Goal: Task Accomplishment & Management: Manage account settings

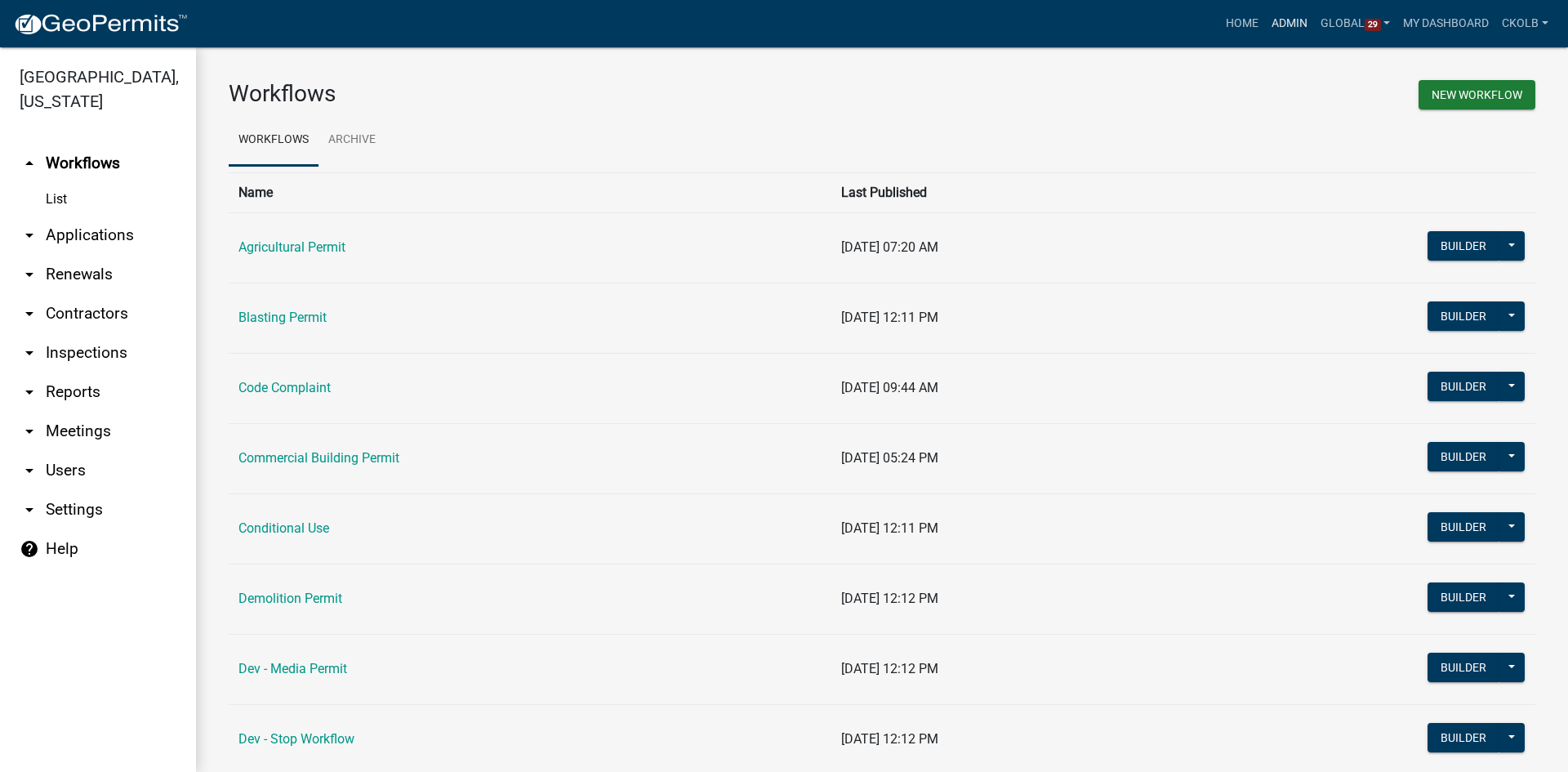
scroll to position [1375, 0]
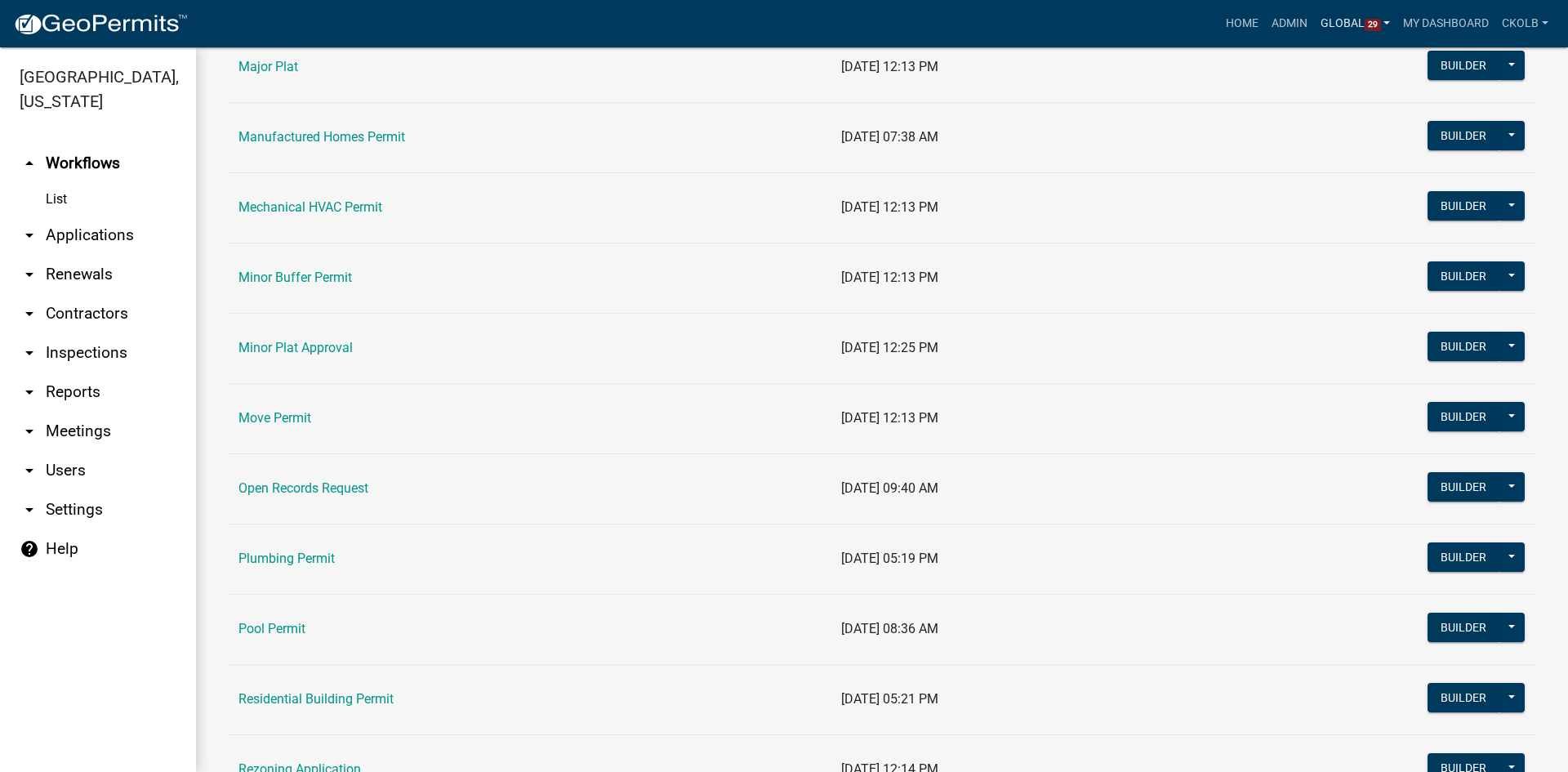
click at [1356, 25] on link "Global 29" at bounding box center [1355, 23] width 83 height 31
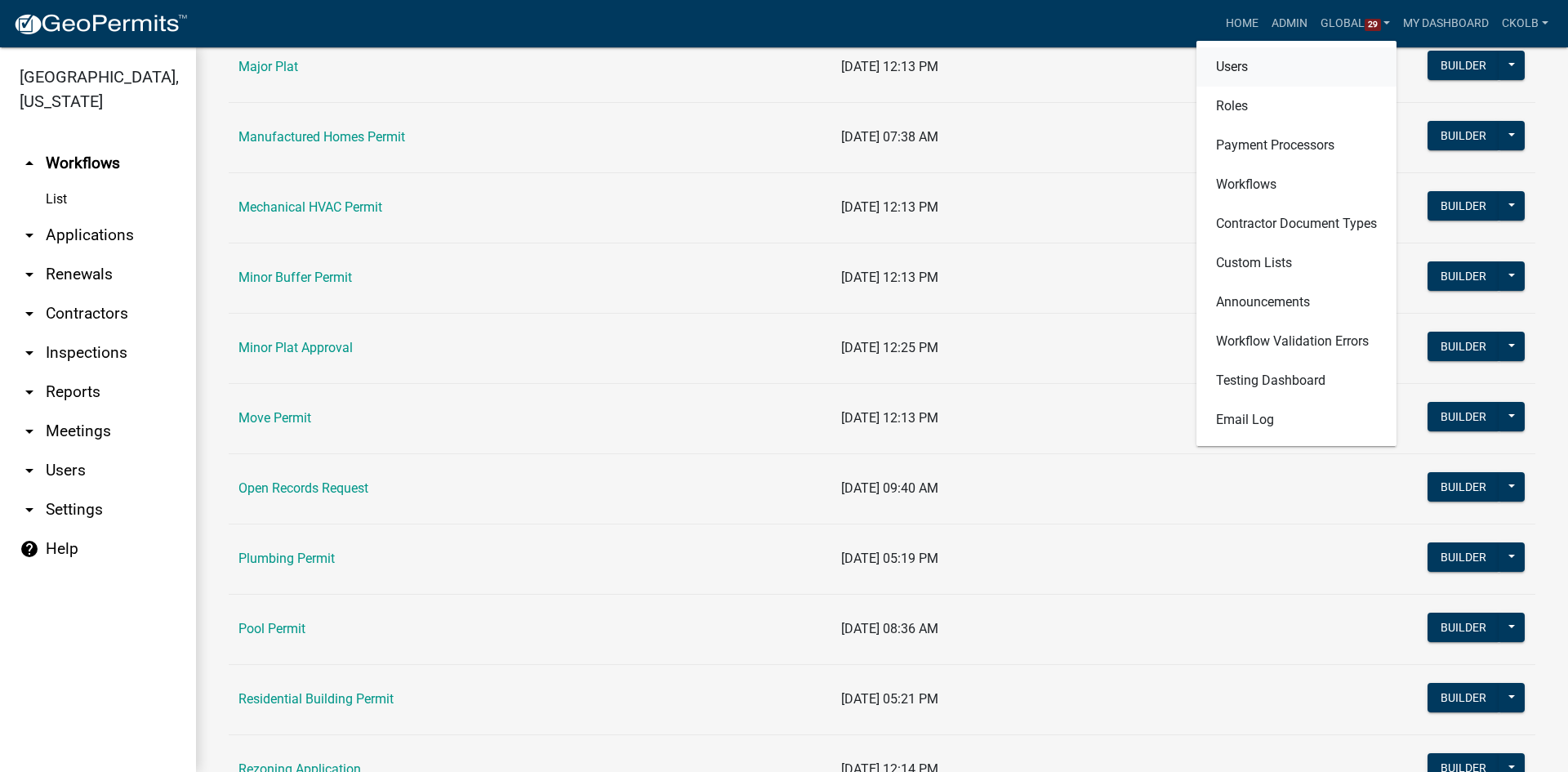
click at [1257, 66] on link "Users" at bounding box center [1296, 67] width 200 height 40
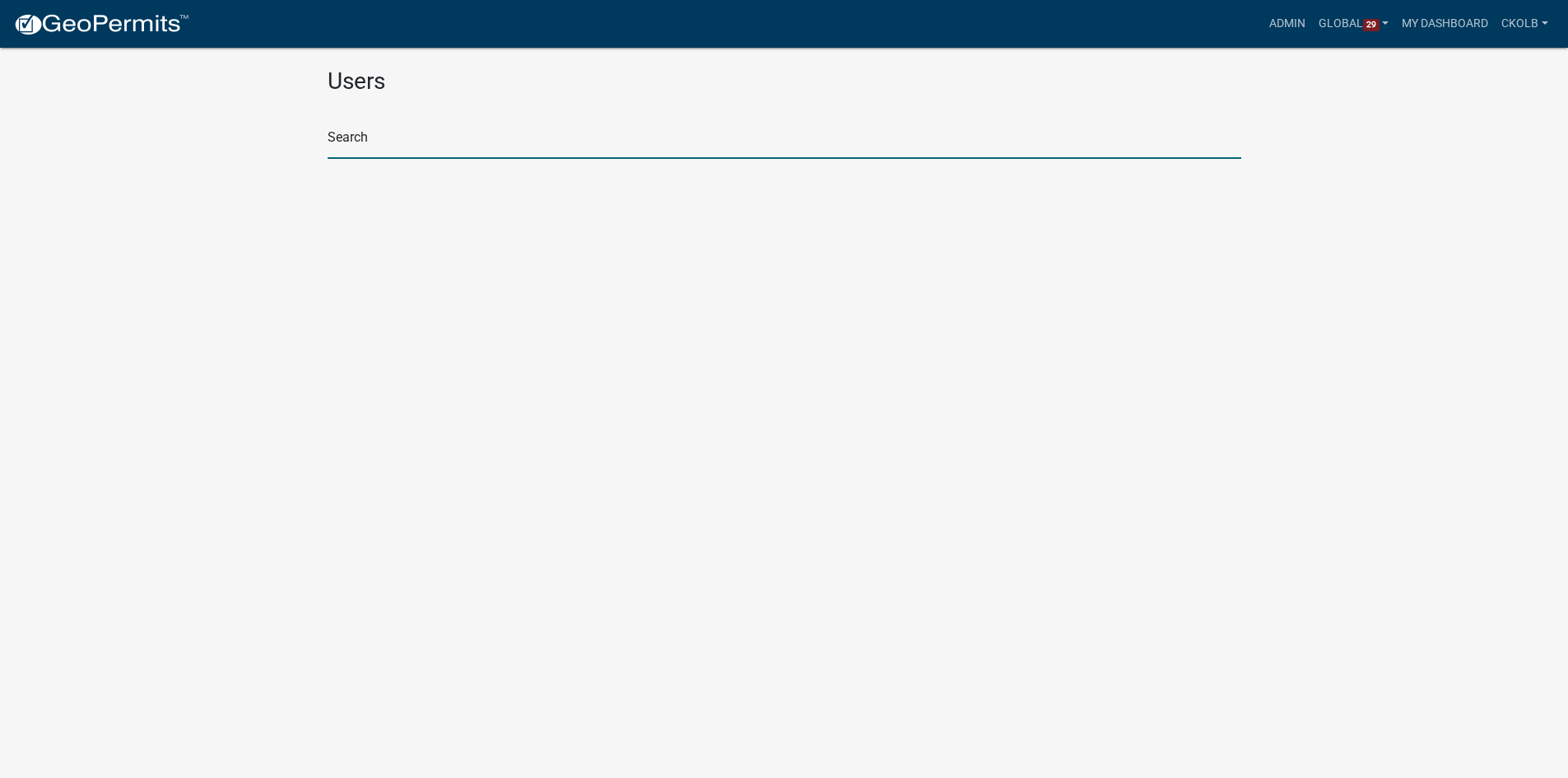
click at [468, 128] on input "text" at bounding box center [784, 141] width 914 height 34
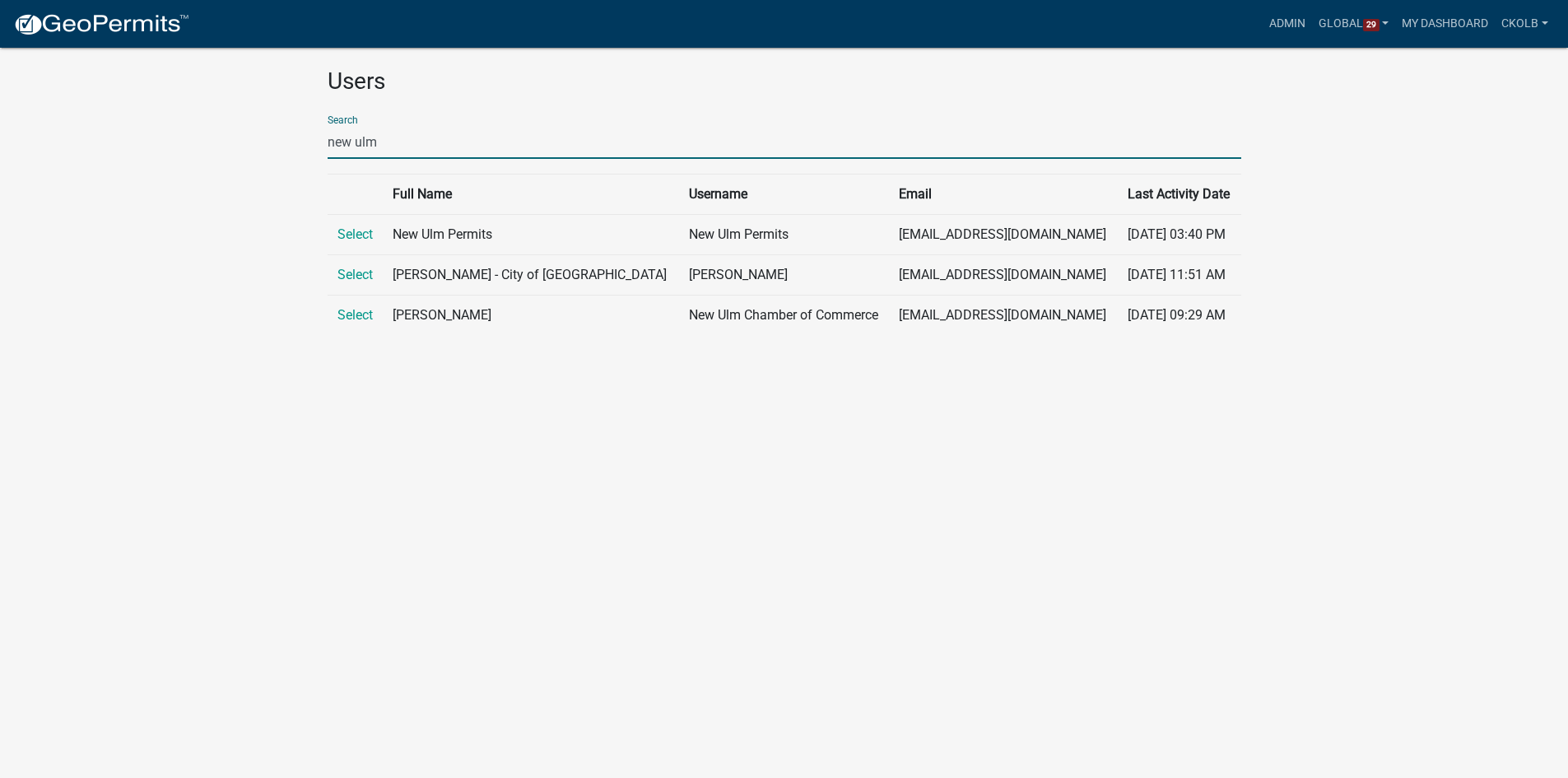
drag, startPoint x: 394, startPoint y: 147, endPoint x: 294, endPoint y: 142, distance: 100.1
click at [294, 142] on app-global-admin "Toggle drawer menu more_horiz Admin Global 29 Users Roles Payment Processors Wo…" at bounding box center [784, 183] width 1568 height 329
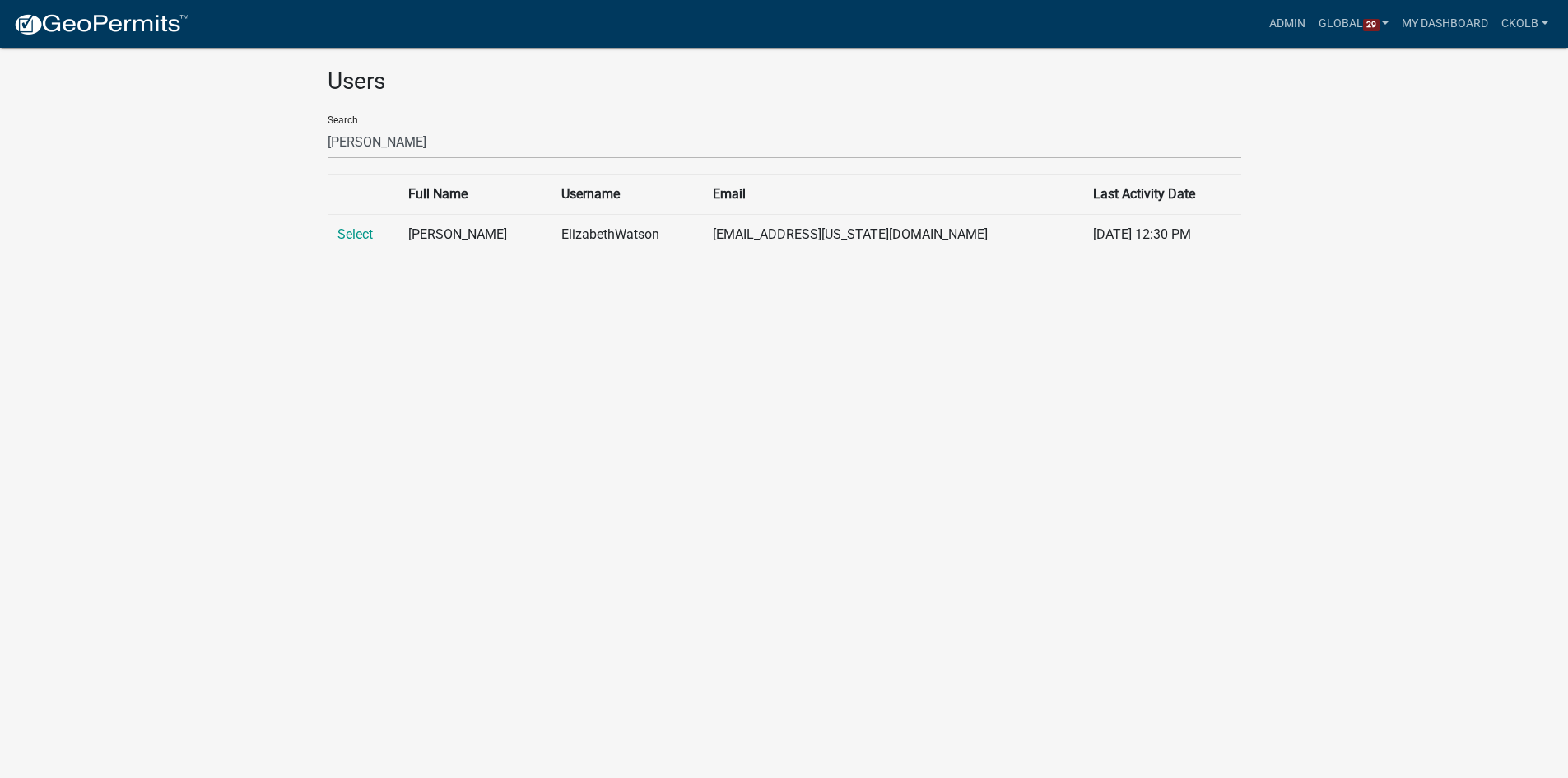
click at [711, 295] on body "Internet Explorer does NOT work with GeoPermits. Get a new browser for more sec…" at bounding box center [784, 408] width 1568 height 778
drag, startPoint x: 340, startPoint y: 144, endPoint x: 299, endPoint y: 139, distance: 41.3
click at [299, 139] on app-global-admin "Toggle drawer menu more_horiz Admin Global 29 Users Roles Payment Processors Wo…" at bounding box center [784, 143] width 1568 height 248
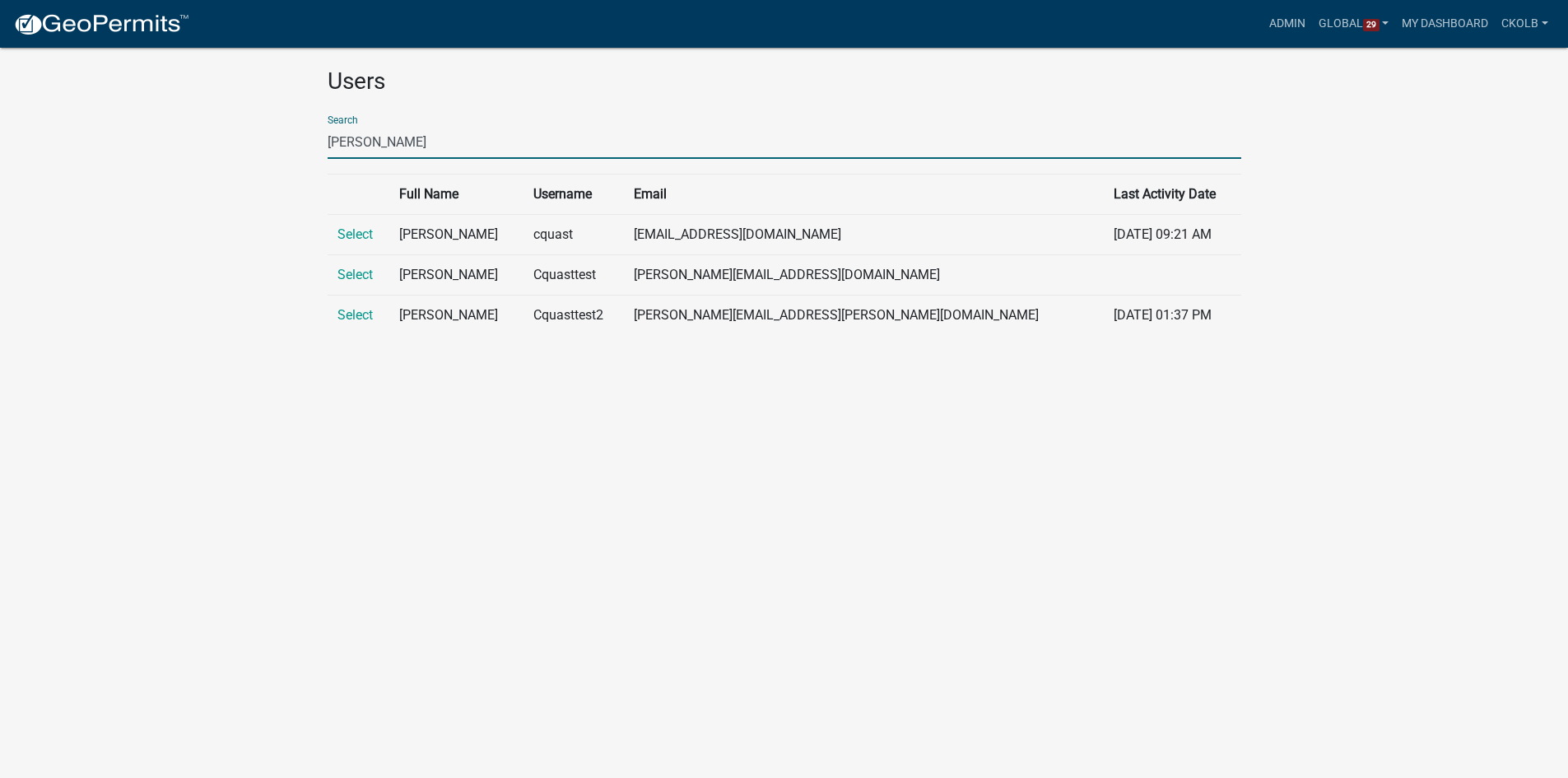
type input "carrie quast"
drag, startPoint x: 668, startPoint y: 550, endPoint x: 686, endPoint y: 521, distance: 34.1
click at [671, 546] on body "Internet Explorer does NOT work with GeoPermits. Get a new browser for more sec…" at bounding box center [784, 408] width 1568 height 778
click at [1278, 23] on link "Admin" at bounding box center [1287, 23] width 50 height 31
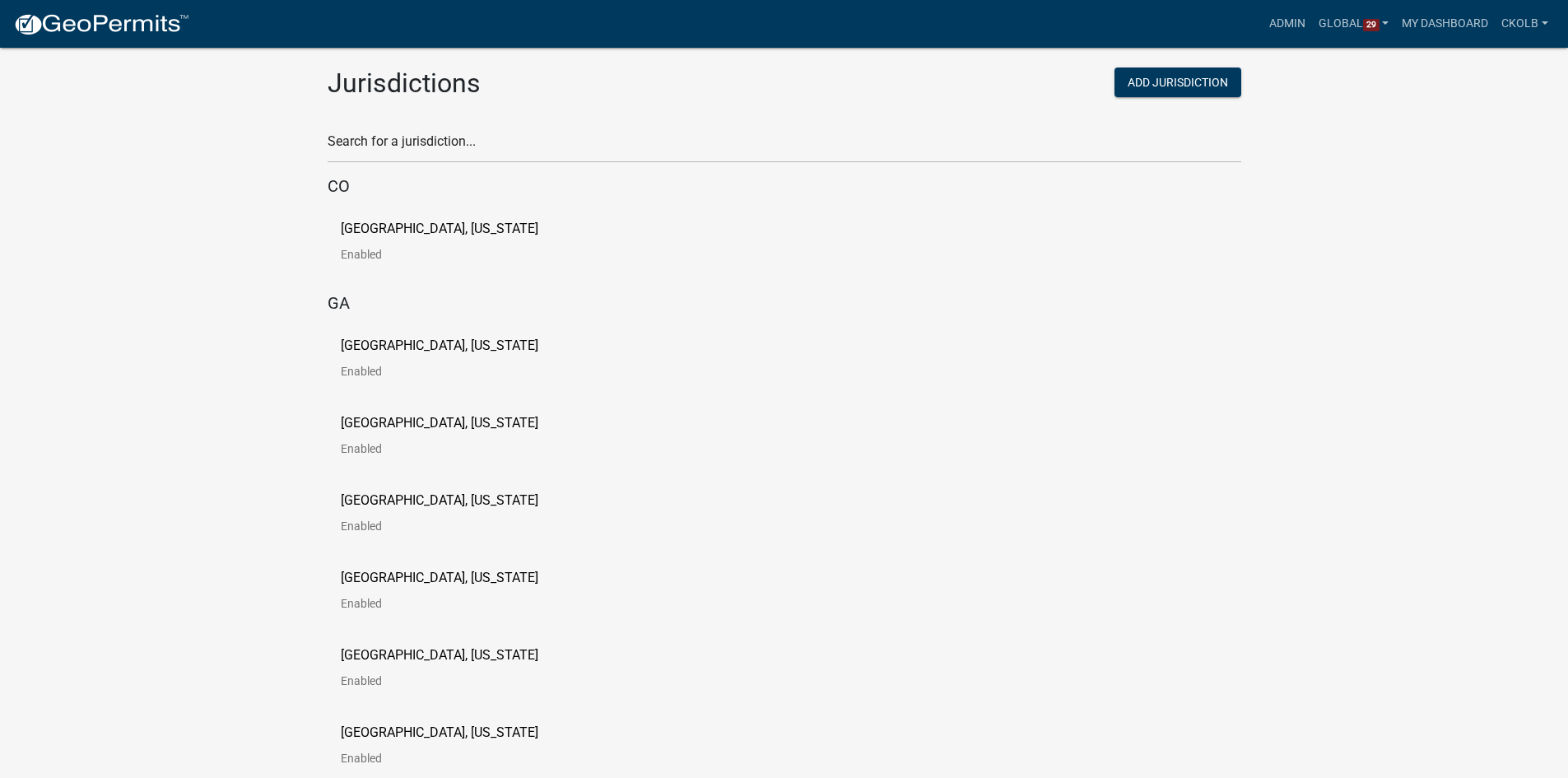
click at [401, 129] on div "Search for a jurisdiction..." at bounding box center [784, 135] width 914 height 57
click at [400, 140] on input "text" at bounding box center [784, 146] width 914 height 34
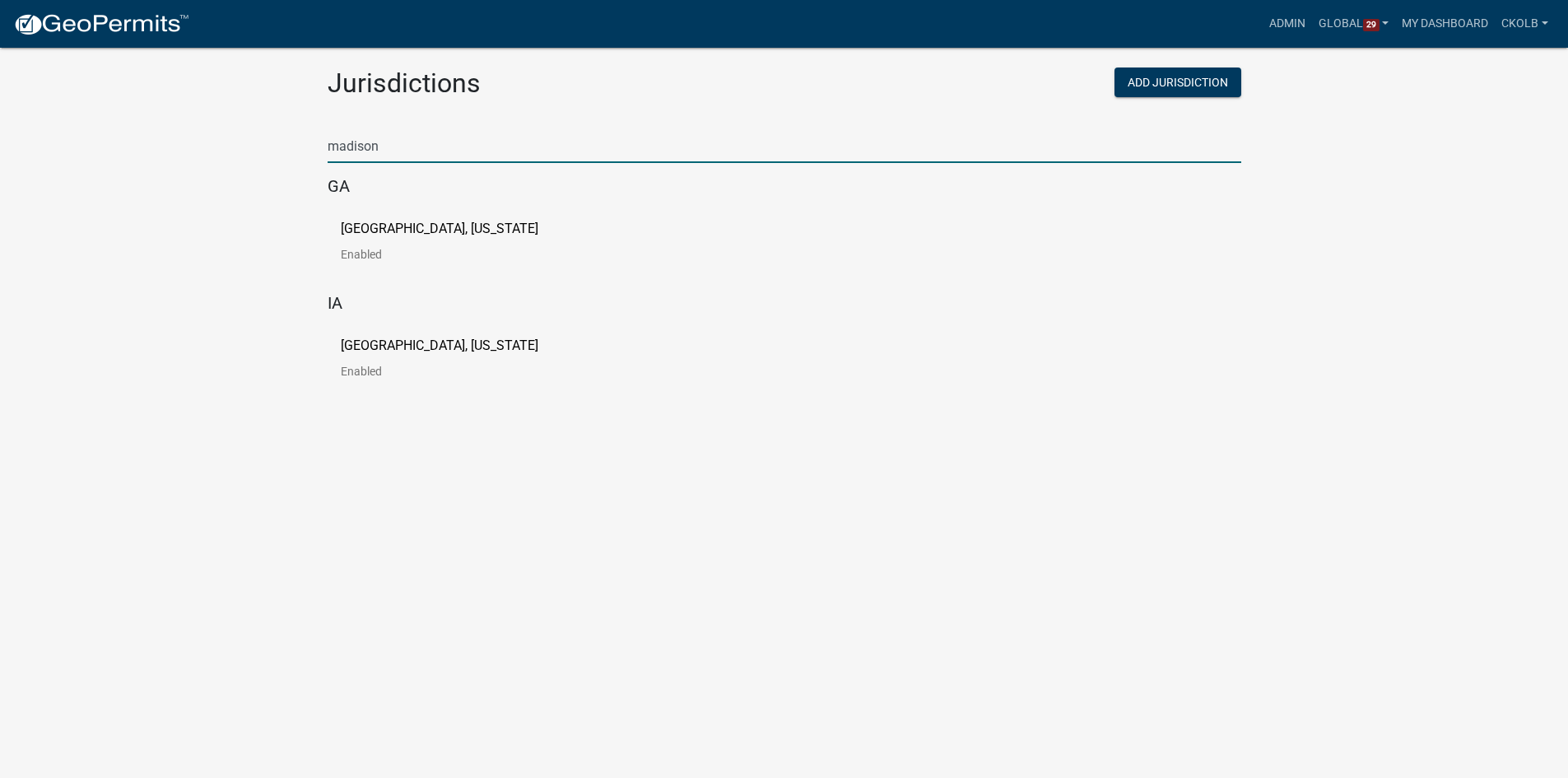
type input "madison"
click at [405, 228] on p "[GEOGRAPHIC_DATA], [US_STATE]" at bounding box center [439, 229] width 198 height 14
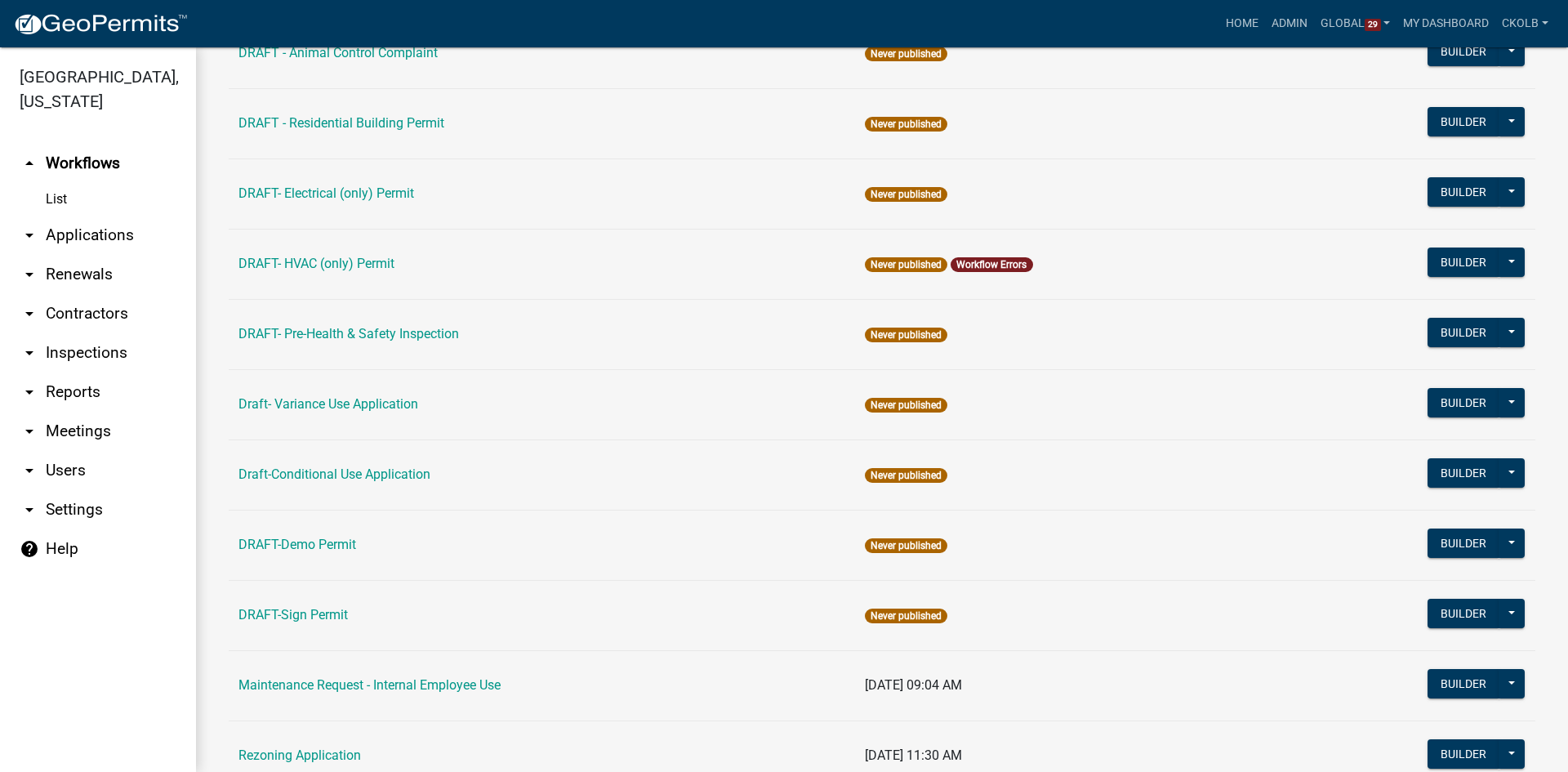
scroll to position [327, 0]
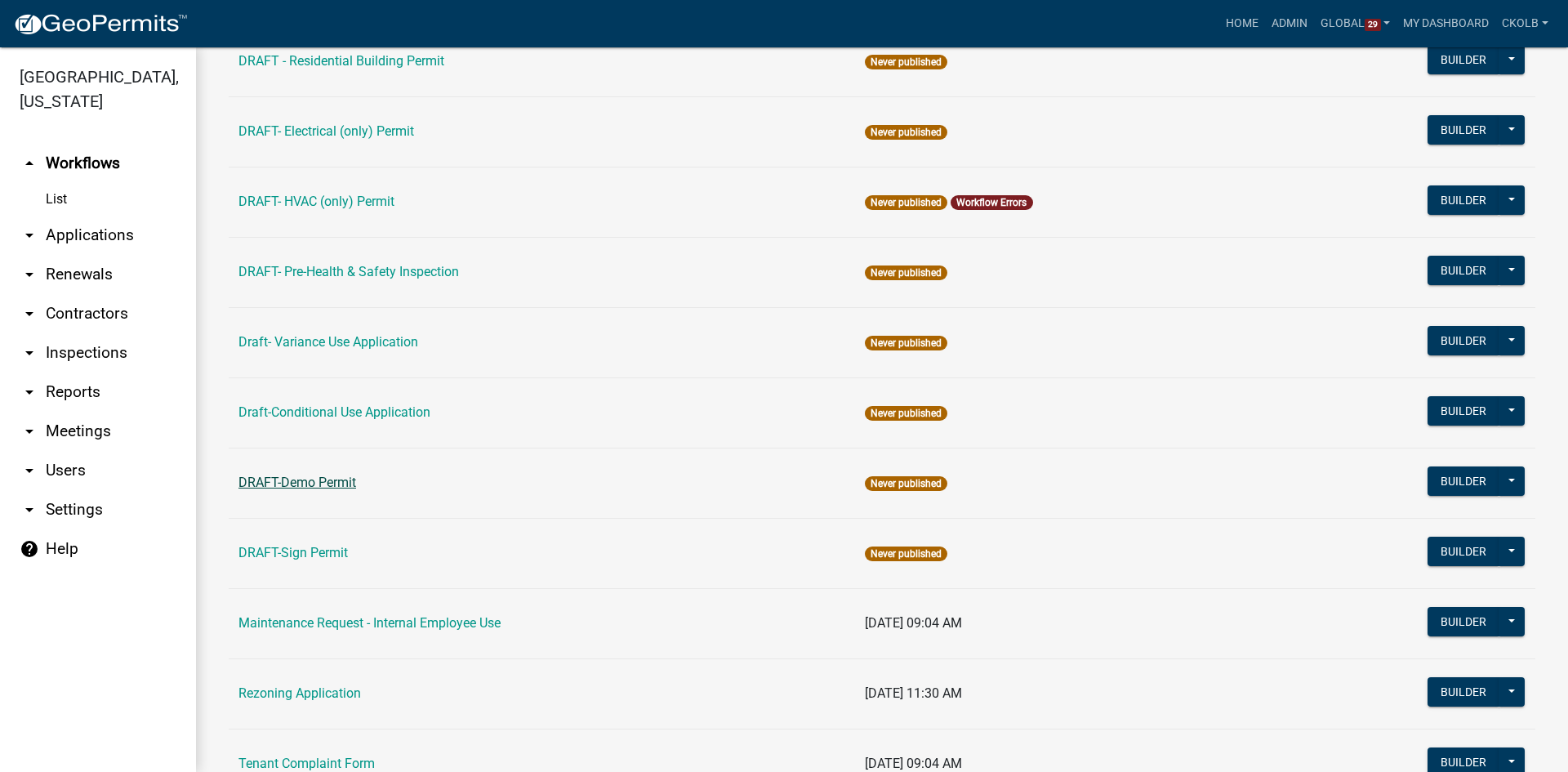
click at [288, 484] on link "DRAFT-Demo Permit" at bounding box center [298, 482] width 118 height 15
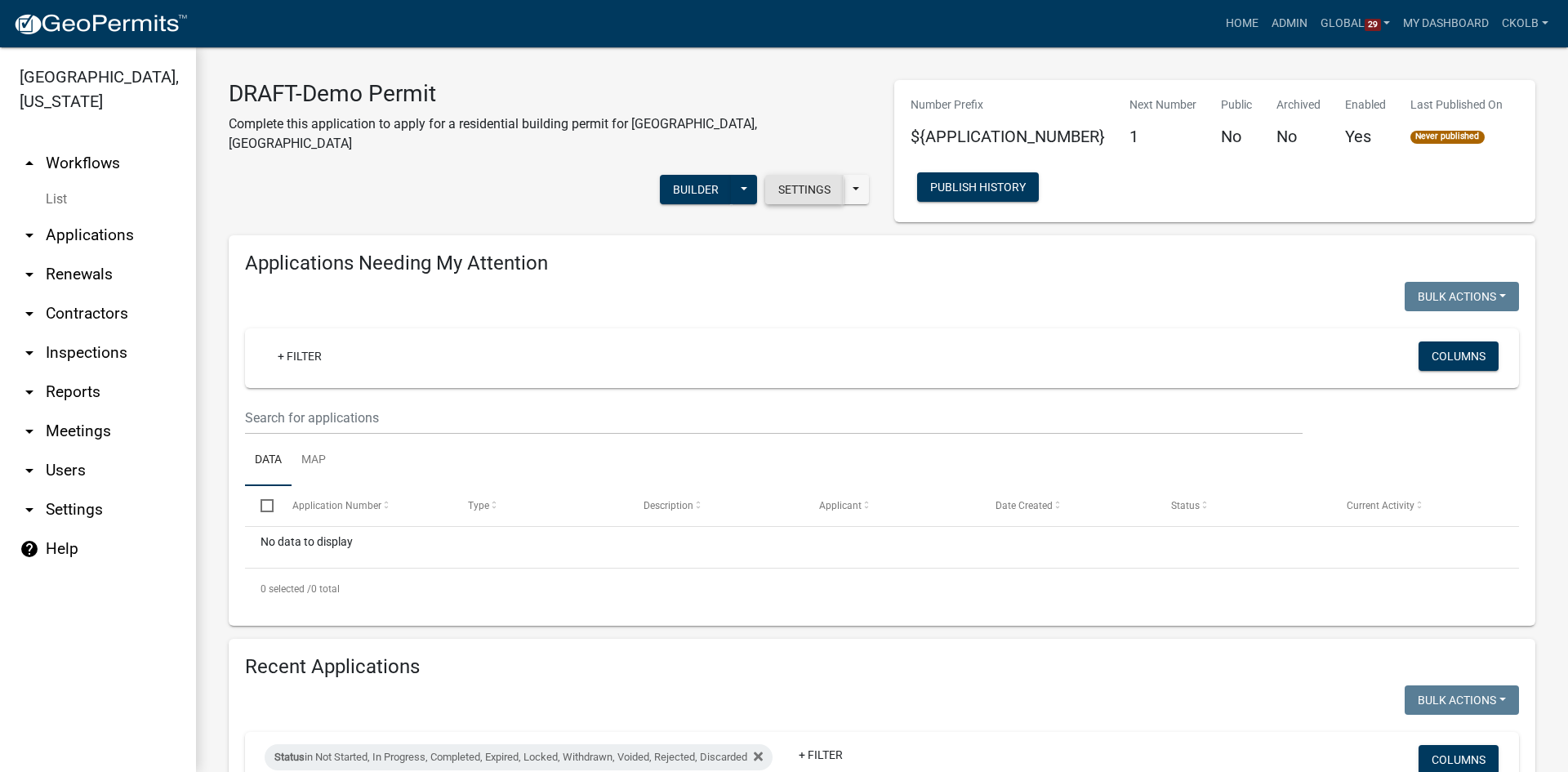
click at [779, 178] on button "Settings" at bounding box center [804, 190] width 78 height 29
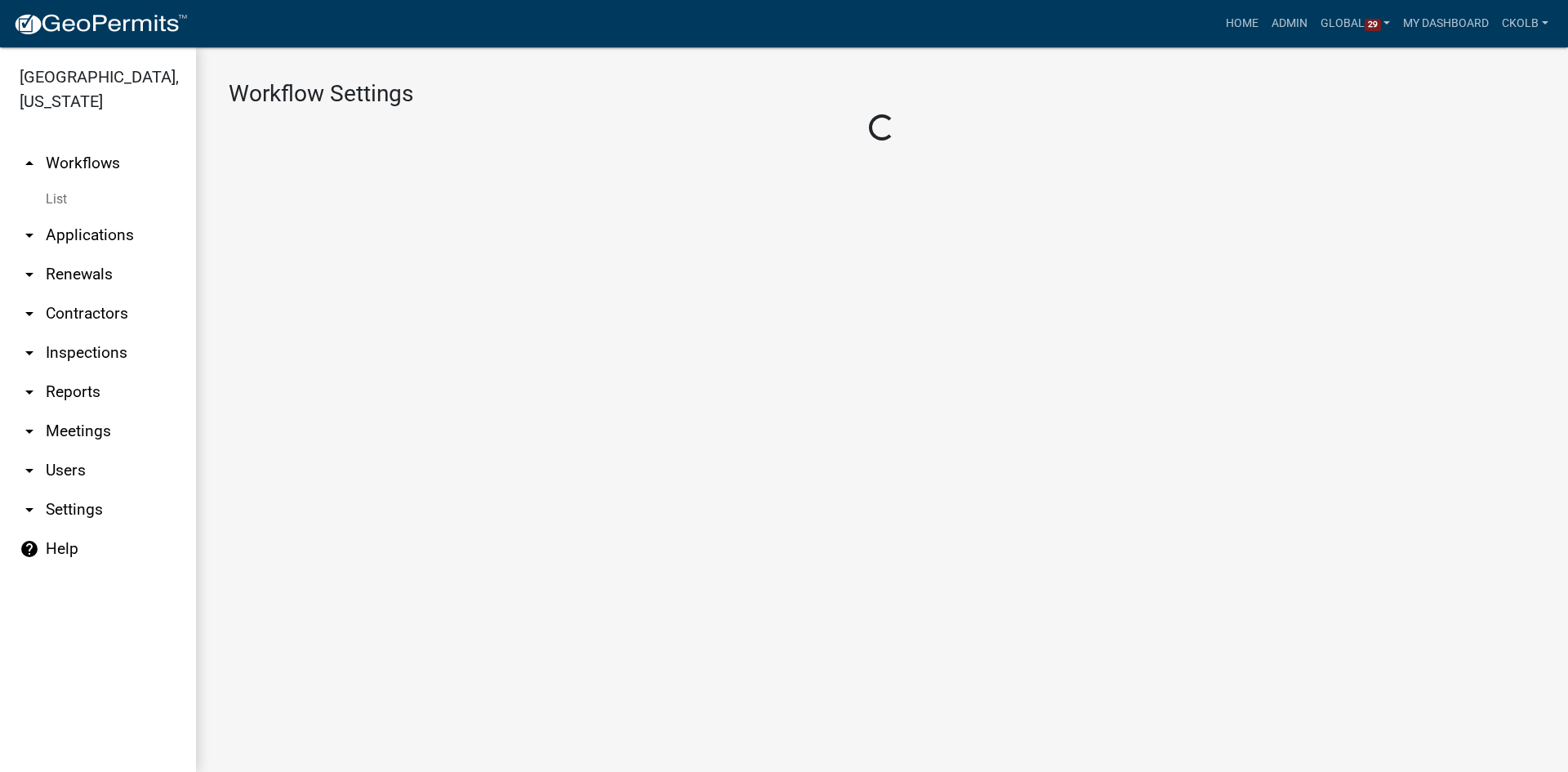
select select "1"
select select "7670adba-a95f-4cb1-9c24-effdf5e7eb9d"
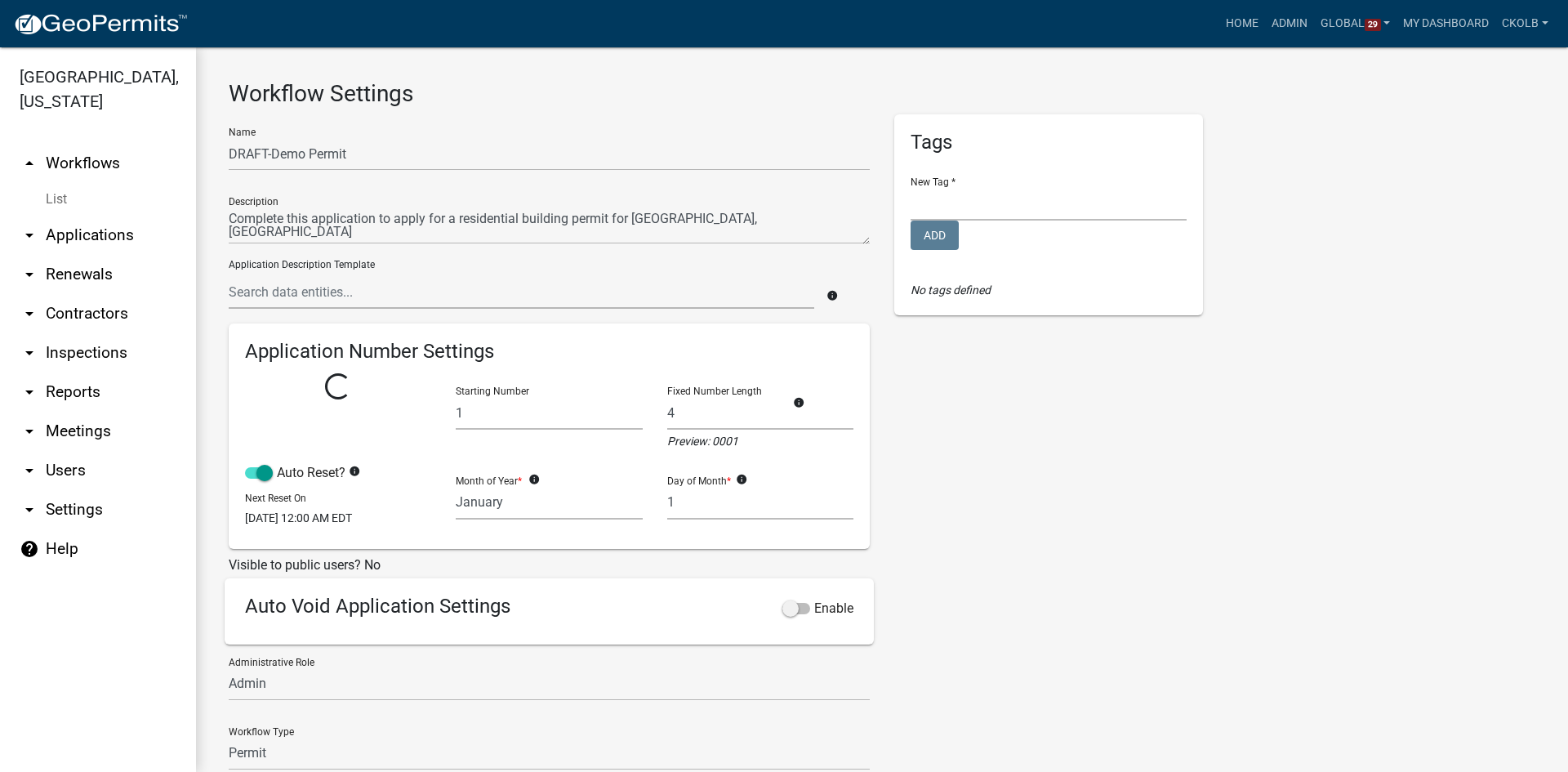
select select
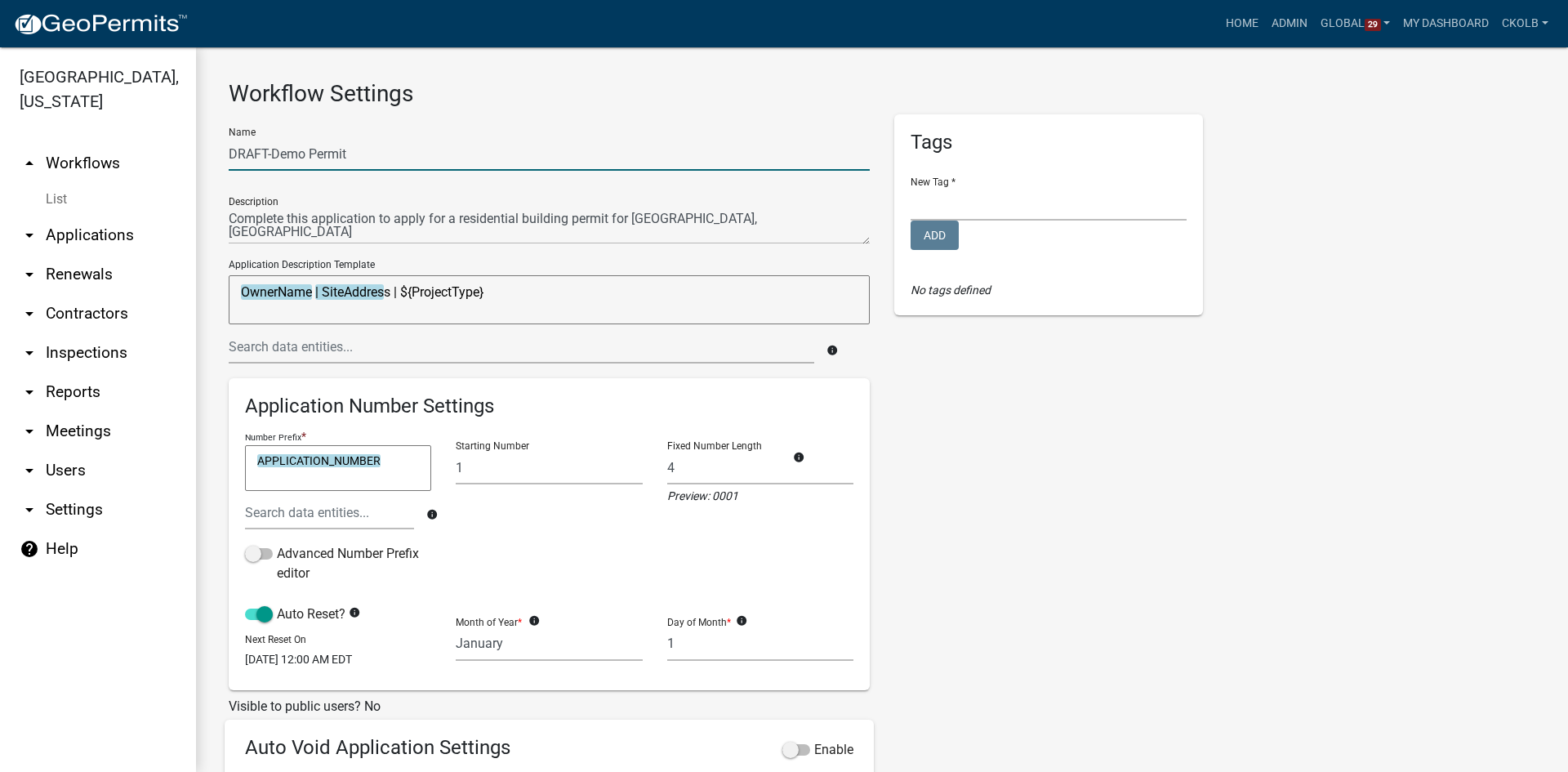
click at [304, 156] on input "DRAFT-Demo Permit" at bounding box center [548, 154] width 641 height 34
type input "DRAFT-Demolition Permit"
click at [578, 131] on div "Name DRAFT-Demolition Permit" at bounding box center [548, 142] width 641 height 56
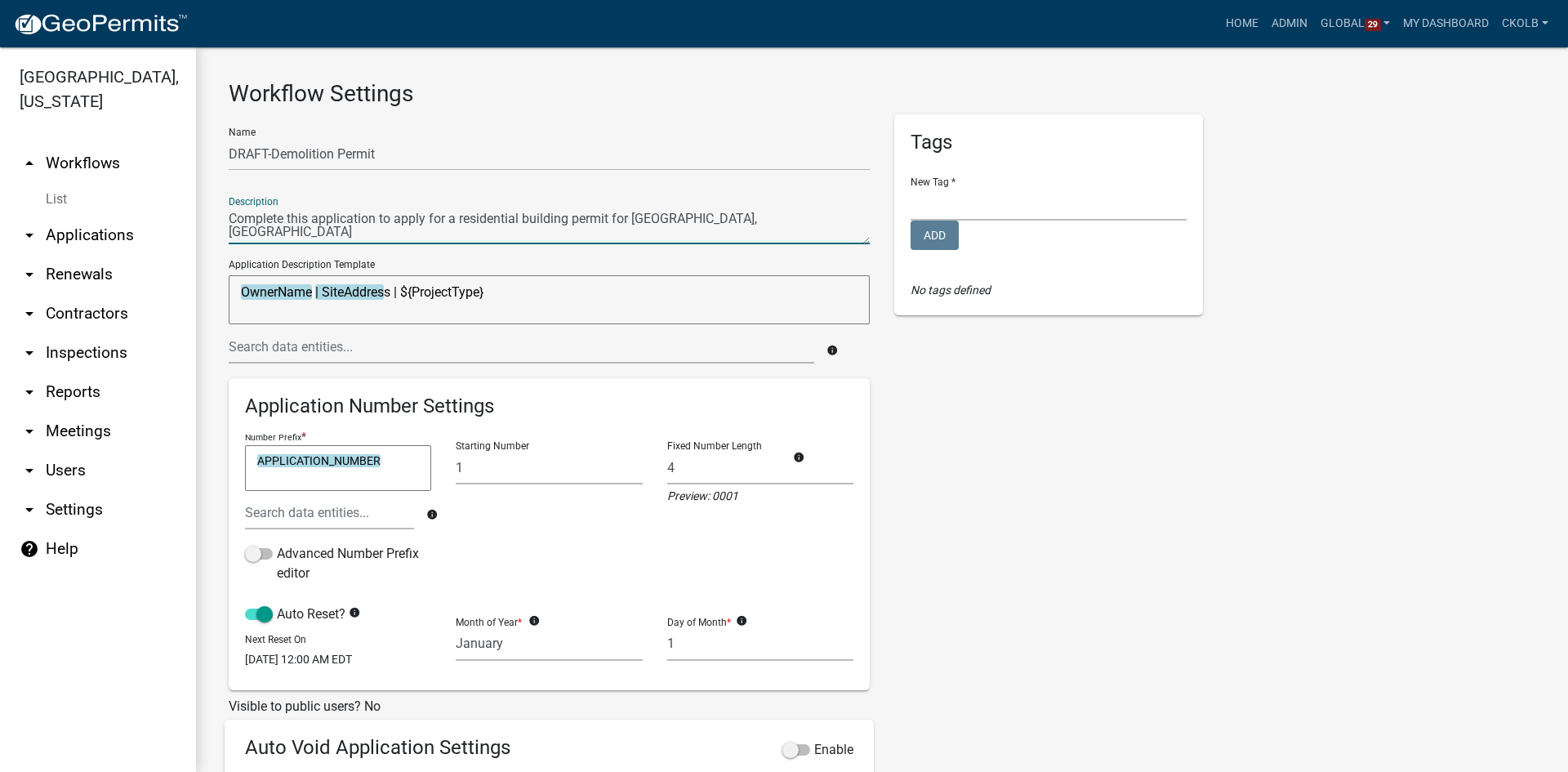
drag, startPoint x: 757, startPoint y: 219, endPoint x: 221, endPoint y: 239, distance: 536.4
click at [221, 239] on div "Name DRAFT-Demolition Permit Description Application Description Template Owner…" at bounding box center [549, 542] width 666 height 856
click at [914, 407] on div "Tags New Tag * Building Permits Complaints Personnel Planning & Zoning Add No t…" at bounding box center [1049, 542] width 333 height 856
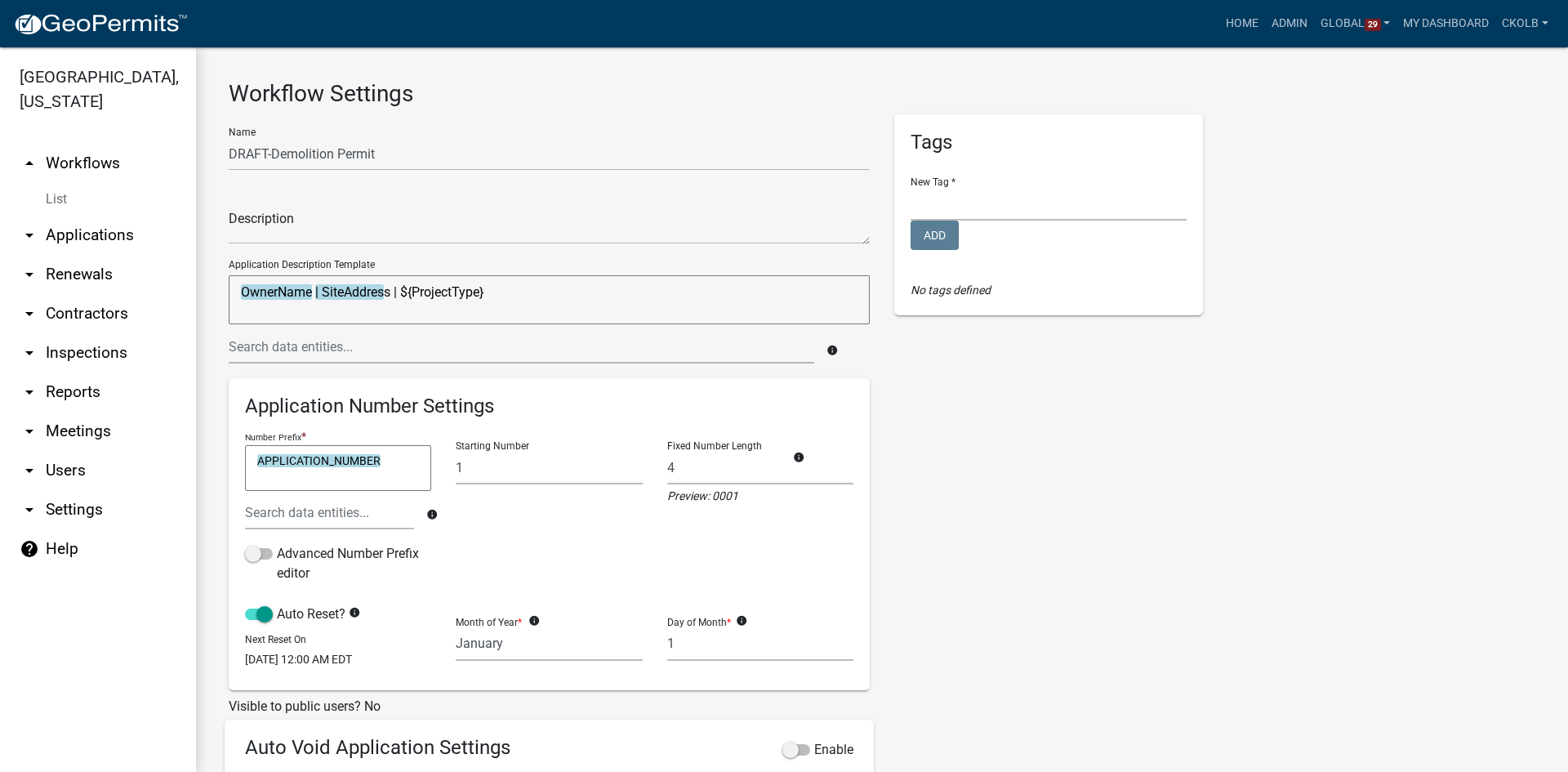
drag, startPoint x: 489, startPoint y: 293, endPoint x: 402, endPoint y: 291, distance: 87.0
click at [402, 291] on textarea "OwnerName | SiteAddress | ${ProjectType}" at bounding box center [548, 299] width 641 height 49
type textarea "OwnerName | SiteAddress |"
click at [356, 349] on input "text" at bounding box center [520, 346] width 585 height 34
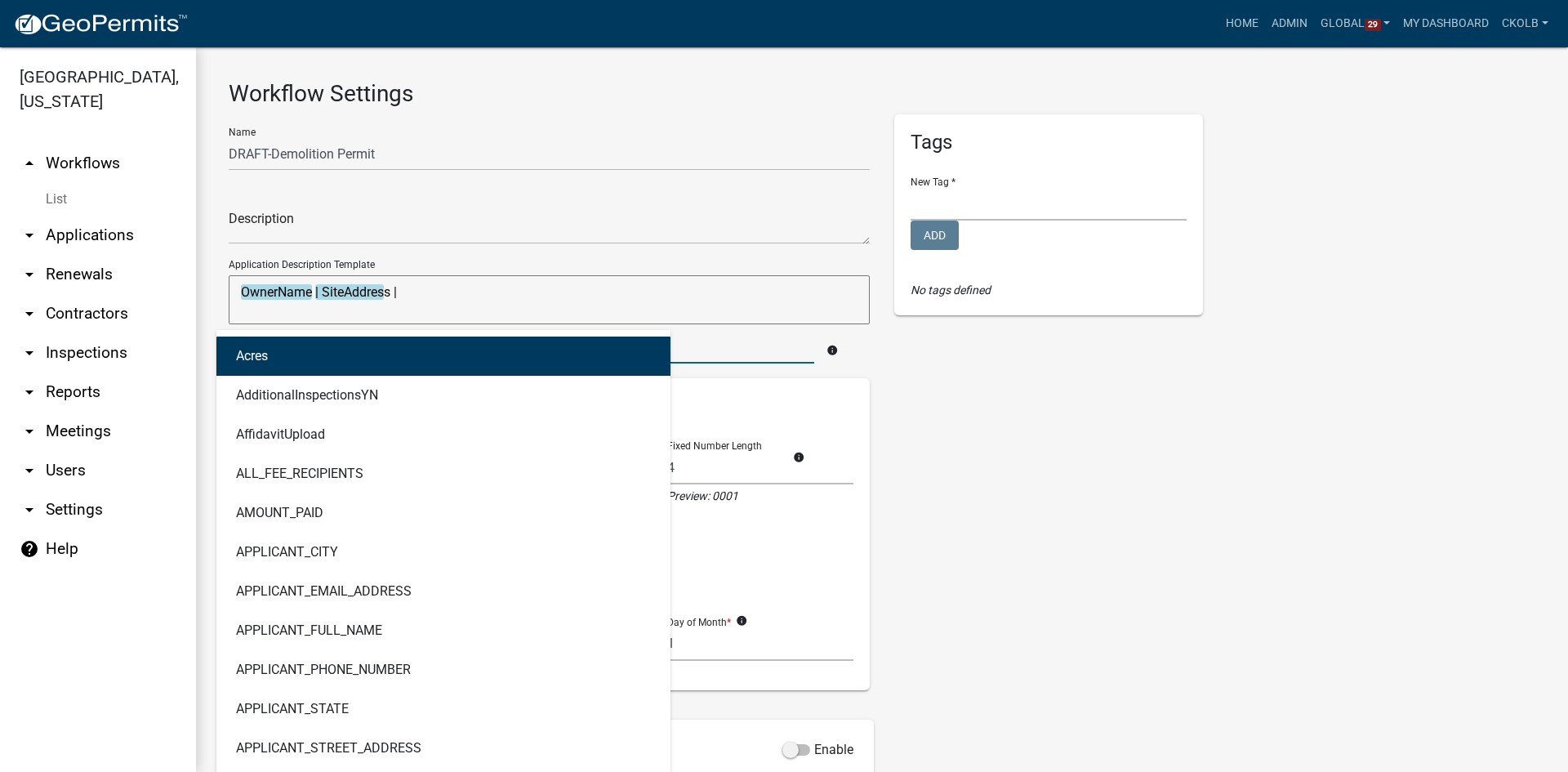
type input "type"
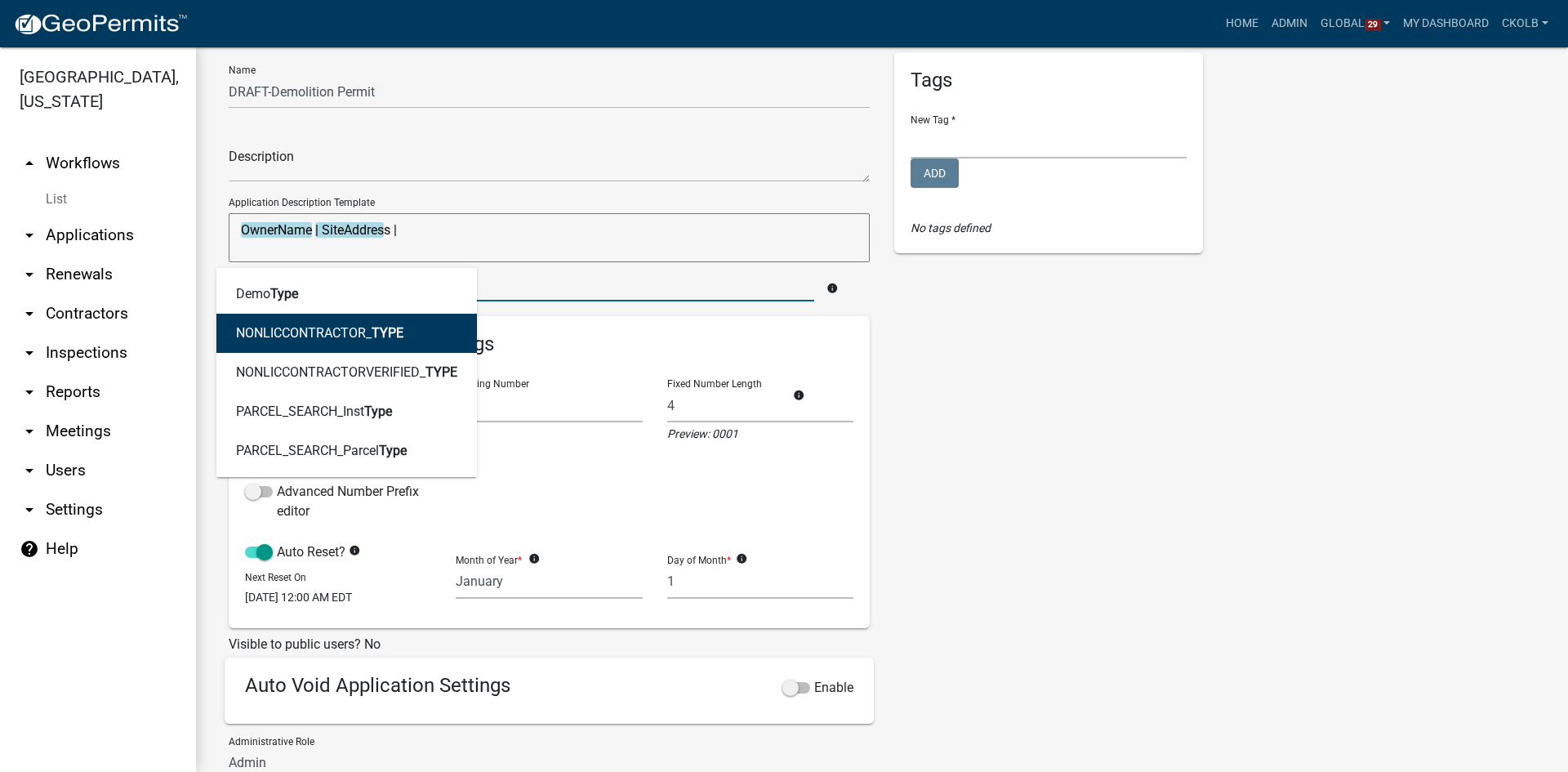
scroll to position [81, 0]
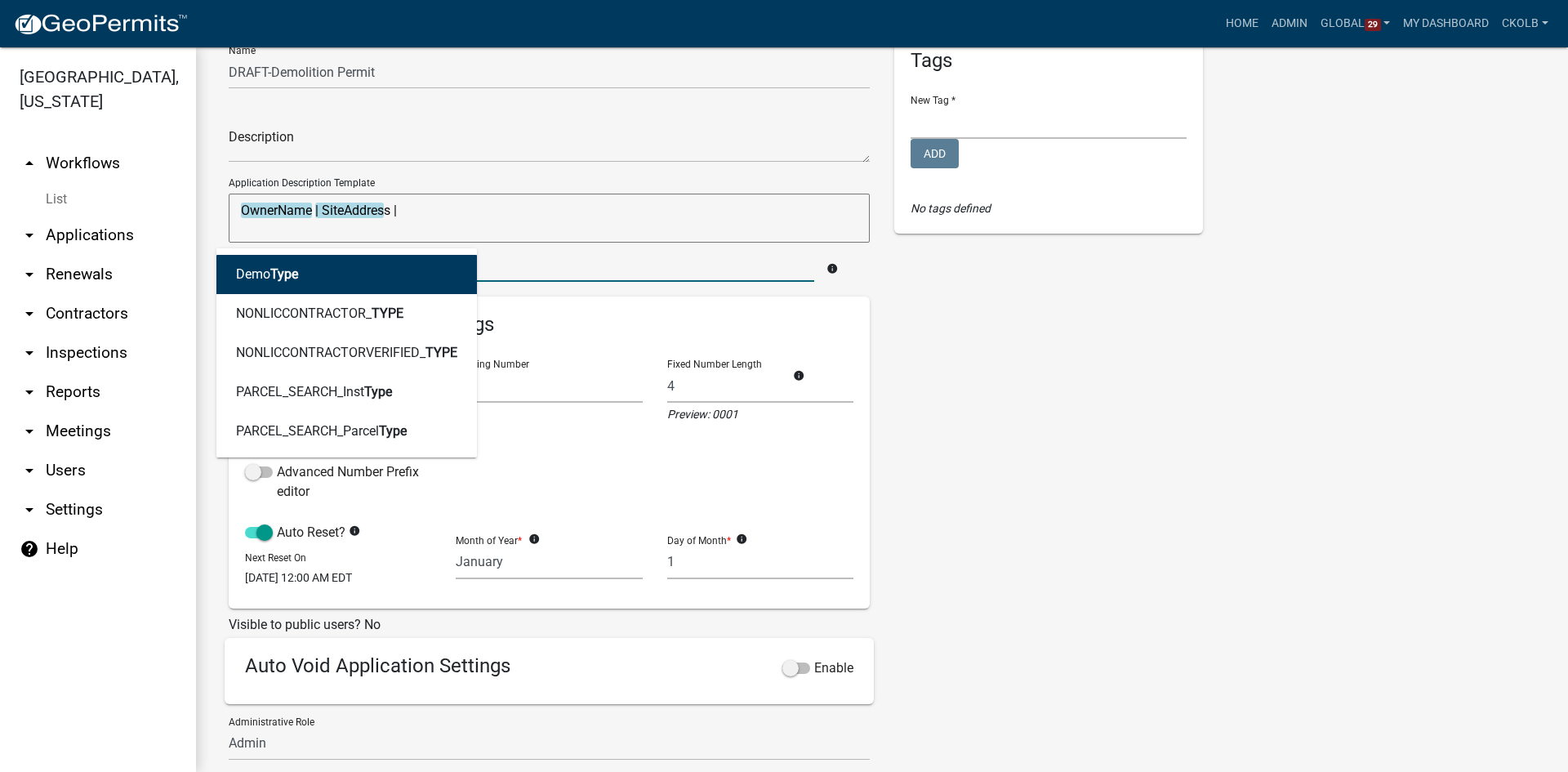
click at [351, 271] on button "Demo Type" at bounding box center [346, 274] width 260 height 40
type textarea "OwnerName | SiteAddress | DemoType"
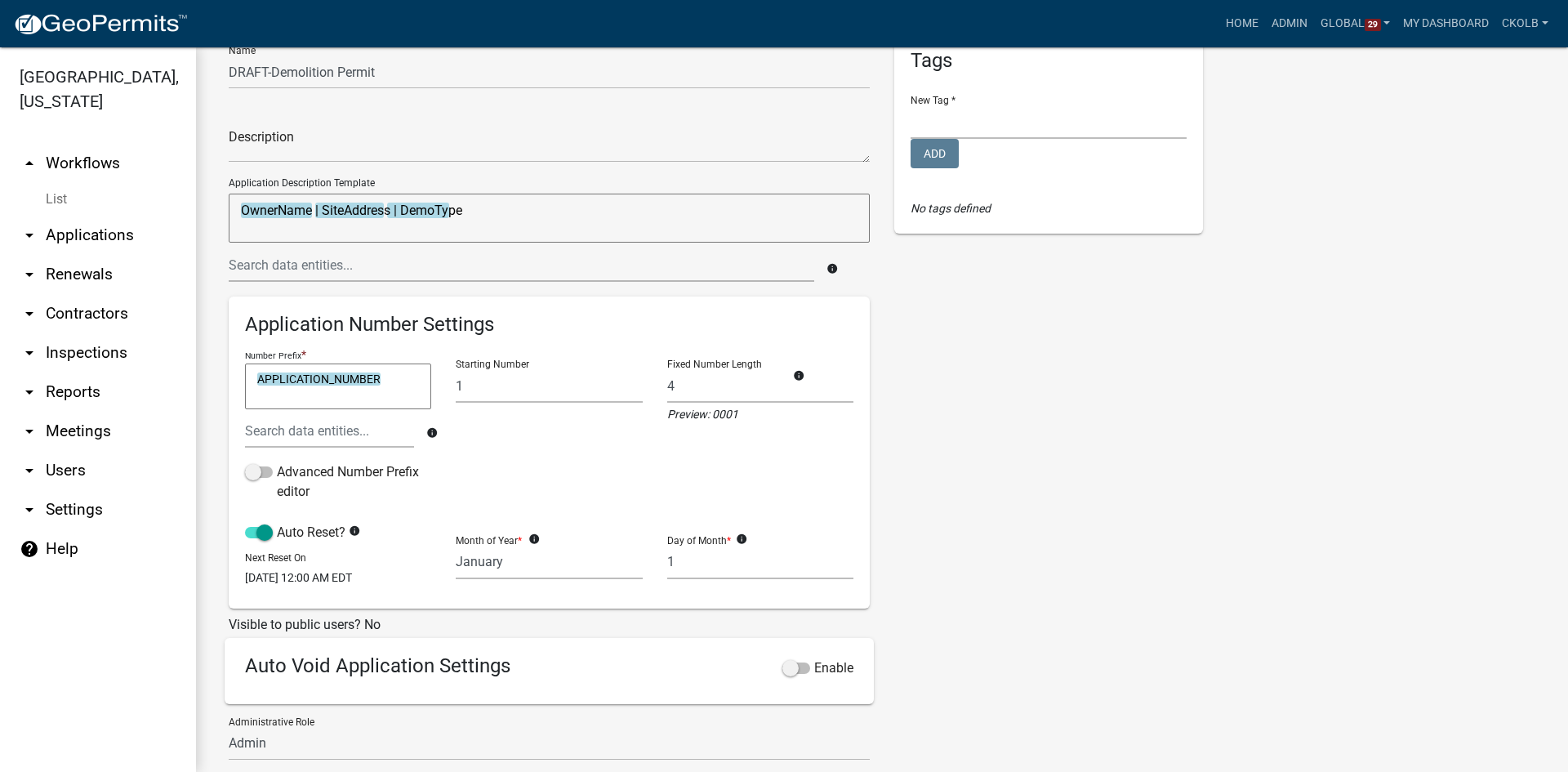
click at [897, 337] on div "Tags New Tag * Building Permits Complaints Personnel Planning & Zoning Add No t…" at bounding box center [1049, 460] width 333 height 856
click at [398, 382] on textarea "APPLICATION_NUMBER" at bounding box center [338, 386] width 186 height 45
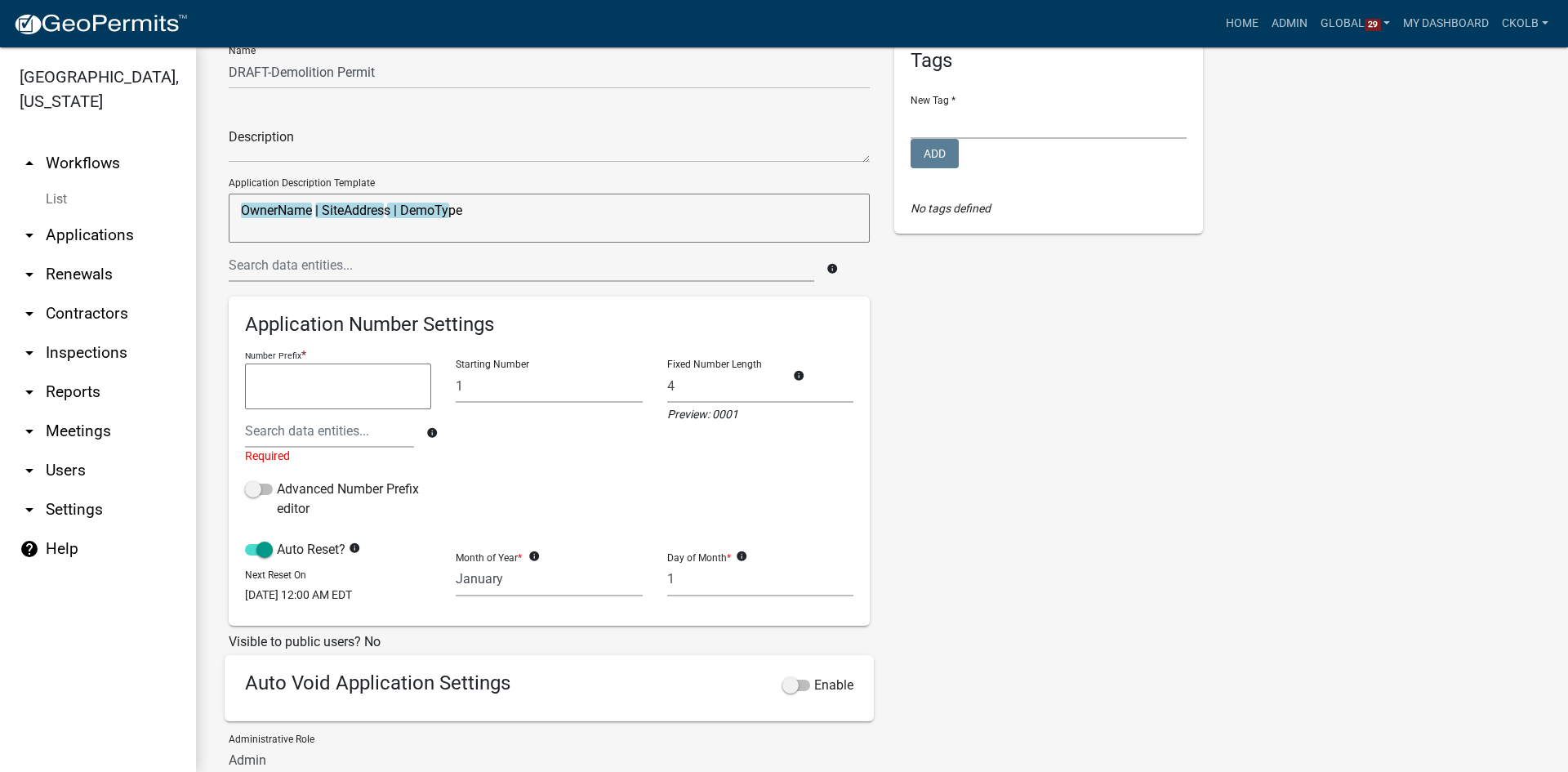
click at [990, 469] on div "Tags New Tag * Building Permits Complaints Personnel Planning & Zoning Add No t…" at bounding box center [1049, 469] width 333 height 873
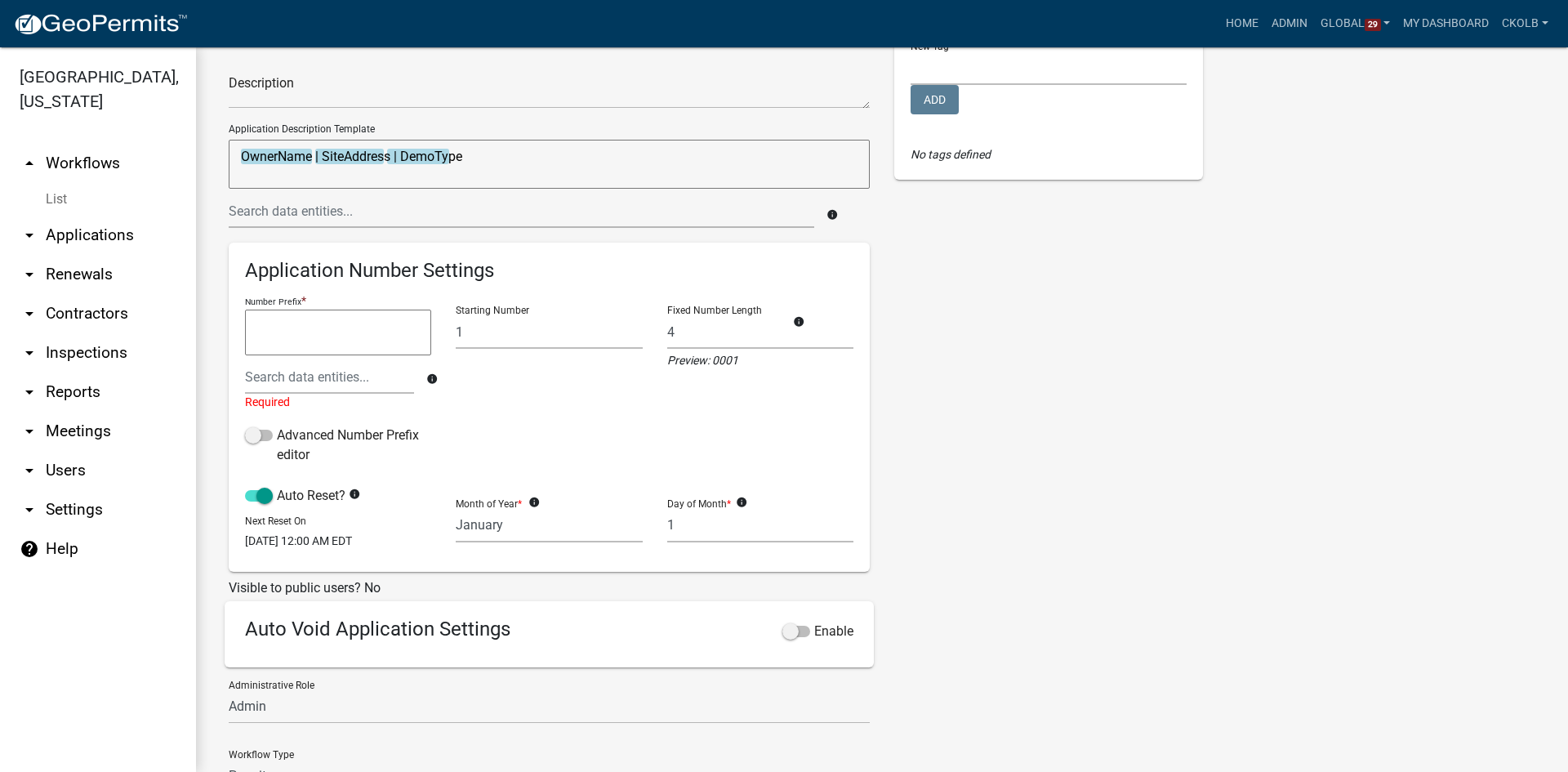
scroll to position [163, 0]
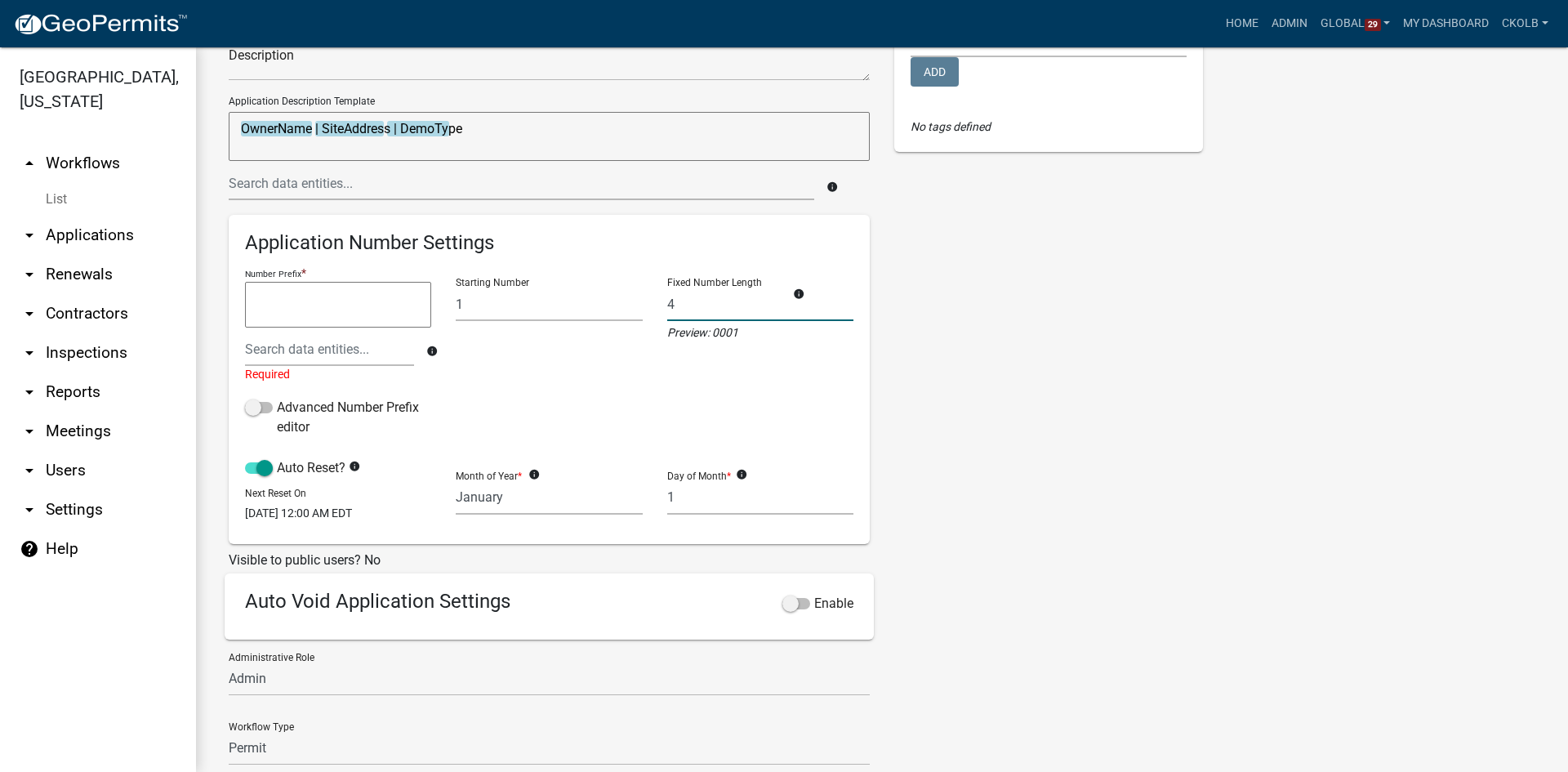
click at [681, 314] on input "4" at bounding box center [760, 304] width 186 height 34
type input "3"
click at [998, 403] on div "Tags New Tag * Building Permits Complaints Personnel Planning & Zoning Add No t…" at bounding box center [1049, 387] width 333 height 873
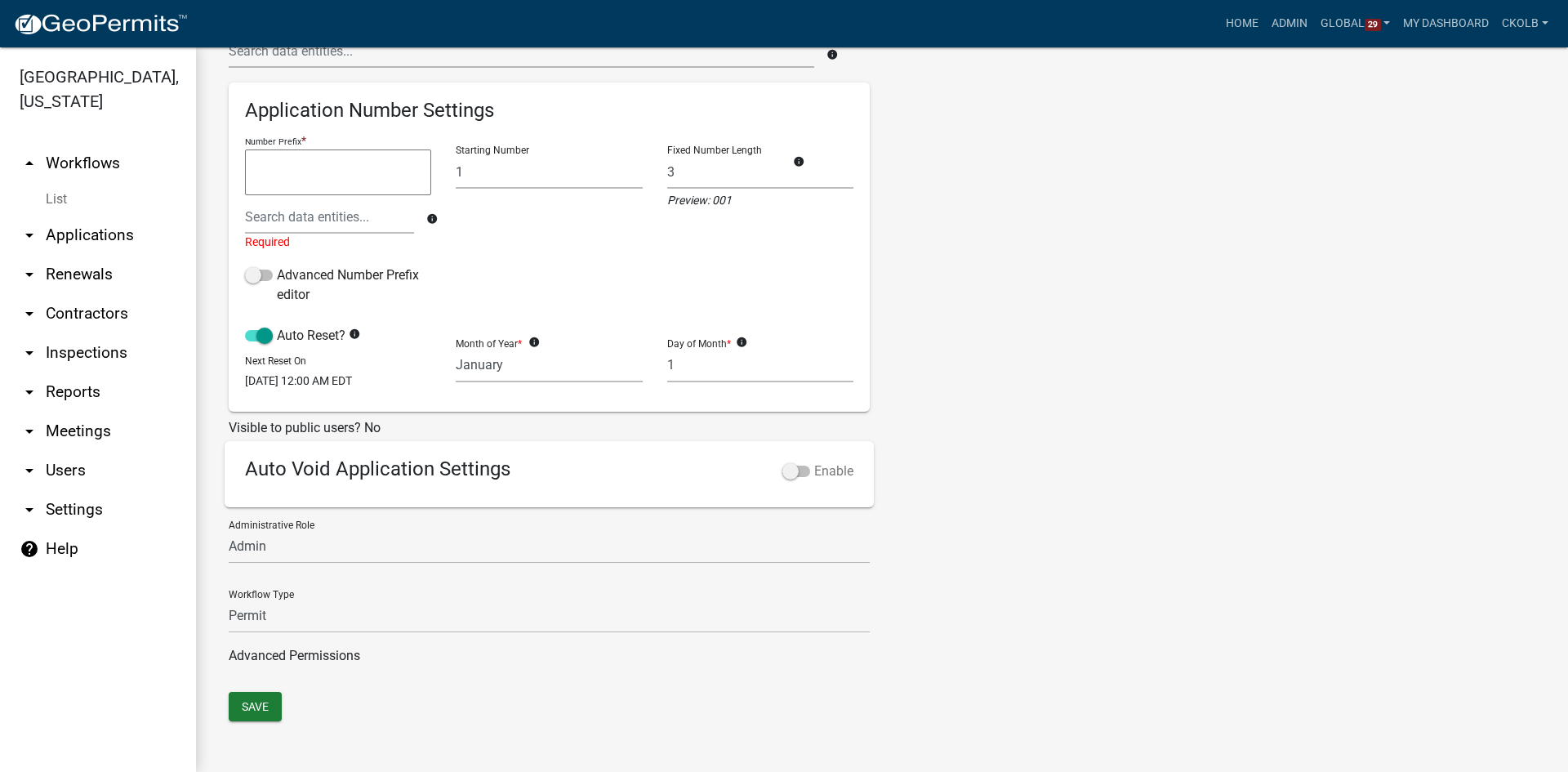
click at [803, 474] on label "Enable" at bounding box center [817, 471] width 71 height 19
click at [814, 461] on input "Enable" at bounding box center [814, 461] width 0 height 0
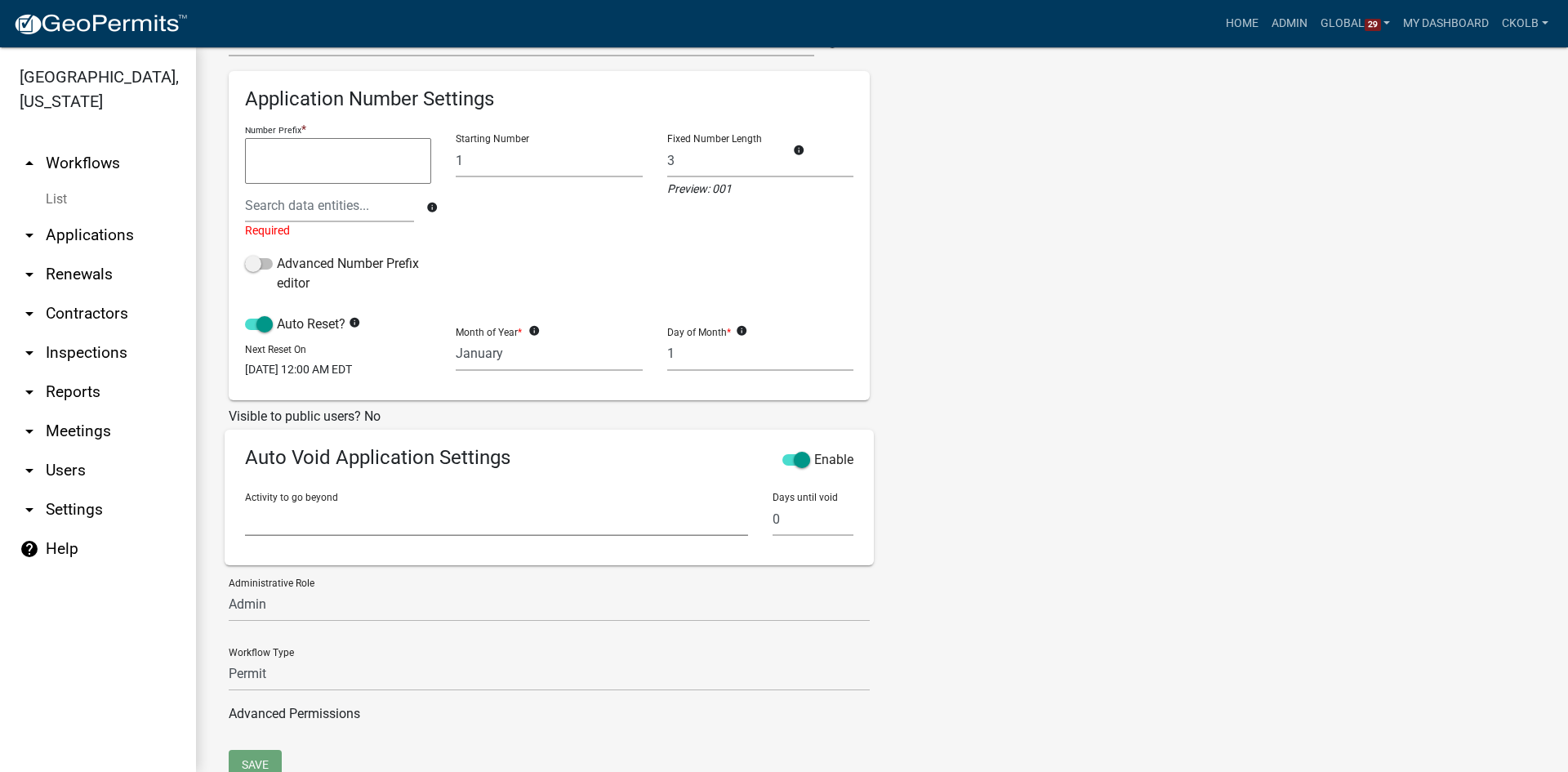
click at [386, 536] on select "Introduction Applicant Login Parcel search Applicant and Demo Information Autho…" at bounding box center [496, 519] width 503 height 34
drag, startPoint x: 1104, startPoint y: 278, endPoint x: 1069, endPoint y: 210, distance: 76.5
click at [1104, 278] on div "Tags New Tag * Building Permits Complaints Personnel Planning & Zoning Add No t…" at bounding box center [1049, 279] width 333 height 942
click at [385, 530] on select "Introduction Applicant Login Parcel search Applicant and Demo Information Autho…" at bounding box center [496, 519] width 503 height 34
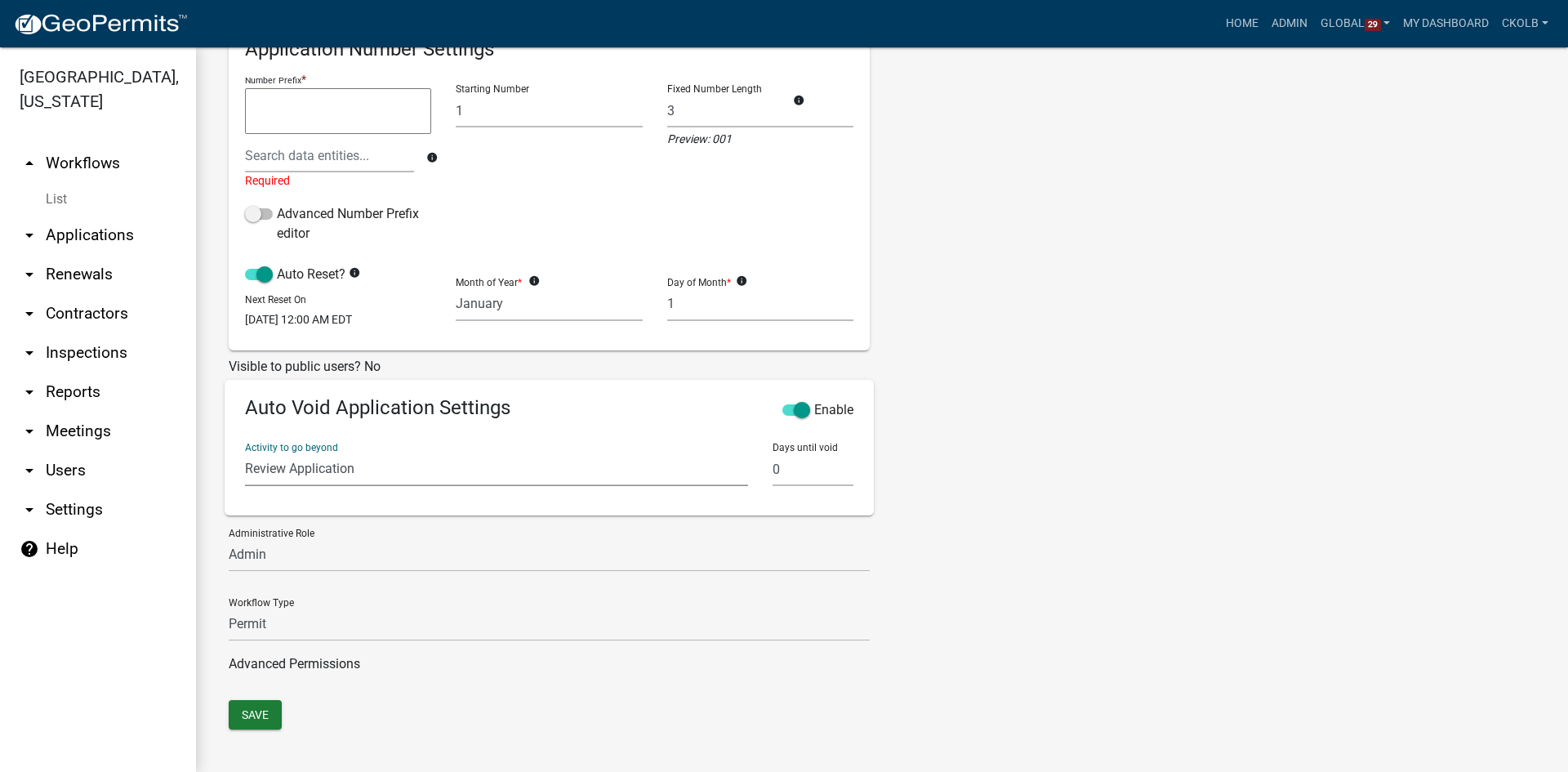
scroll to position [376, 0]
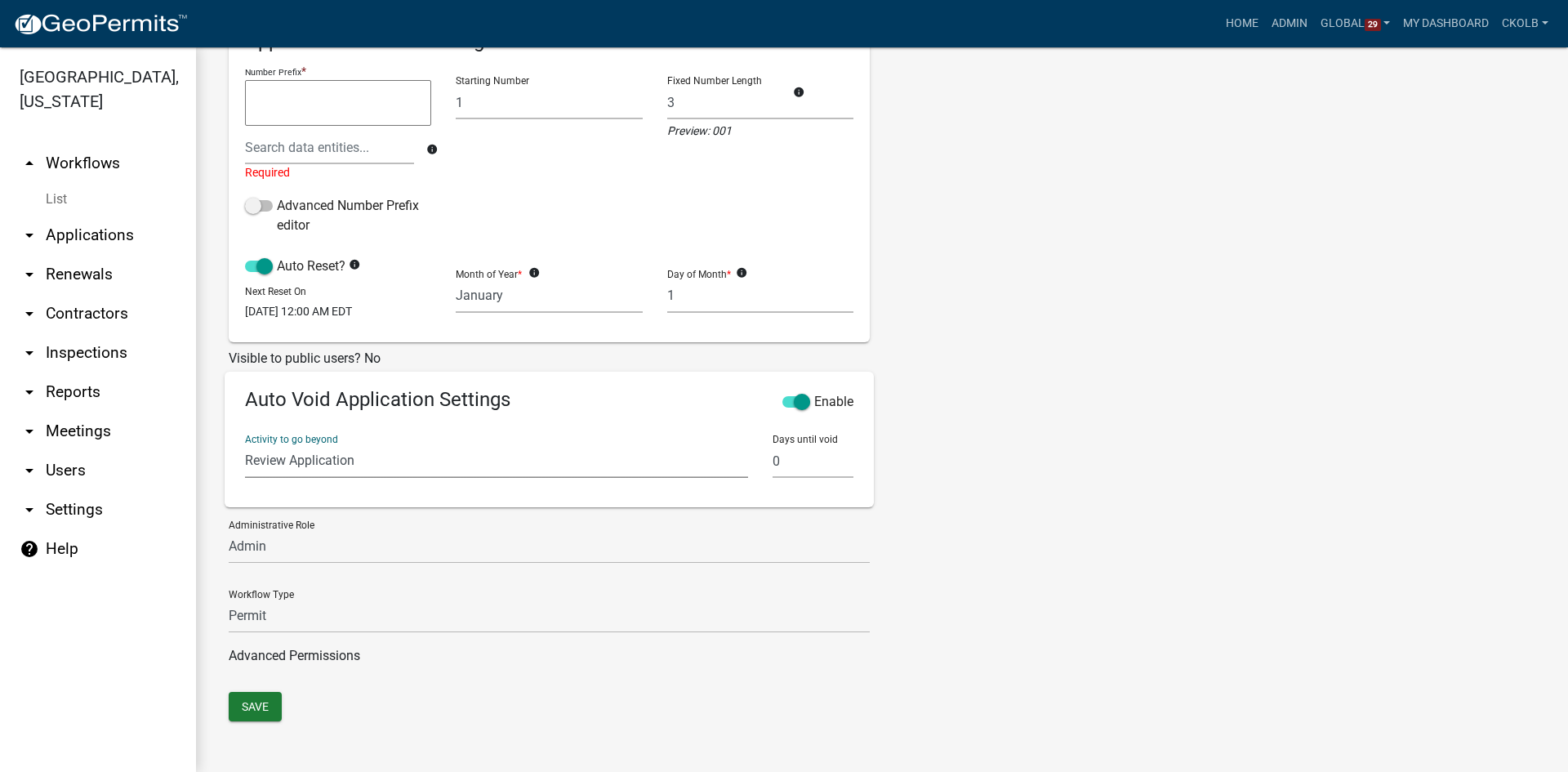
click at [318, 461] on select "Introduction Applicant Login Parcel search Applicant and Demo Information Autho…" at bounding box center [496, 460] width 503 height 34
click at [453, 460] on select "Introduction Applicant Login Parcel search Applicant and Demo Information Autho…" at bounding box center [496, 460] width 503 height 34
select select "343f41f7-8ae6-4209-b9bd-1cb09f2abd27"
click at [245, 444] on select "Introduction Applicant Login Parcel search Applicant and Demo Information Autho…" at bounding box center [496, 460] width 503 height 34
drag, startPoint x: 785, startPoint y: 461, endPoint x: 751, endPoint y: 448, distance: 36.4
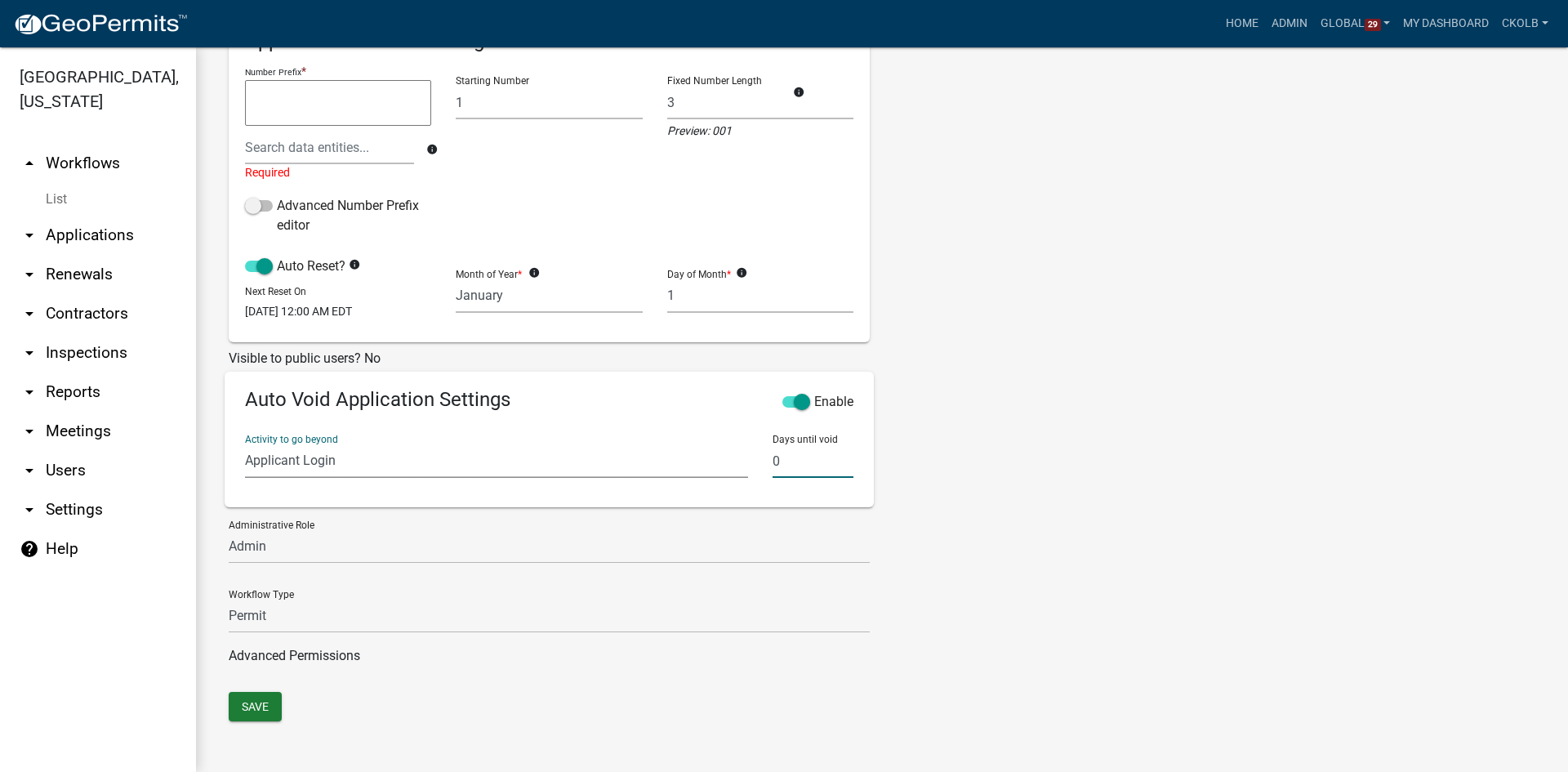
click at [751, 448] on div "Activity to go beyond Introduction Applicant Login Parcel search Applicant and …" at bounding box center [549, 457] width 633 height 70
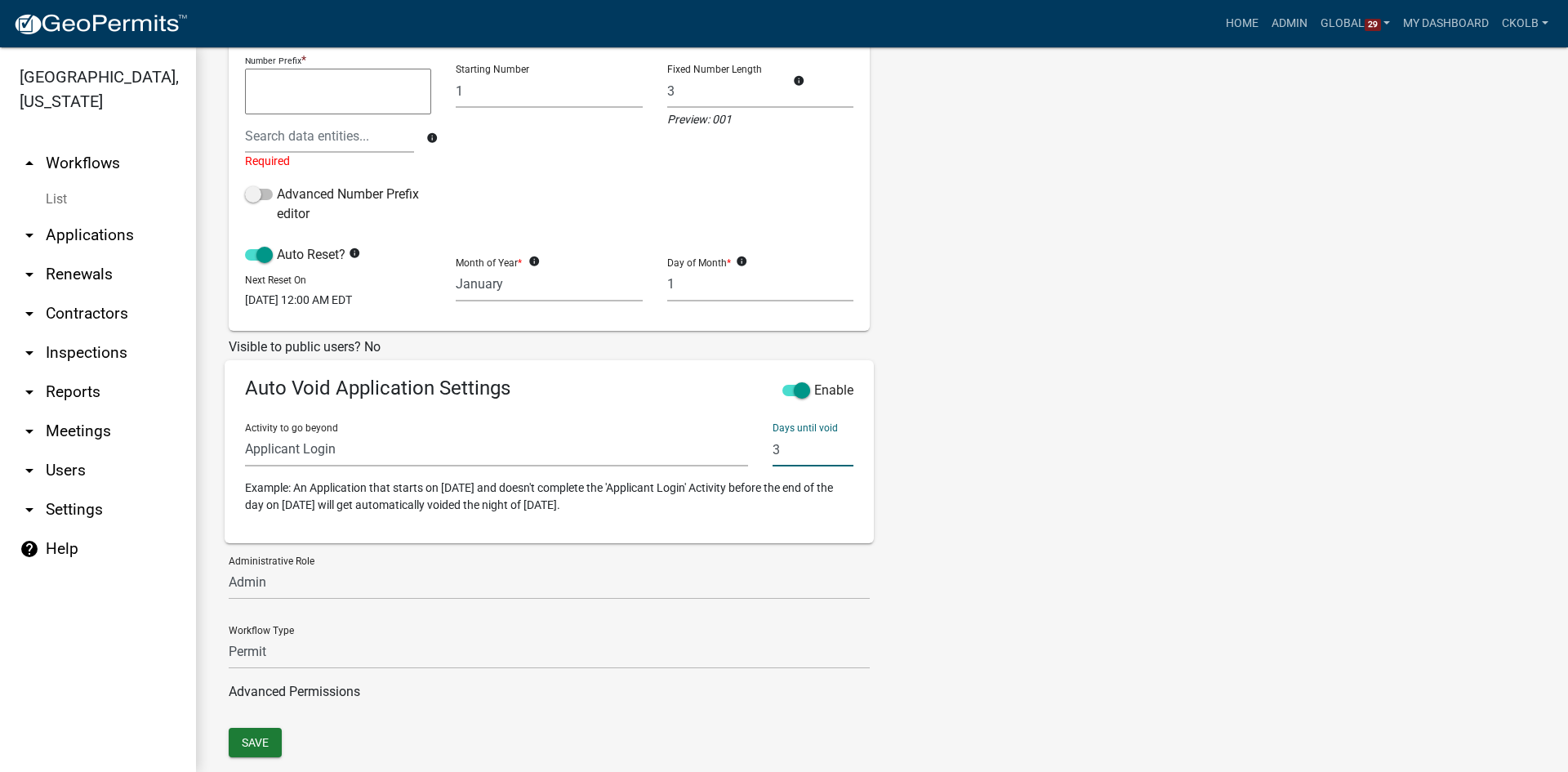
type input "3"
click at [1161, 479] on div "Tags New Tag * Building Permits Complaints Personnel Planning & Zoning Add No t…" at bounding box center [1049, 232] width 333 height 990
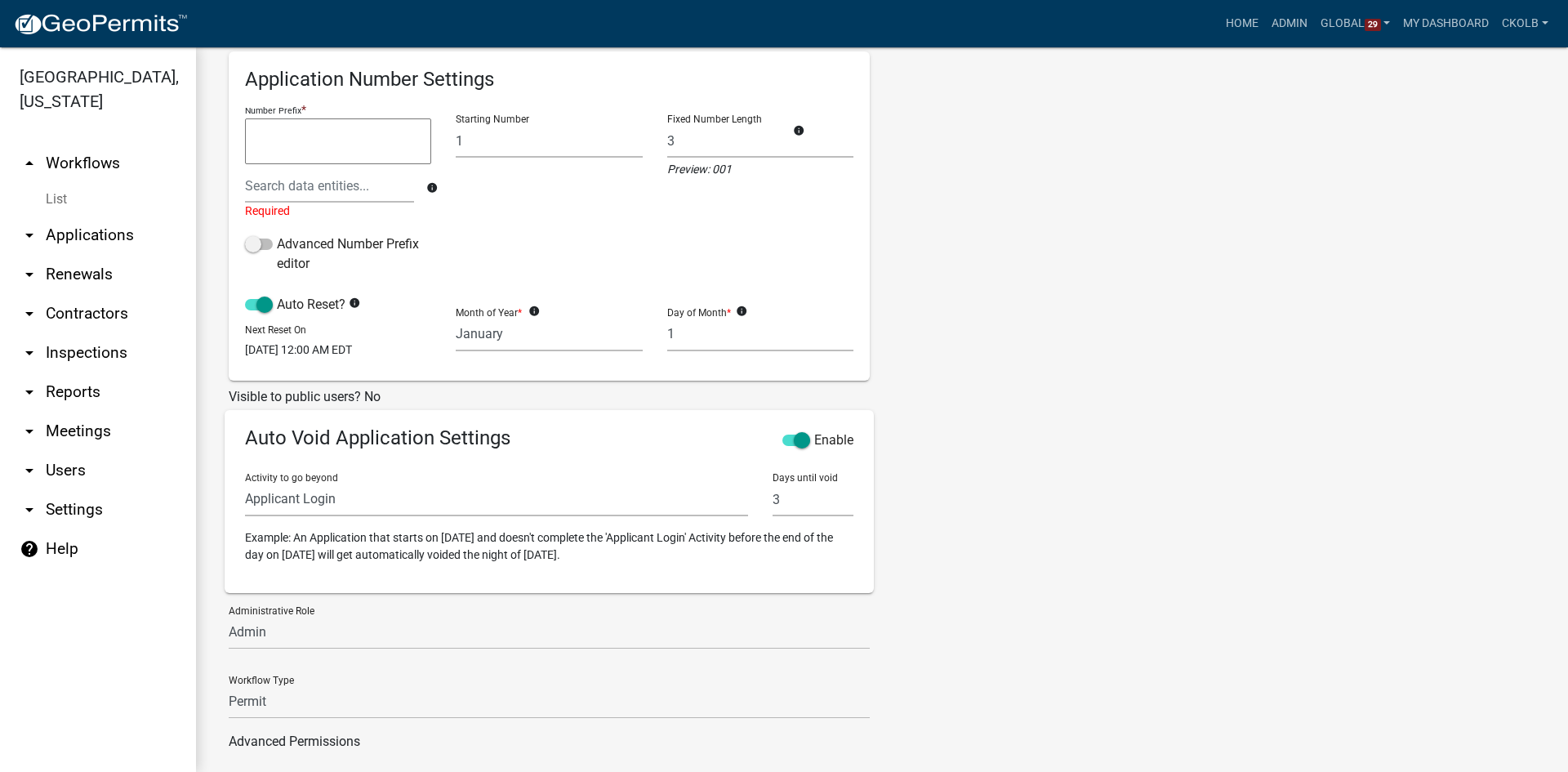
scroll to position [424, 0]
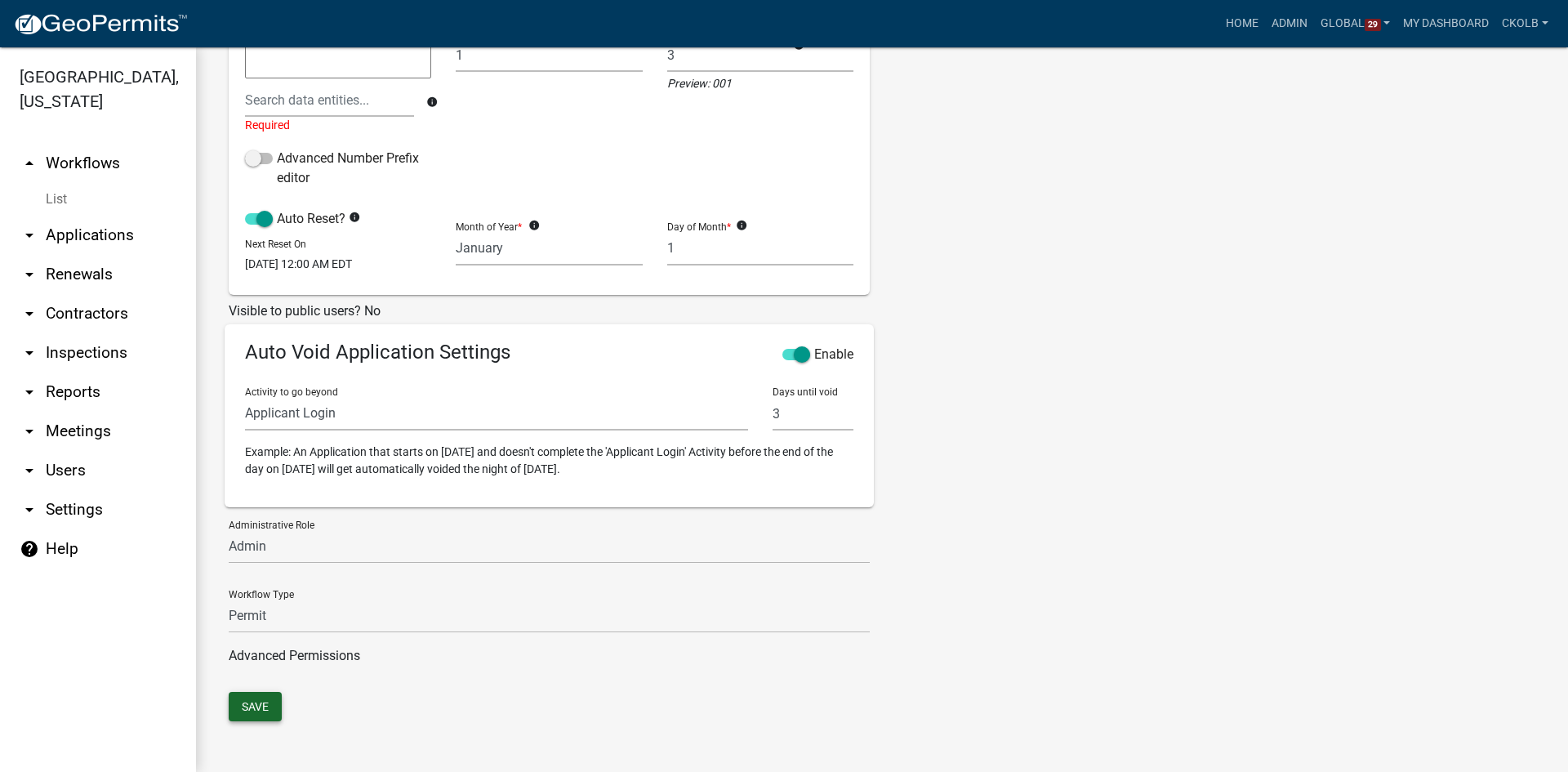
click at [240, 703] on button "Save" at bounding box center [254, 706] width 53 height 29
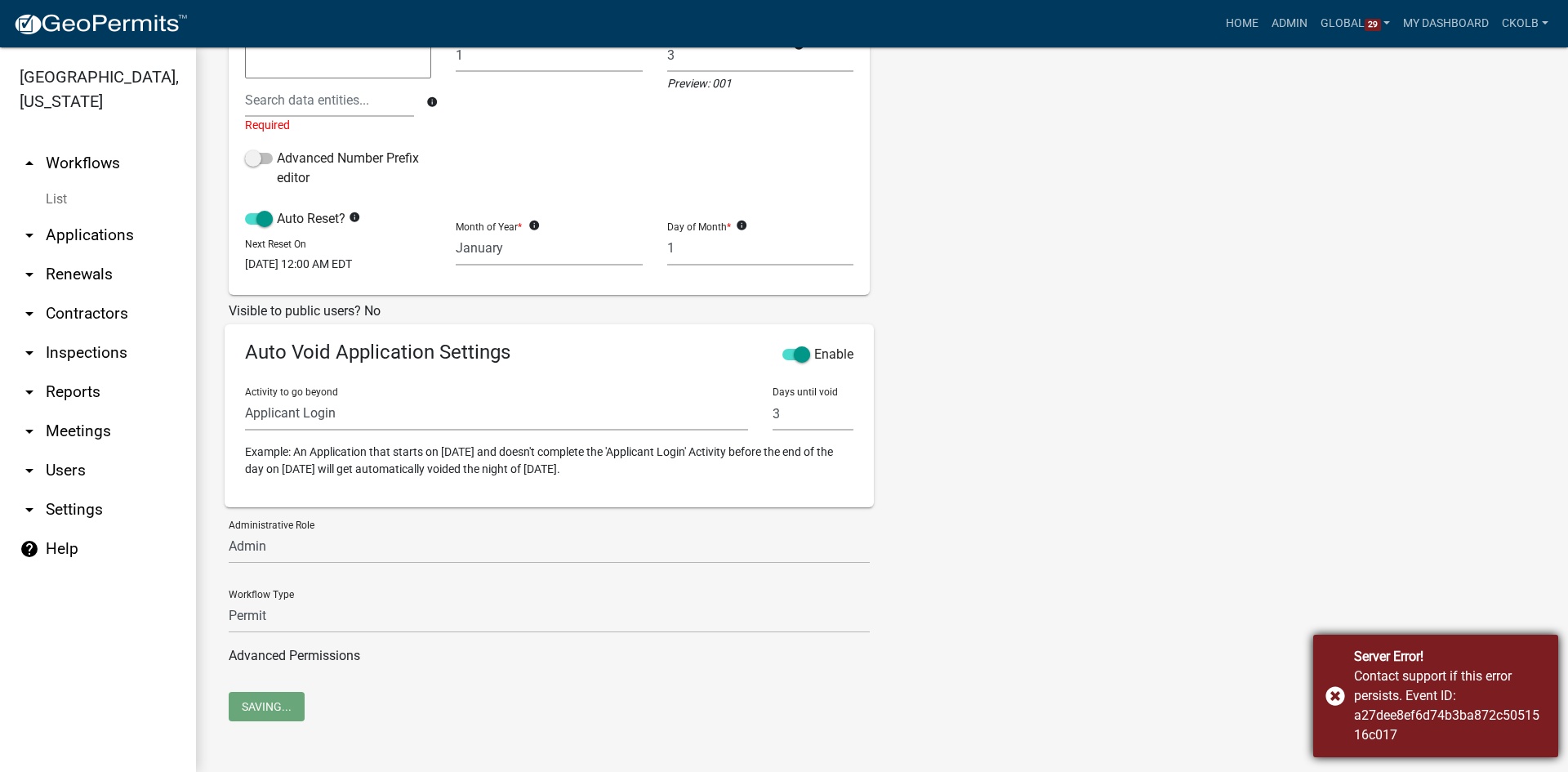
click at [1337, 691] on div "Server Error! Contact support if this error persists. Event ID: a27dee8ef6d74b3…" at bounding box center [1435, 696] width 245 height 123
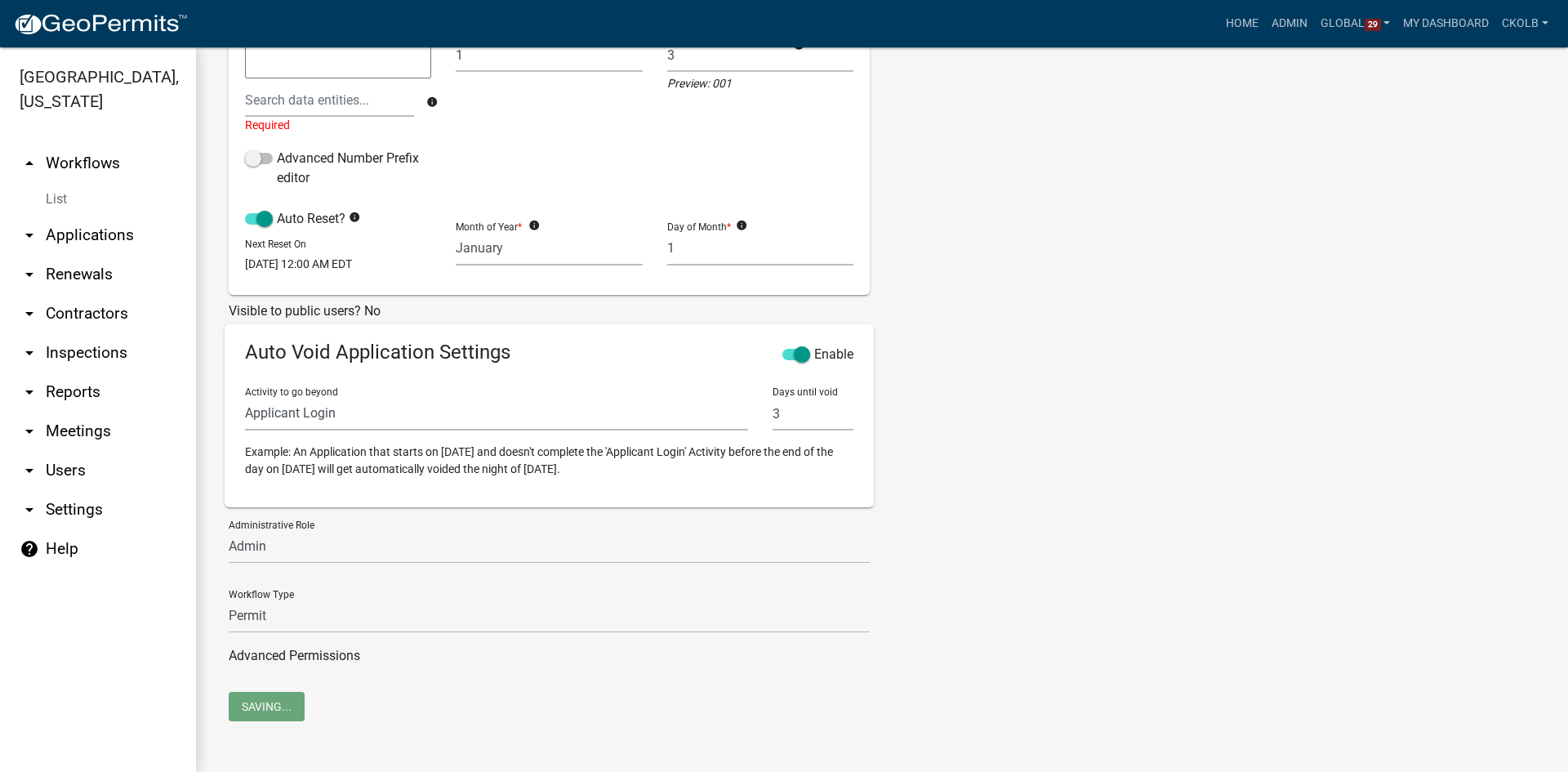
click at [1280, 599] on div "Name DRAFT-Demolition Permit Description Application Description Template Owner…" at bounding box center [882, 196] width 1331 height 990
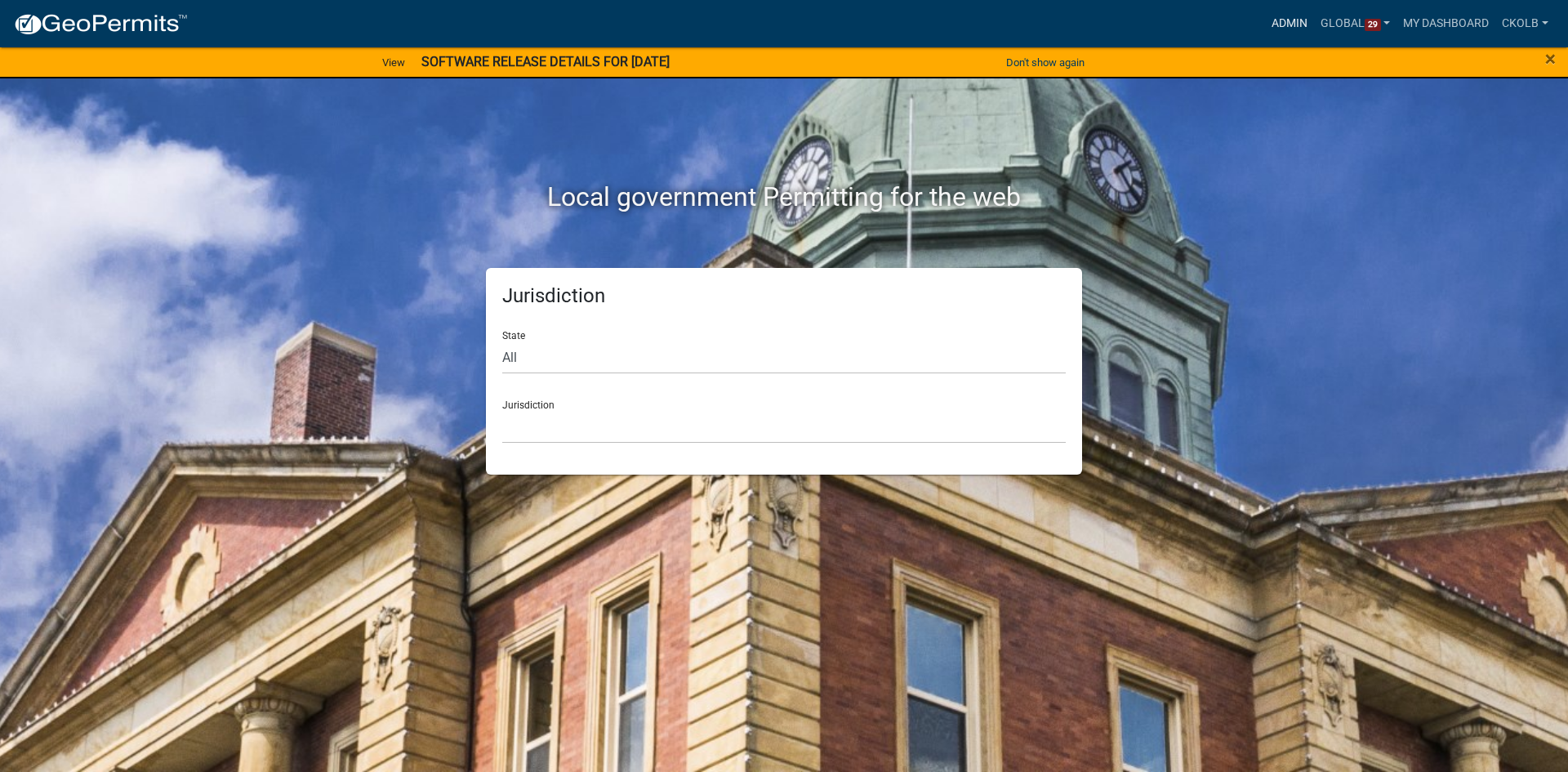
click at [1282, 23] on link "Admin" at bounding box center [1289, 23] width 49 height 31
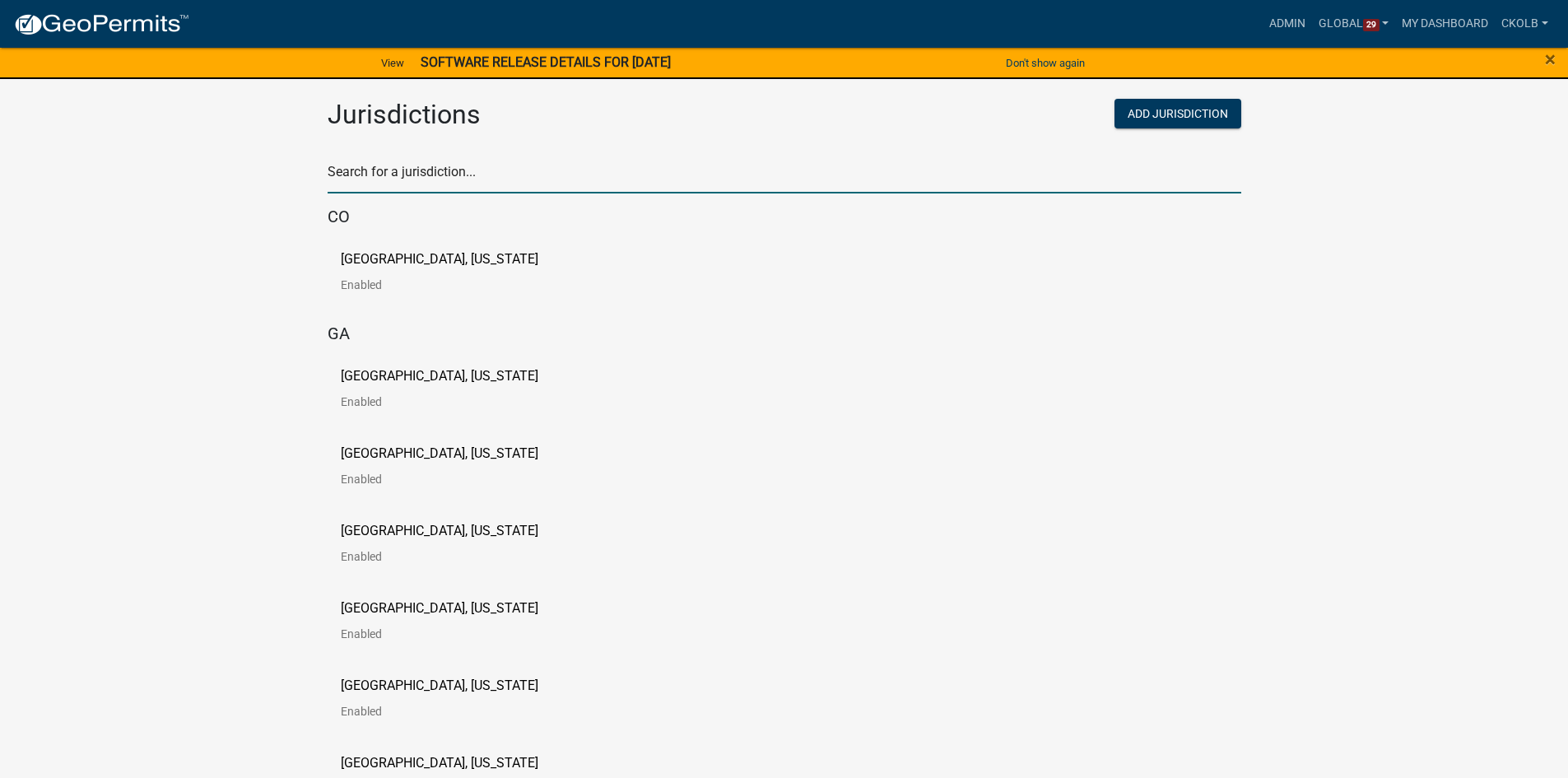
click at [432, 163] on input "text" at bounding box center [784, 176] width 914 height 34
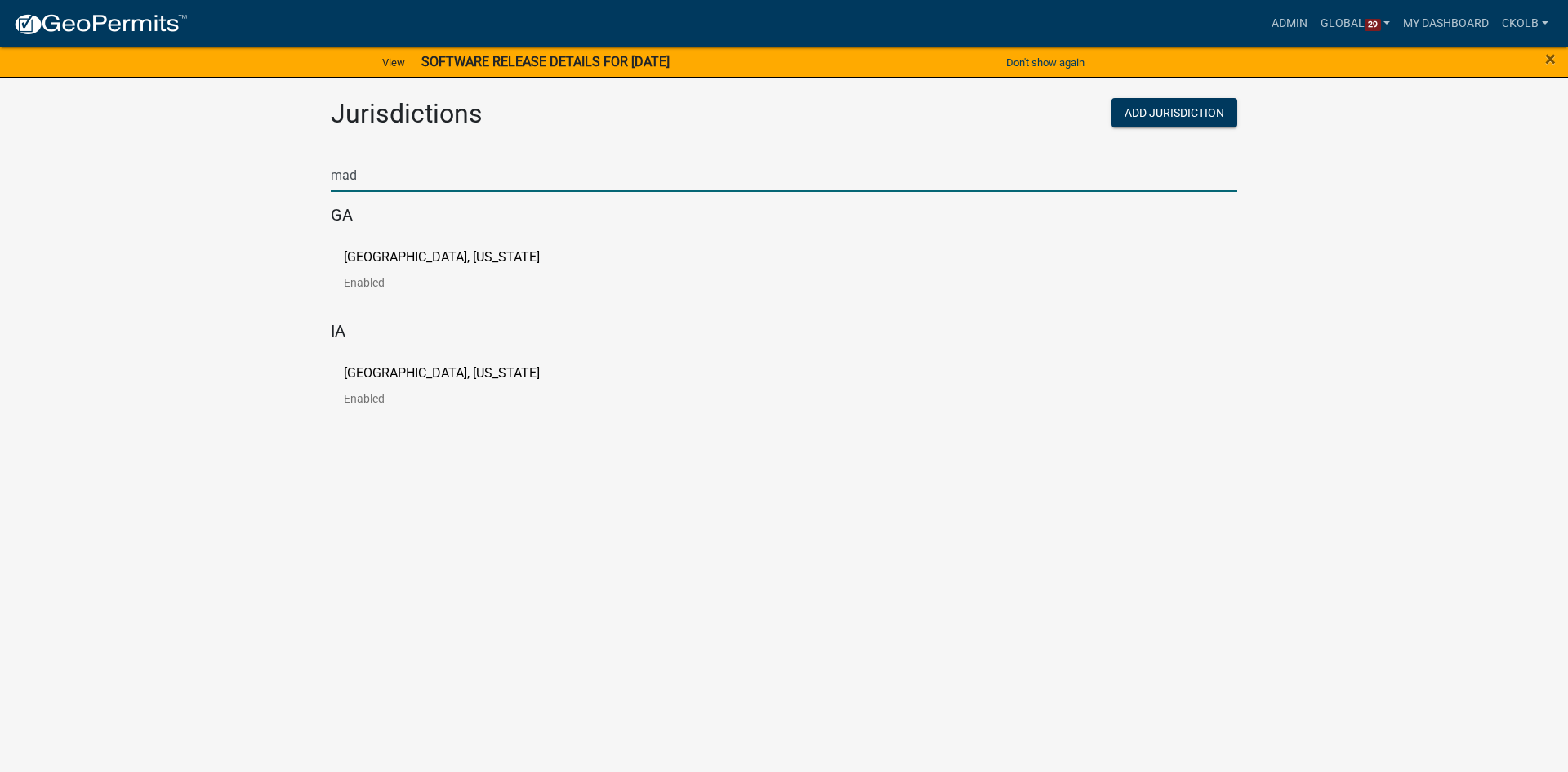
type input "mad"
click at [380, 264] on p "[GEOGRAPHIC_DATA], [US_STATE]" at bounding box center [441, 257] width 196 height 14
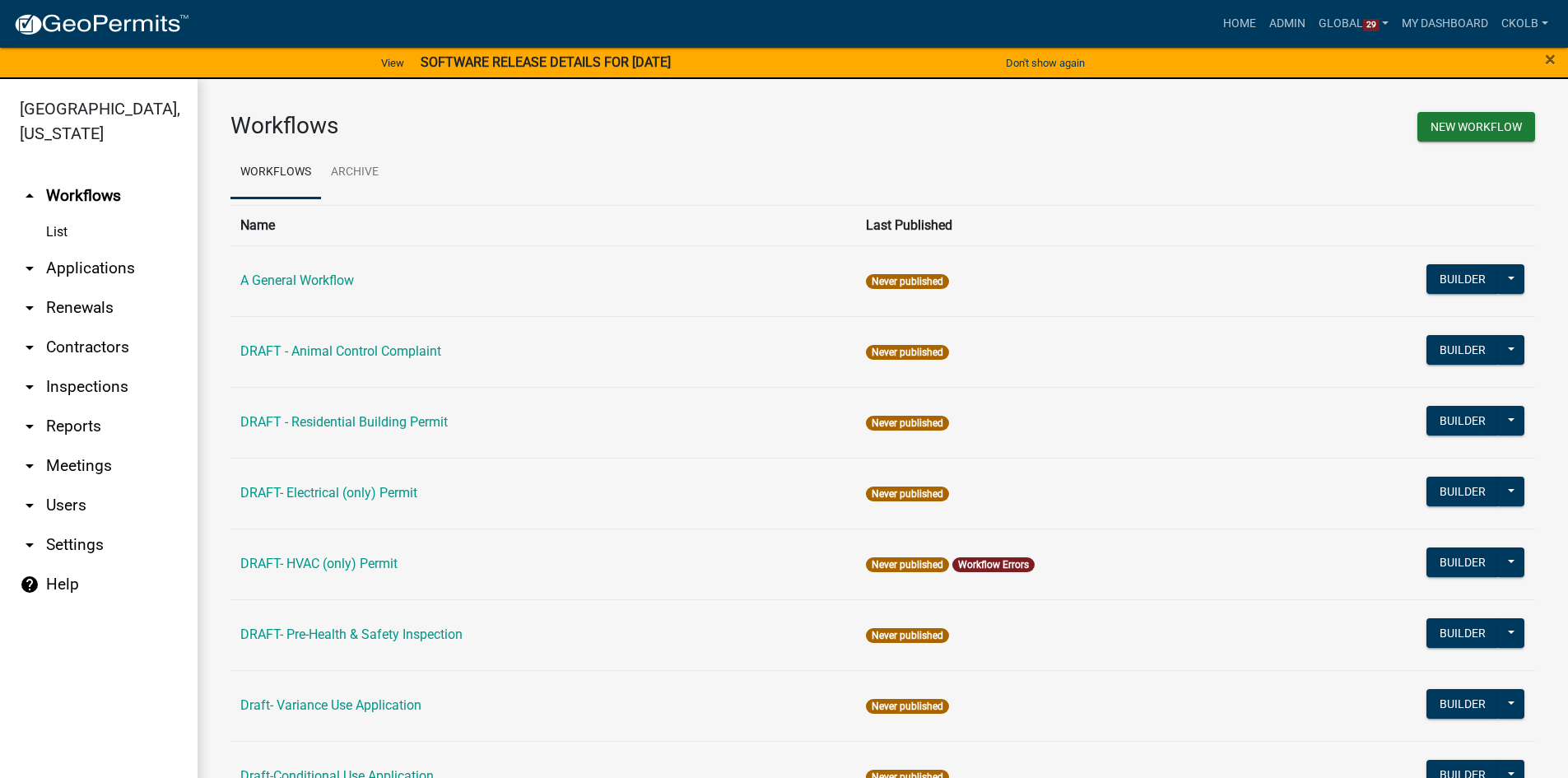
click at [1557, 64] on div "× Close" at bounding box center [1503, 62] width 131 height 34
click at [1550, 62] on span "×" at bounding box center [1550, 59] width 11 height 23
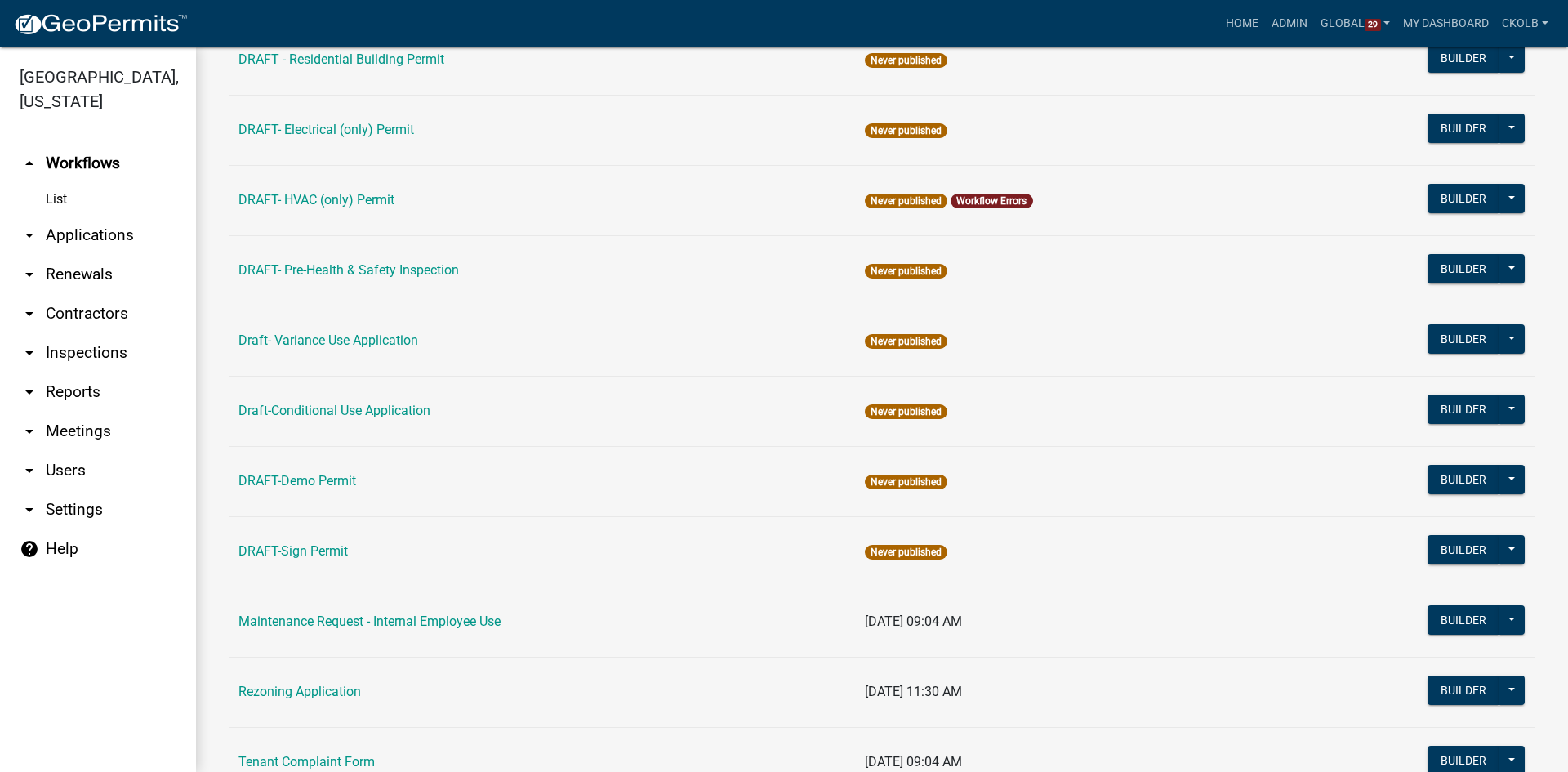
scroll to position [408, 0]
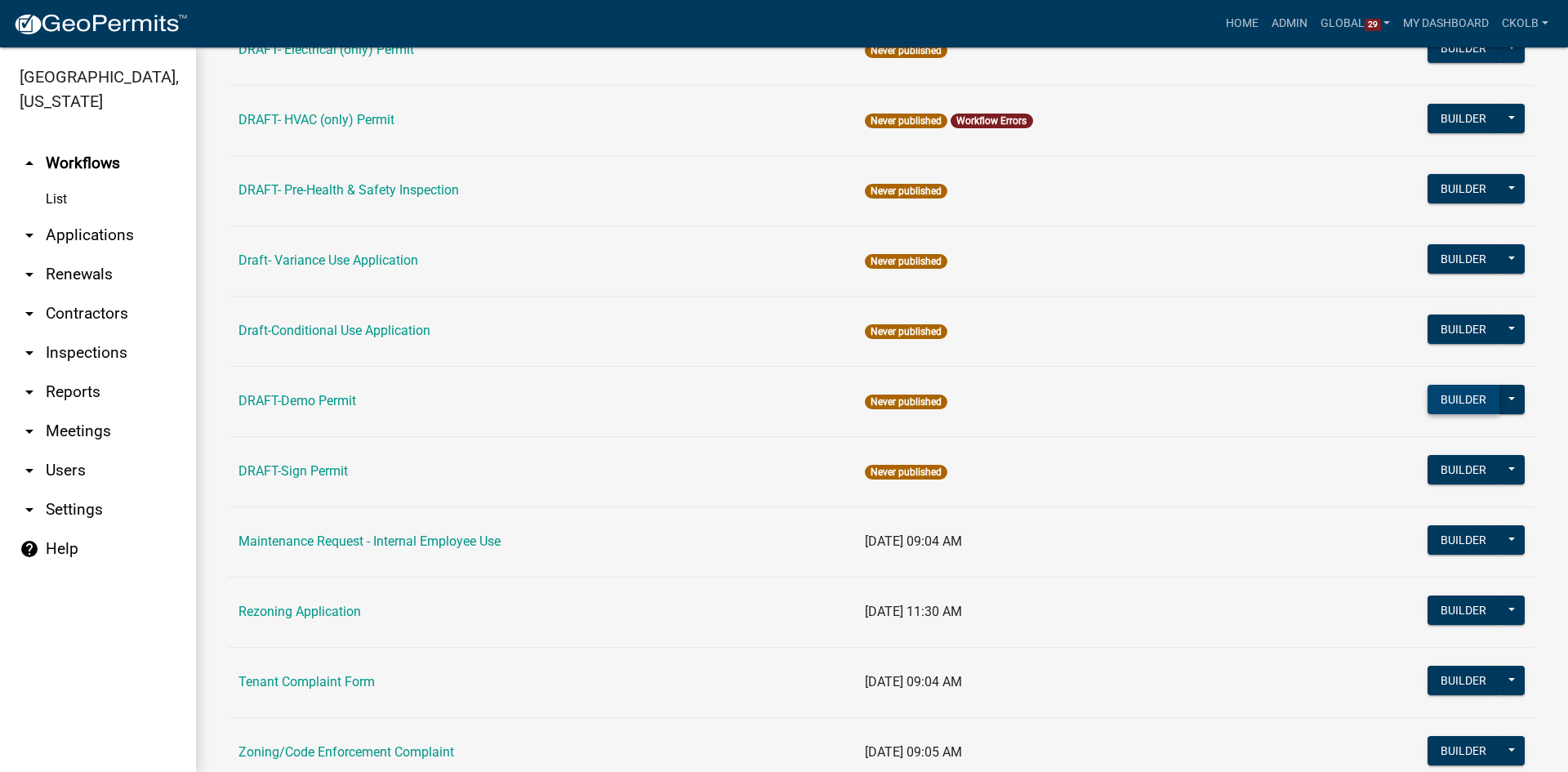
click at [1449, 400] on button "Builder" at bounding box center [1464, 400] width 72 height 29
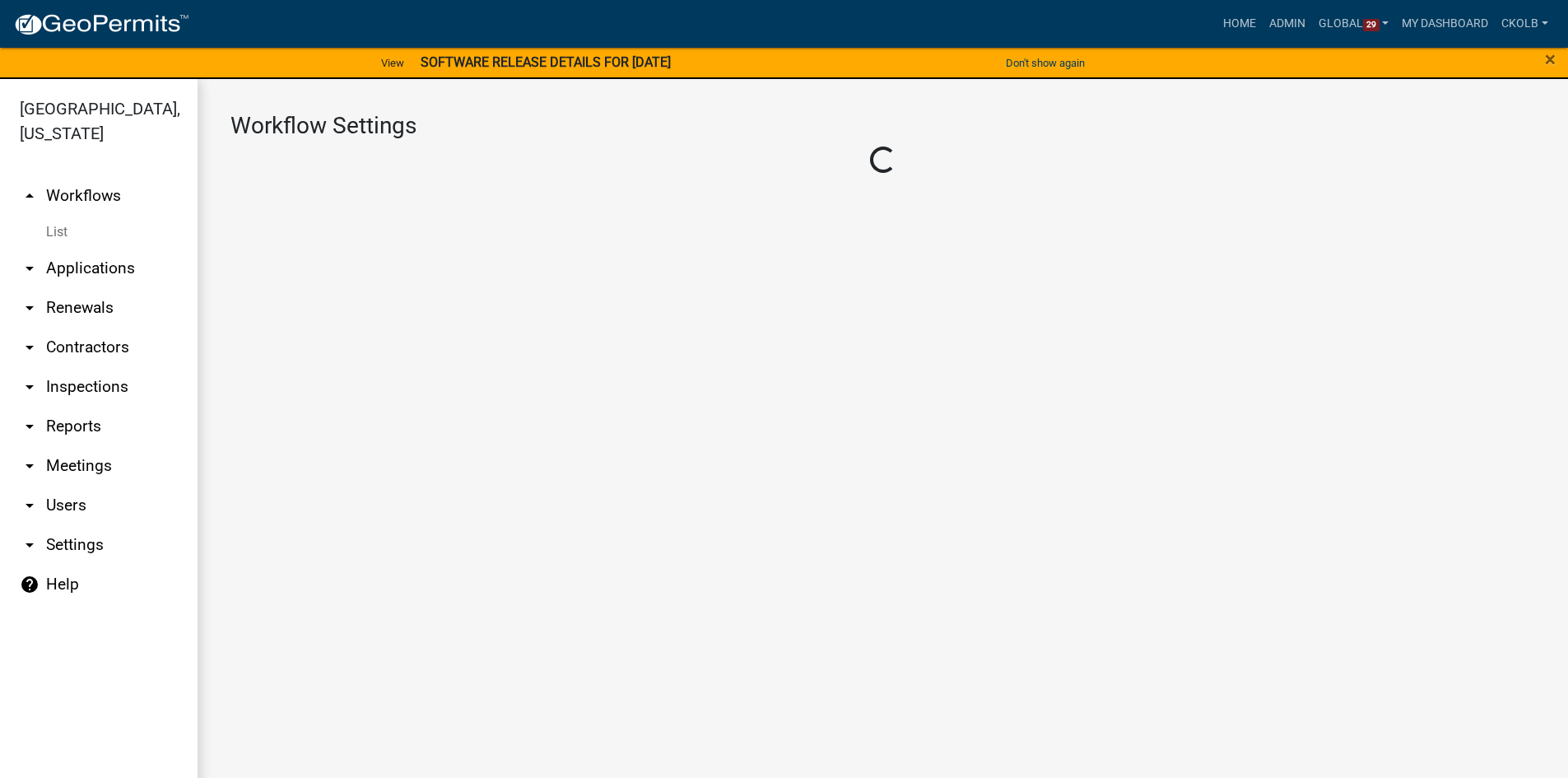
select select "1"
select select "7670adba-a95f-4cb1-9c24-effdf5e7eb9d"
select select
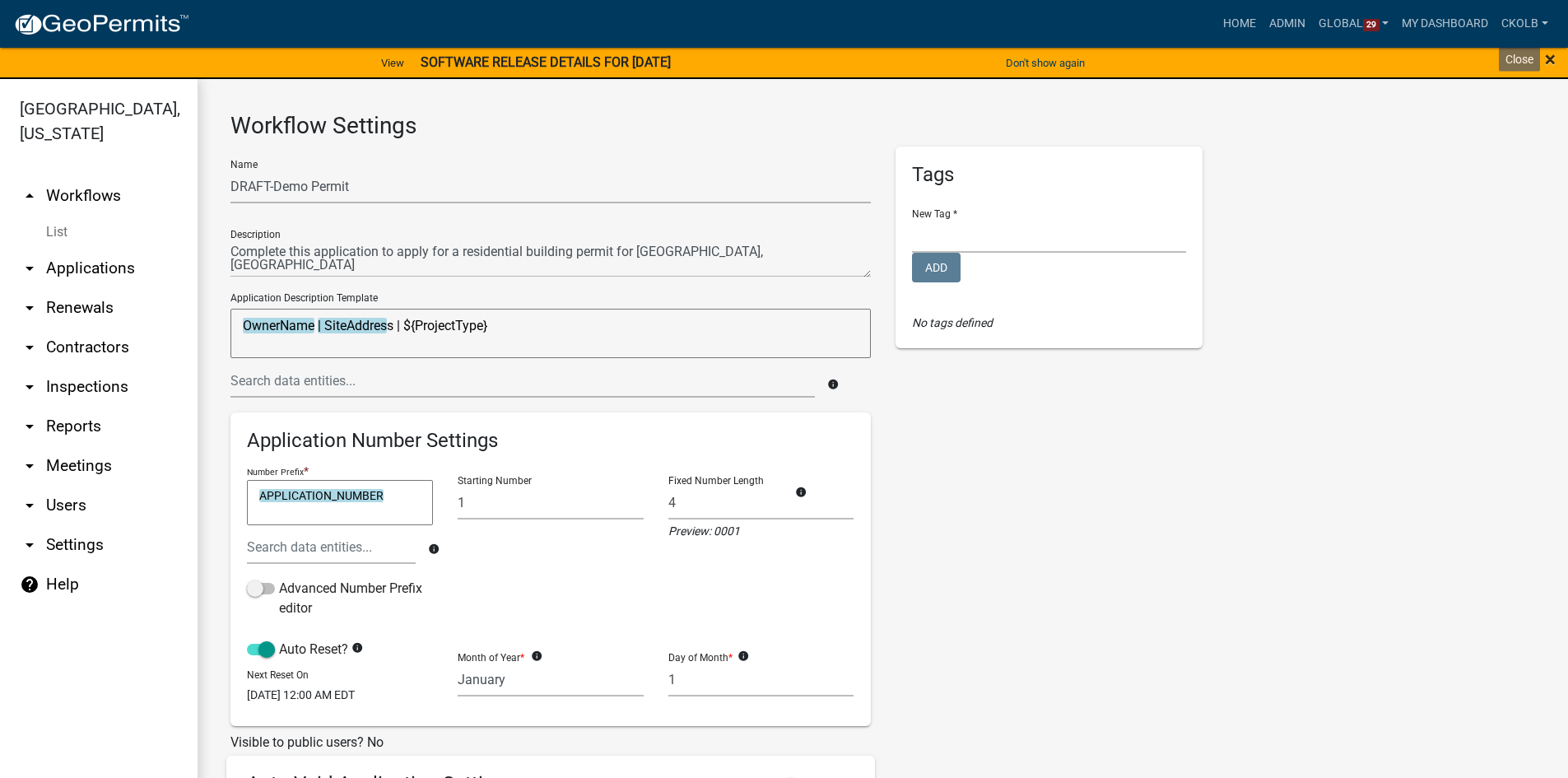
click at [1551, 61] on span "×" at bounding box center [1550, 59] width 11 height 23
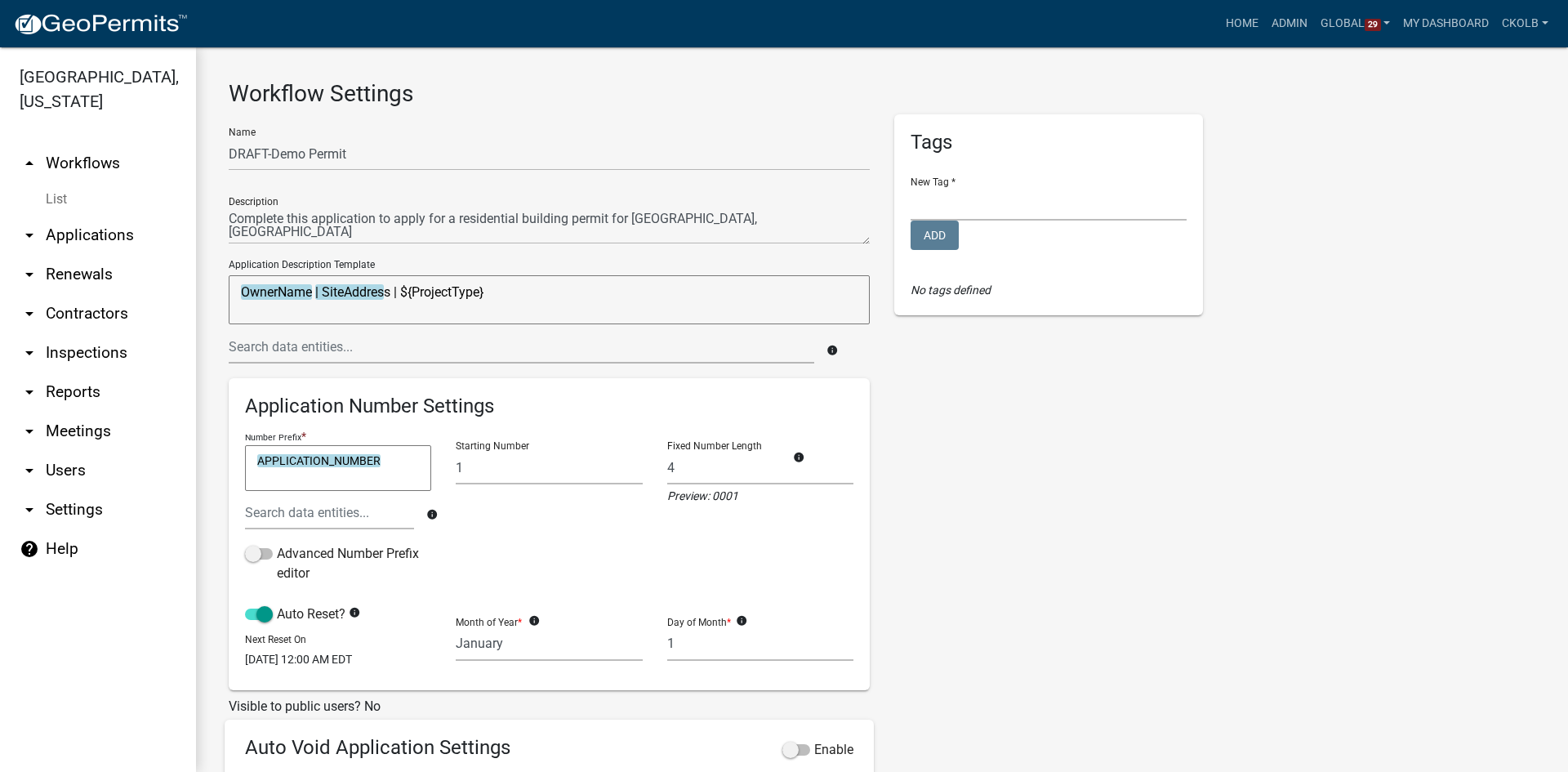
click at [498, 294] on textarea "OwnerName | SiteAddress | ${ProjectType}" at bounding box center [548, 299] width 641 height 49
type textarea "OwnerName | SiteAddress |"
drag, startPoint x: 756, startPoint y: 224, endPoint x: 227, endPoint y: 233, distance: 529.1
click at [227, 233] on div "Name DRAFT-Demo Permit Description Application Description Template OwnerName |…" at bounding box center [549, 542] width 666 height 856
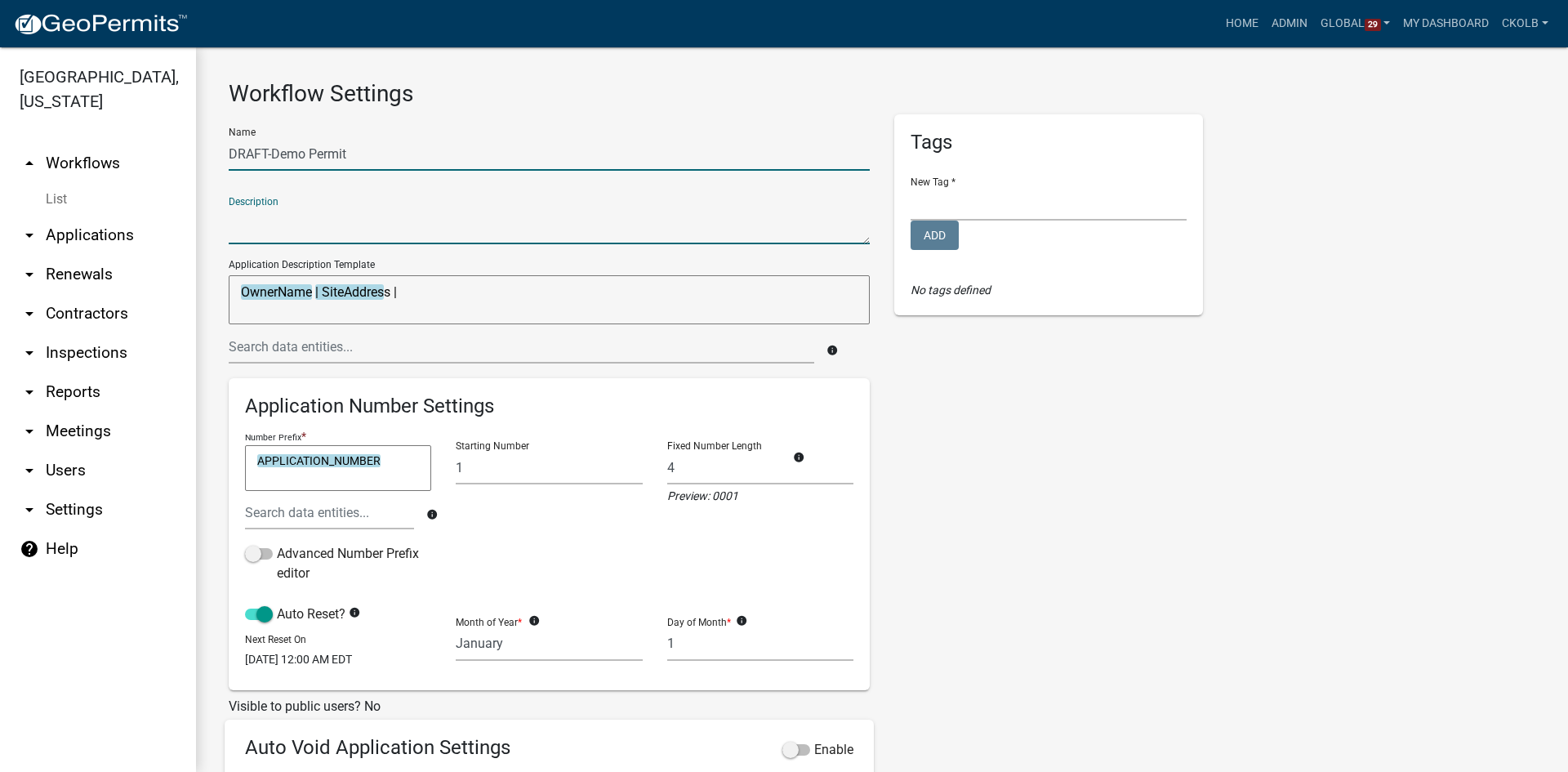
click at [304, 152] on input "DRAFT-Demo Permit" at bounding box center [548, 154] width 641 height 34
click at [398, 159] on input "DRAFT-Demolition Permit" at bounding box center [548, 154] width 641 height 34
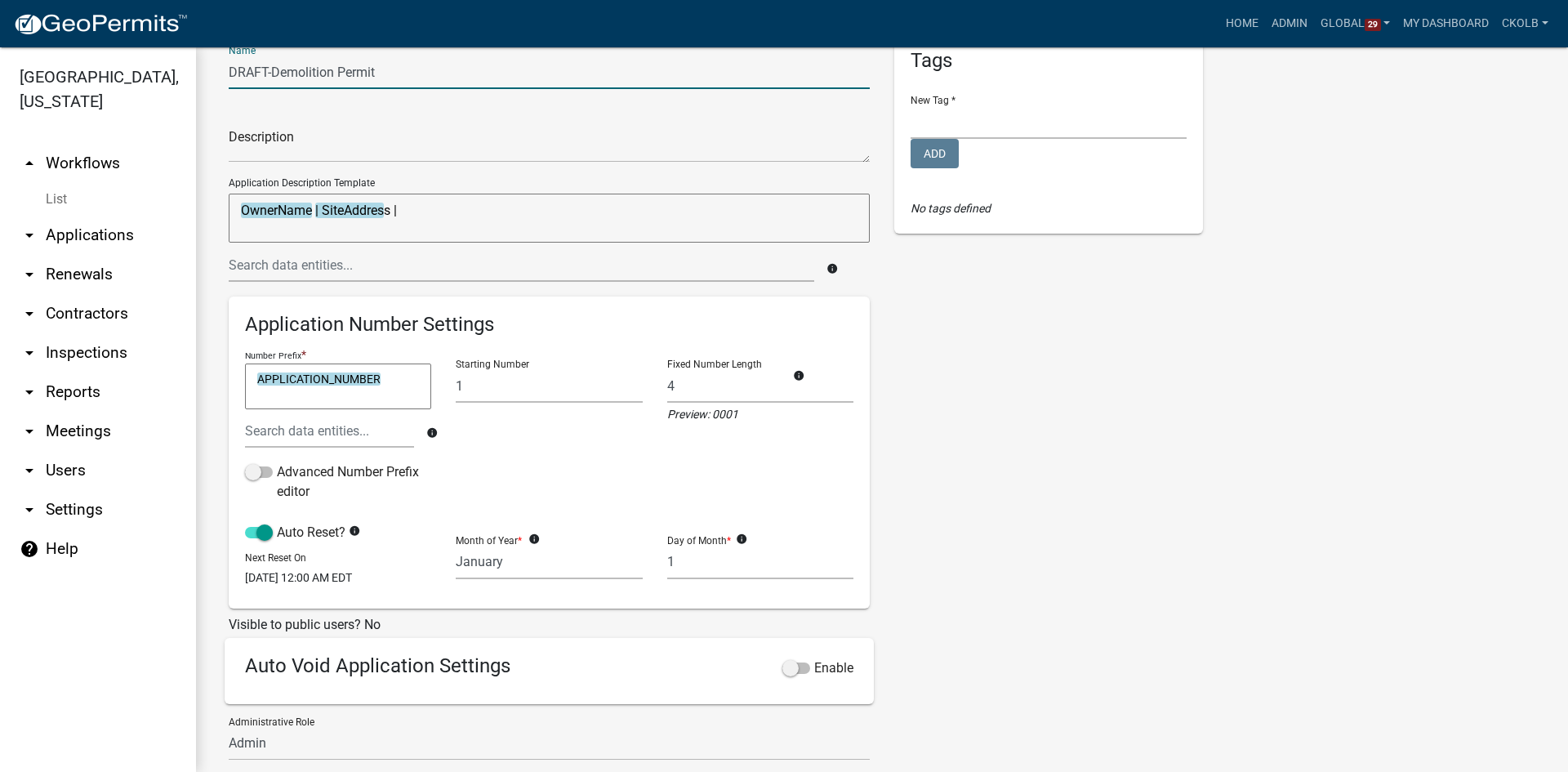
type input "DRAFT-Demolition Permit"
click at [992, 463] on div "Tags New Tag * Building Permits Complaints Personnel Planning & Zoning Add No t…" at bounding box center [1049, 460] width 333 height 856
click at [392, 379] on textarea "APPLICATION_NUMBER" at bounding box center [338, 386] width 186 height 45
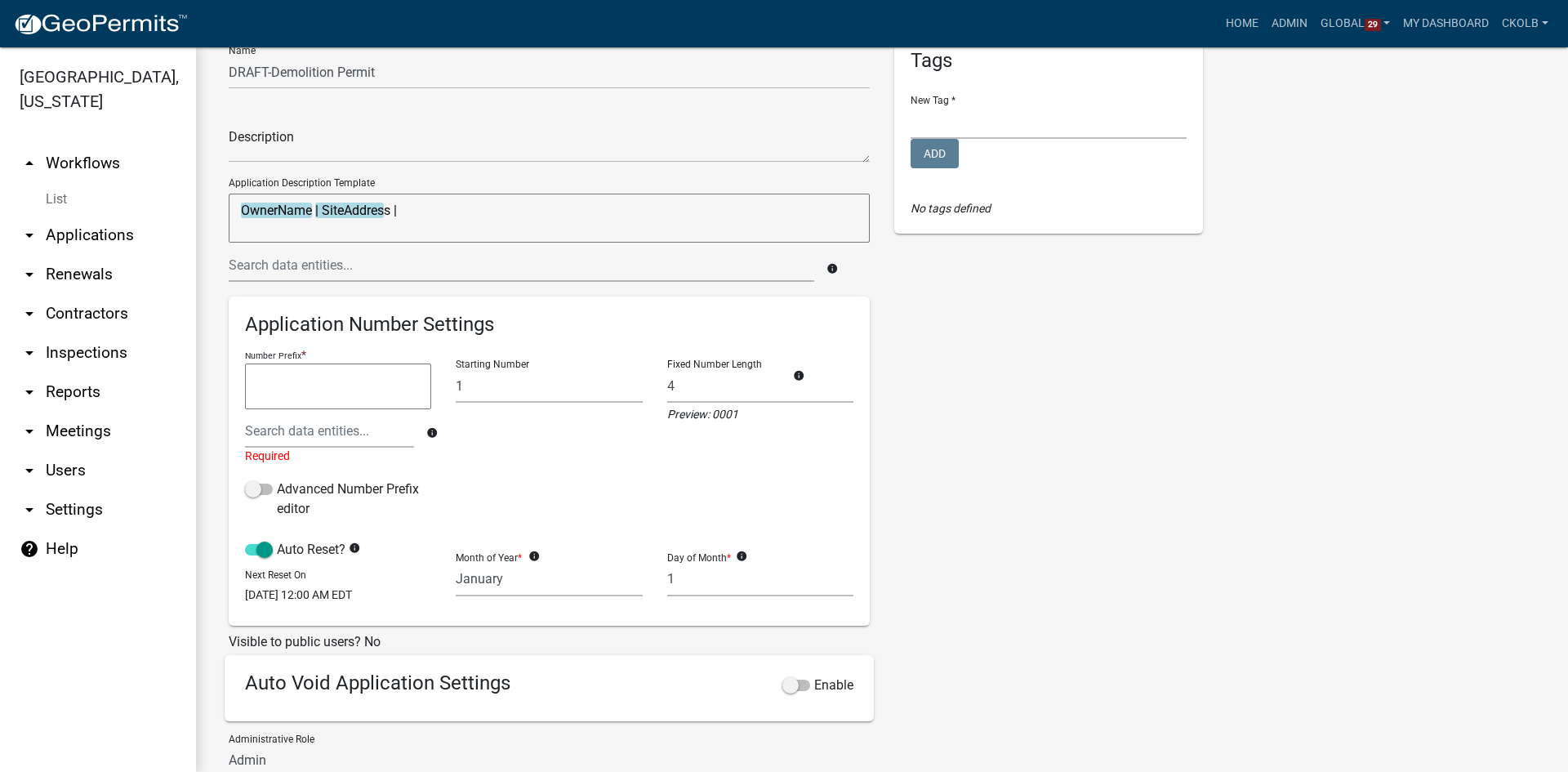
click at [946, 391] on div "Tags New Tag * Building Permits Complaints Personnel Planning & Zoning Add No t…" at bounding box center [1049, 469] width 333 height 873
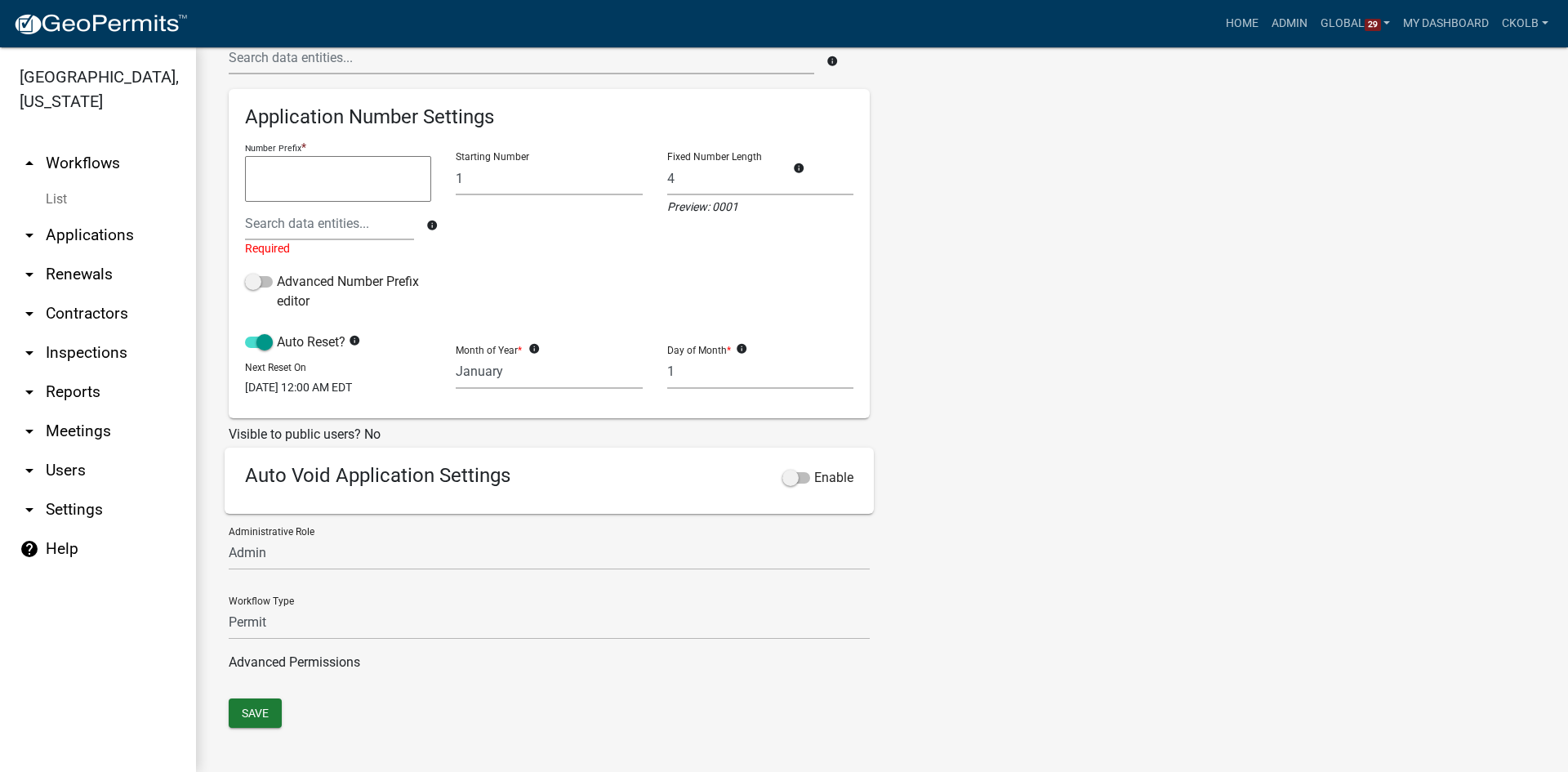
scroll to position [307, 0]
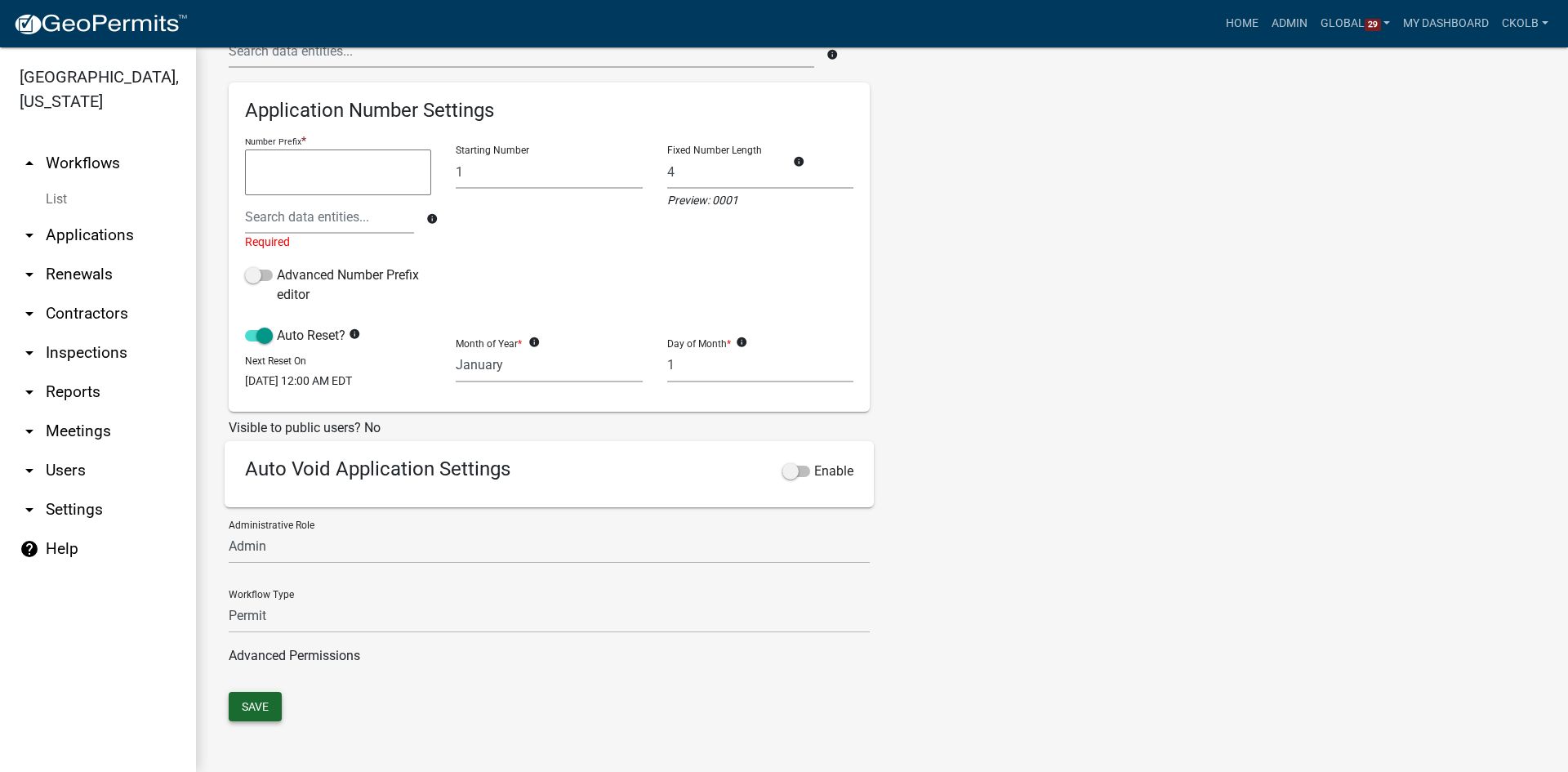
click at [251, 703] on button "Save" at bounding box center [254, 706] width 53 height 29
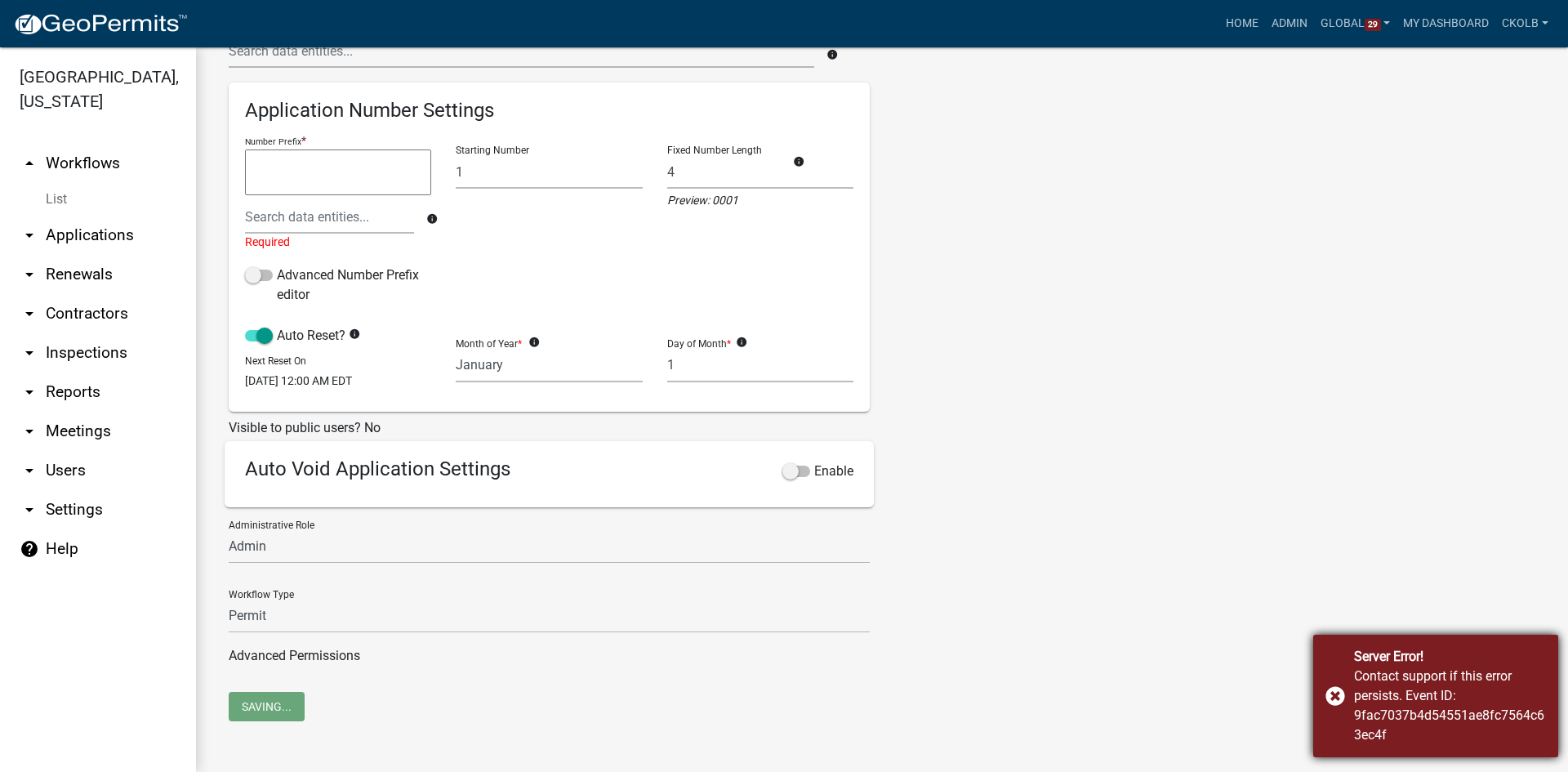
click at [1338, 693] on div "Server Error! Contact support if this error persists. Event ID: 9fac7037b4d5455…" at bounding box center [1435, 696] width 245 height 123
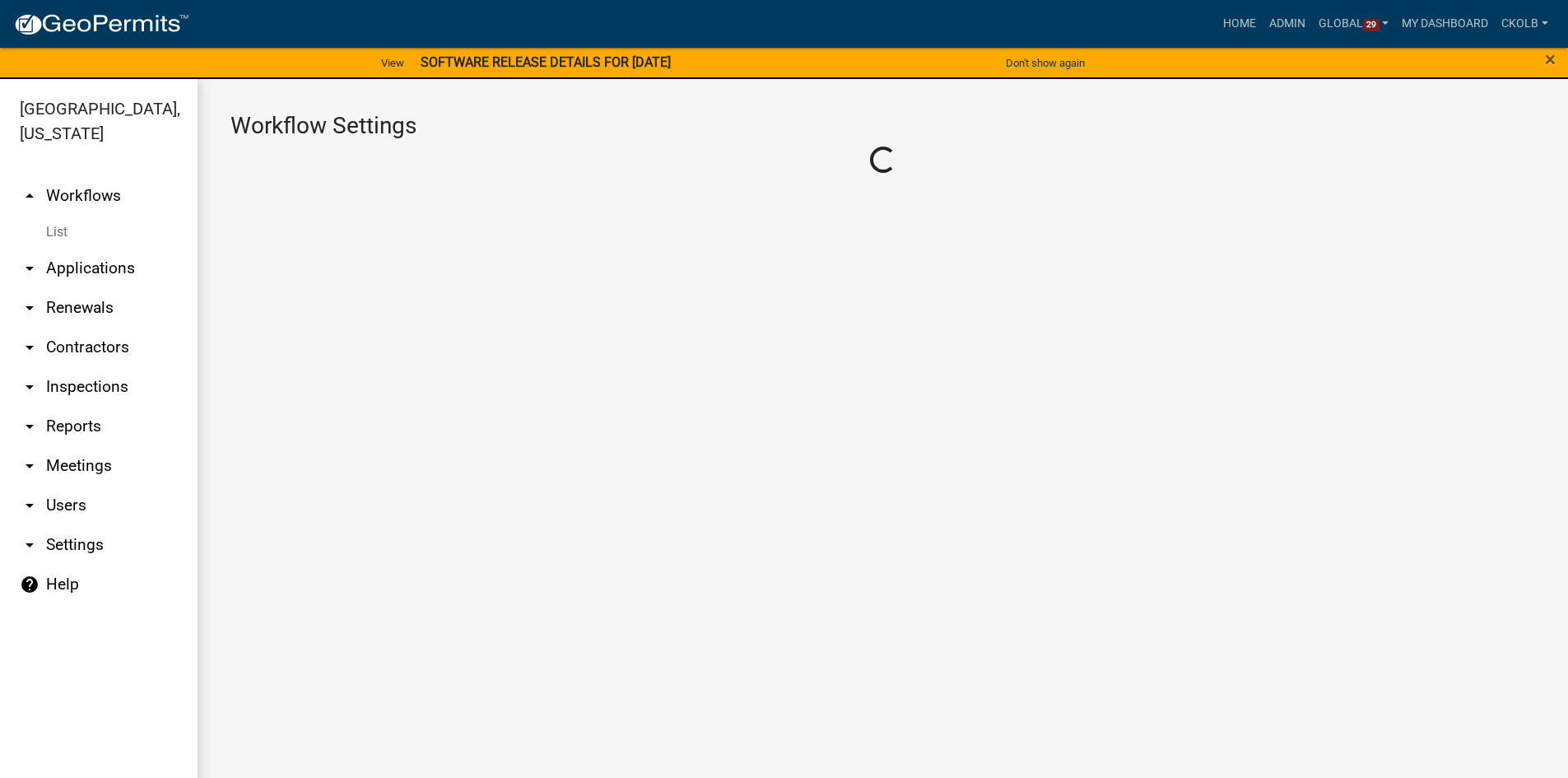
select select "1"
select select "7670adba-a95f-4cb1-9c24-effdf5e7eb9d"
select select
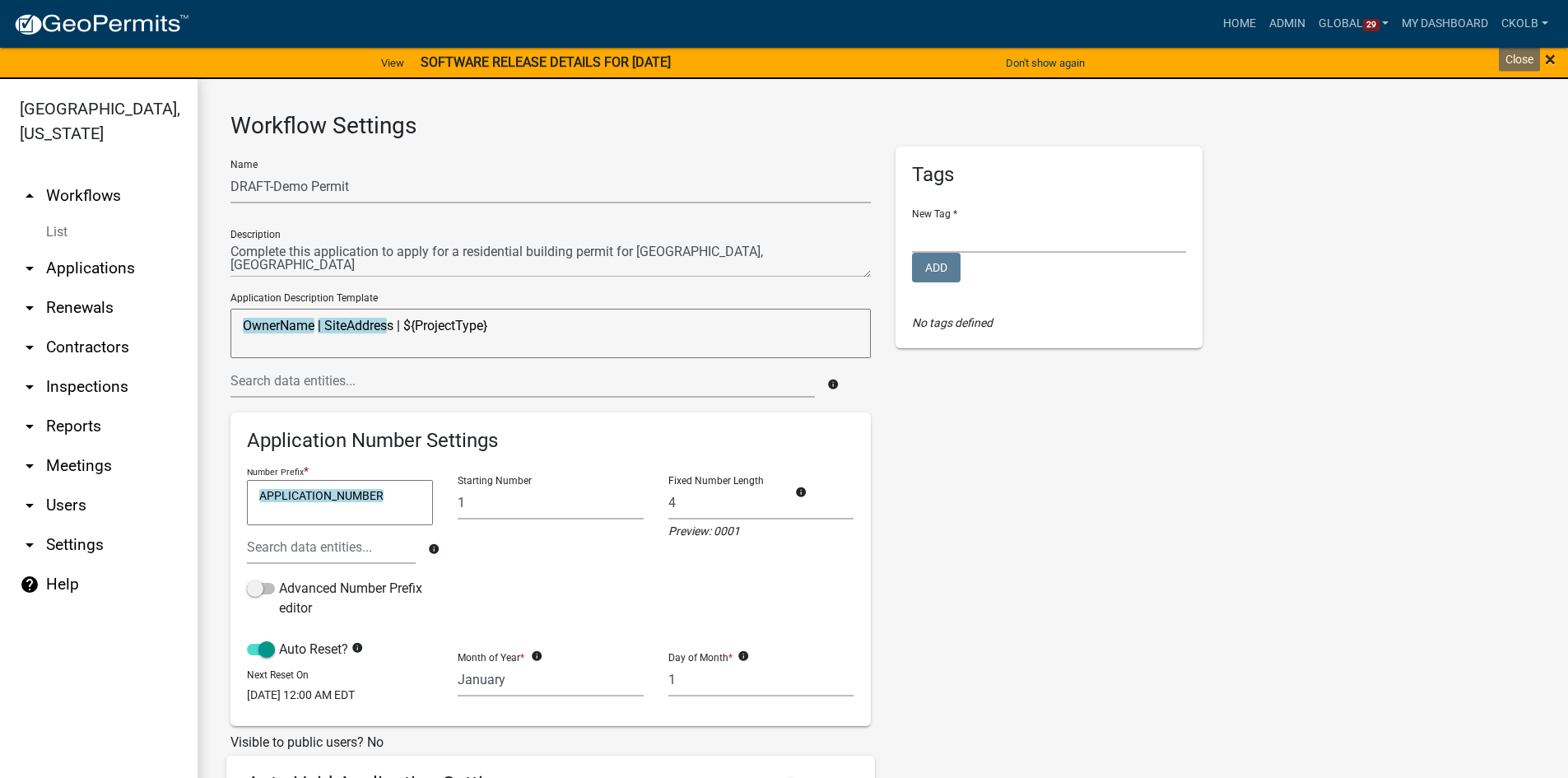
click at [1551, 60] on span "×" at bounding box center [1550, 59] width 11 height 23
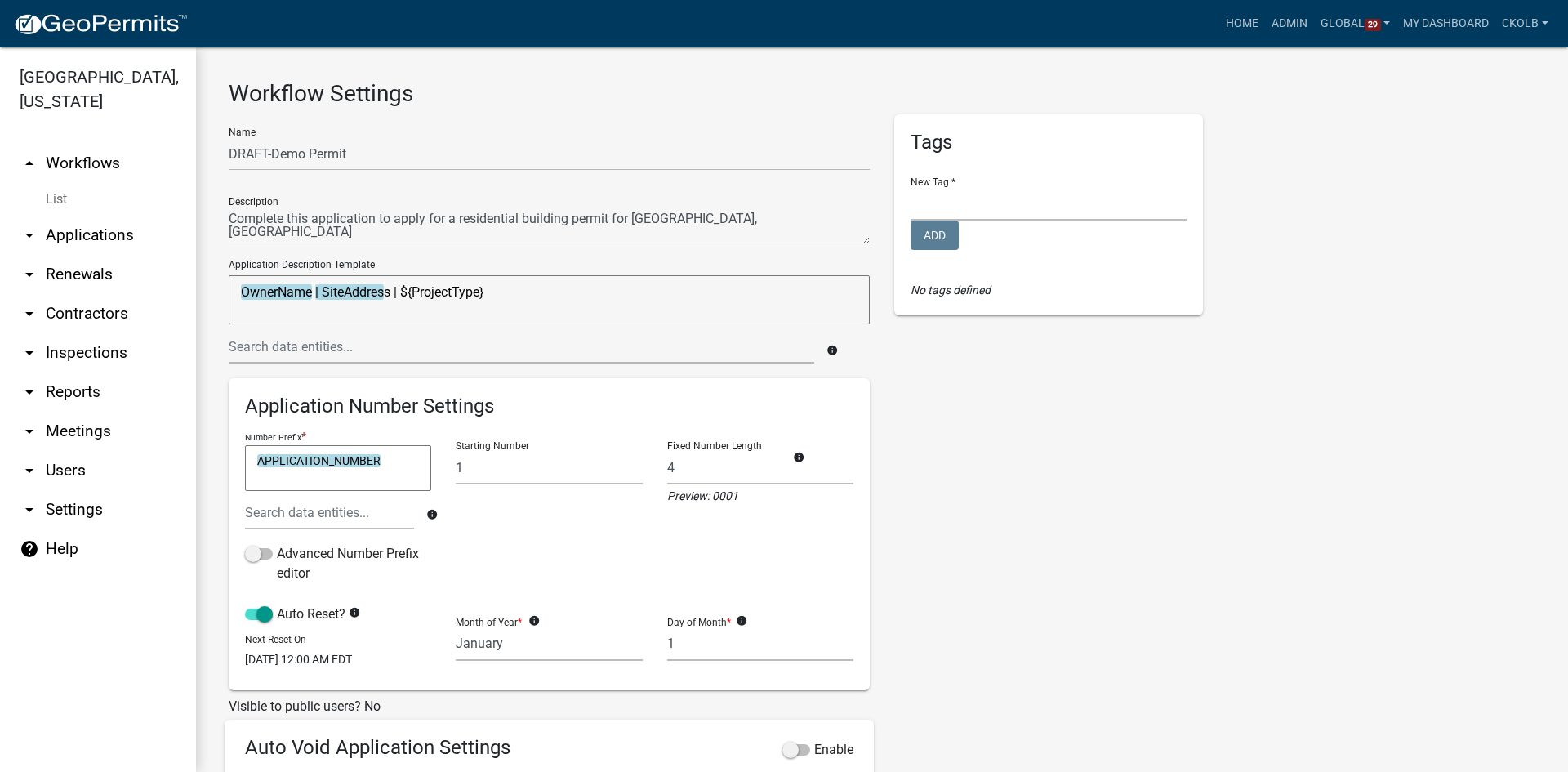
click at [517, 294] on textarea "OwnerName | SiteAddress | ${ProjectType}" at bounding box center [548, 299] width 641 height 49
type textarea "OwnerName | SiteAddress |"
click at [338, 346] on input "text" at bounding box center [520, 346] width 585 height 34
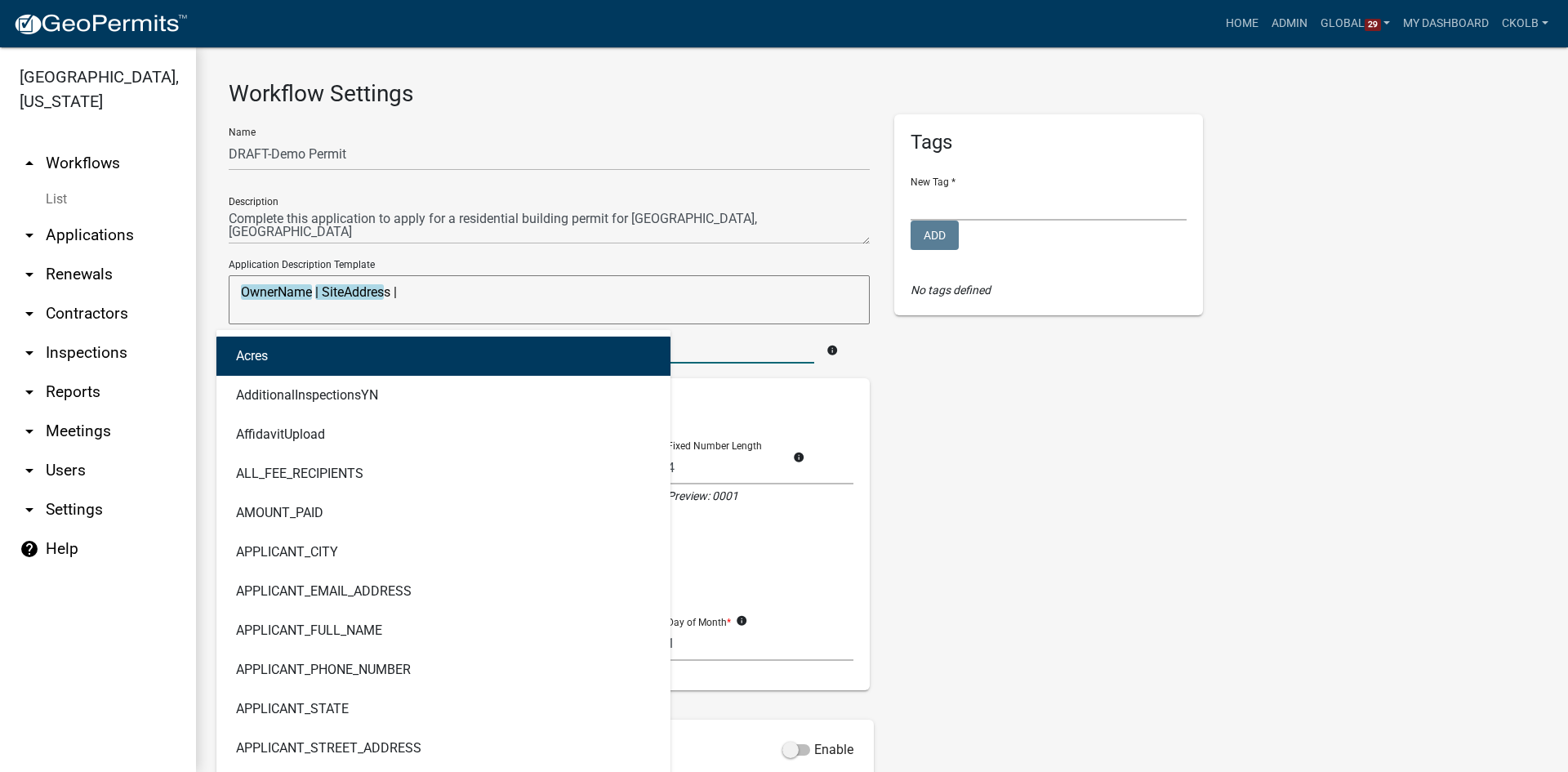
type input "type"
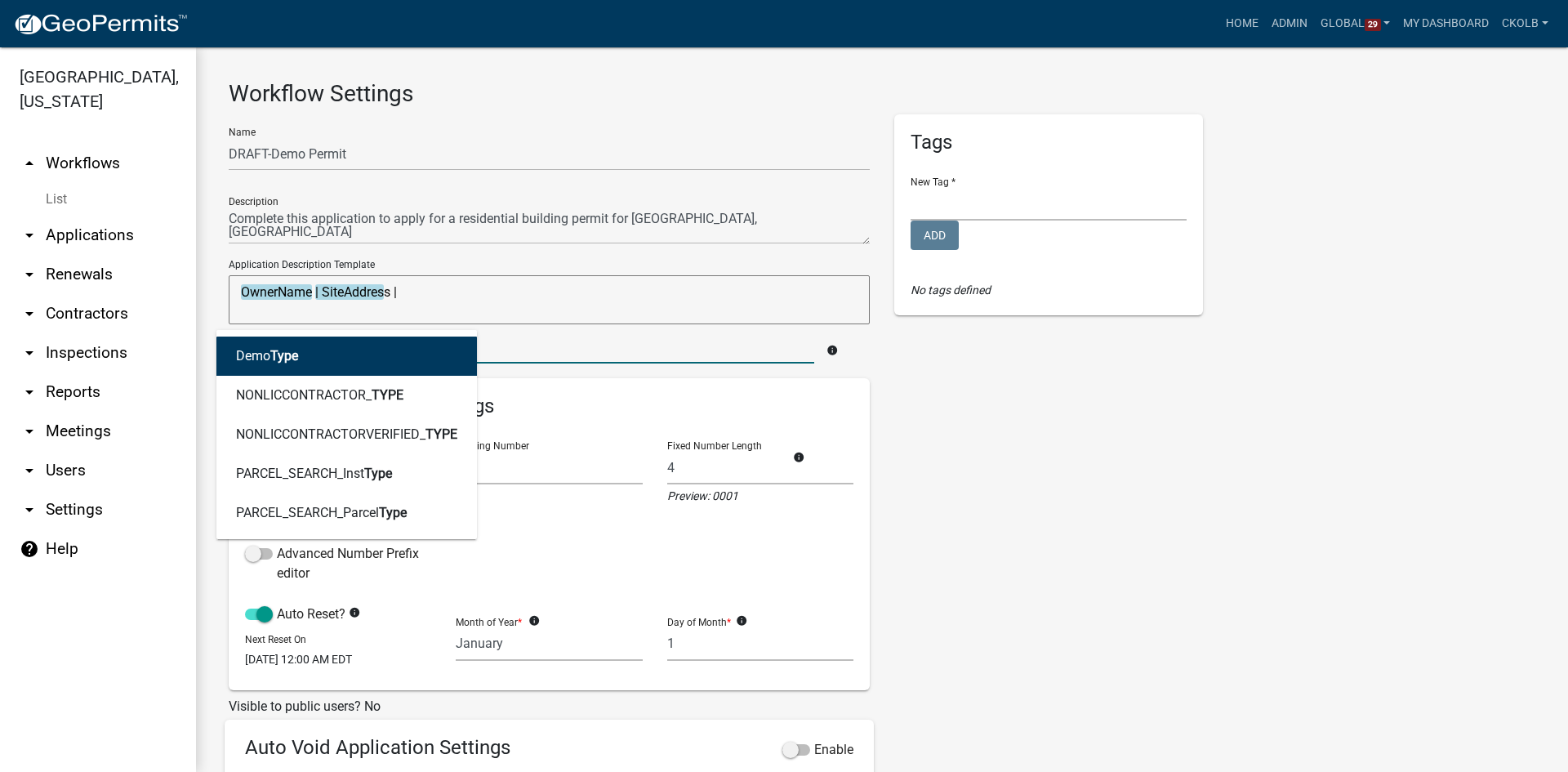
click at [341, 352] on button "Demo Type" at bounding box center [346, 356] width 260 height 40
type textarea "OwnerName | SiteAddress | DemoType"
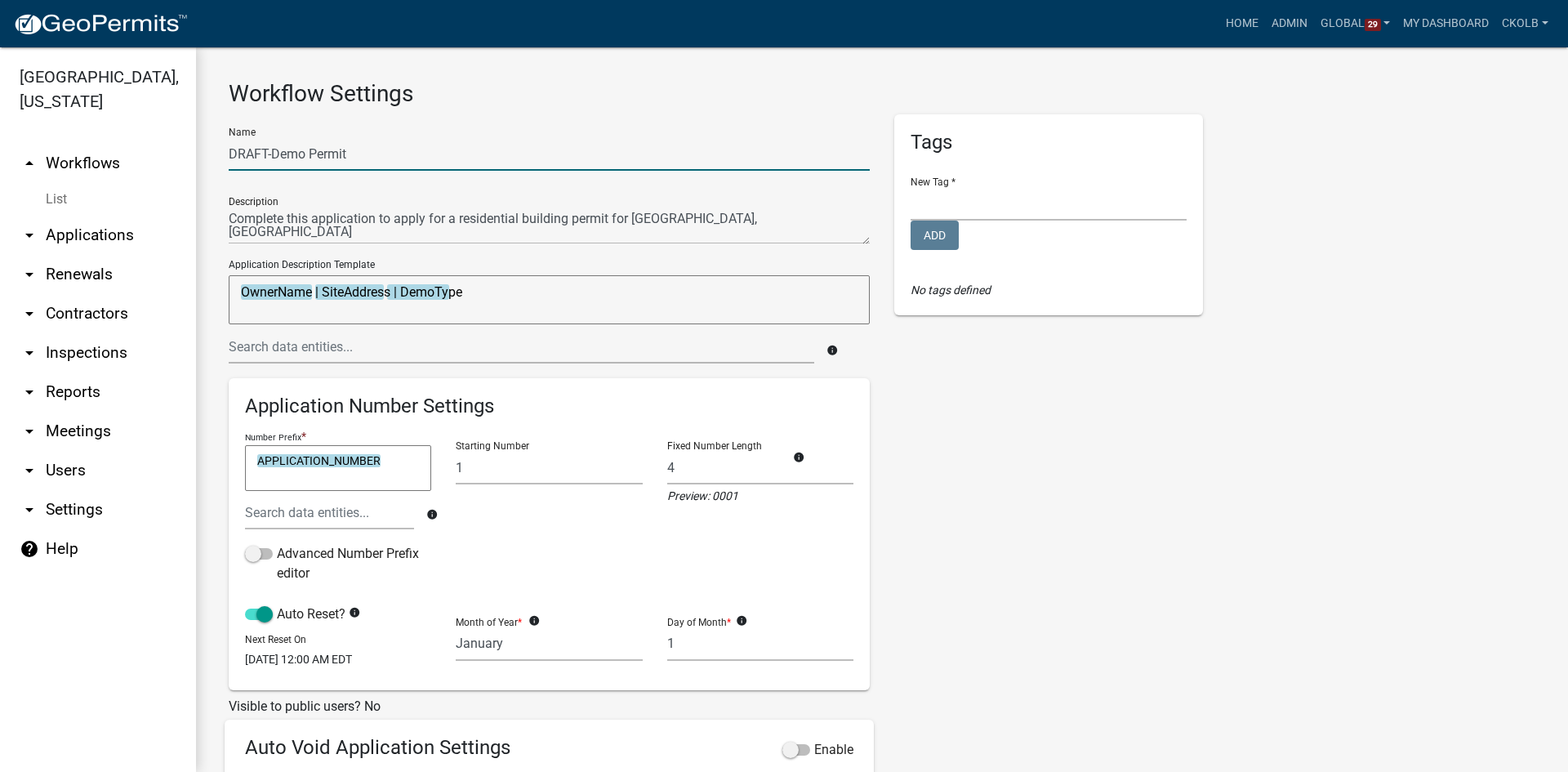
click at [303, 152] on input "DRAFT-Demo Permit" at bounding box center [548, 154] width 641 height 34
type input "DRAFT-Demolition Permit"
click at [882, 421] on div "Tags New Tag * Building Permits Complaints Personnel Planning & Zoning Add No t…" at bounding box center [1049, 542] width 333 height 856
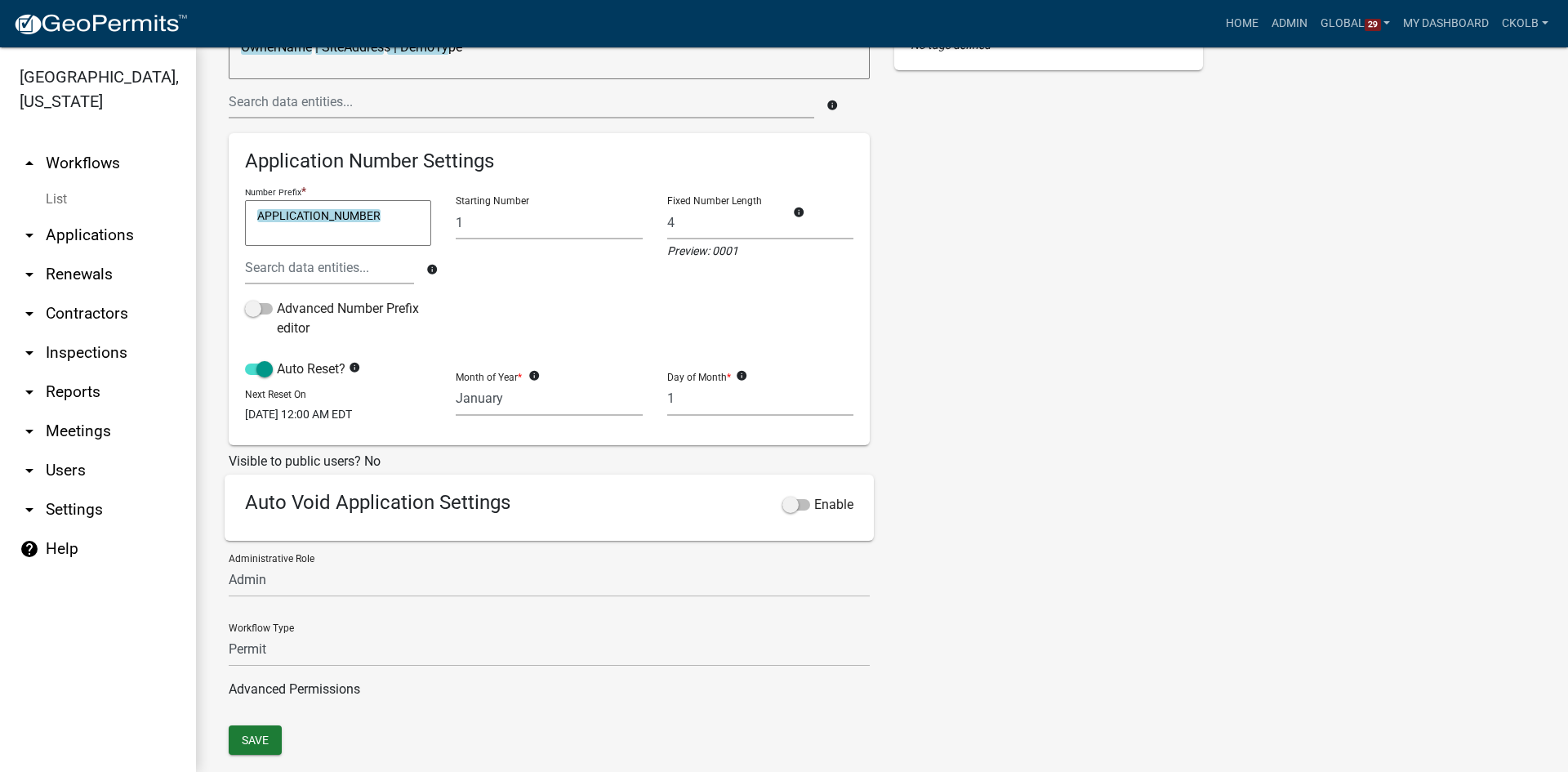
scroll to position [290, 0]
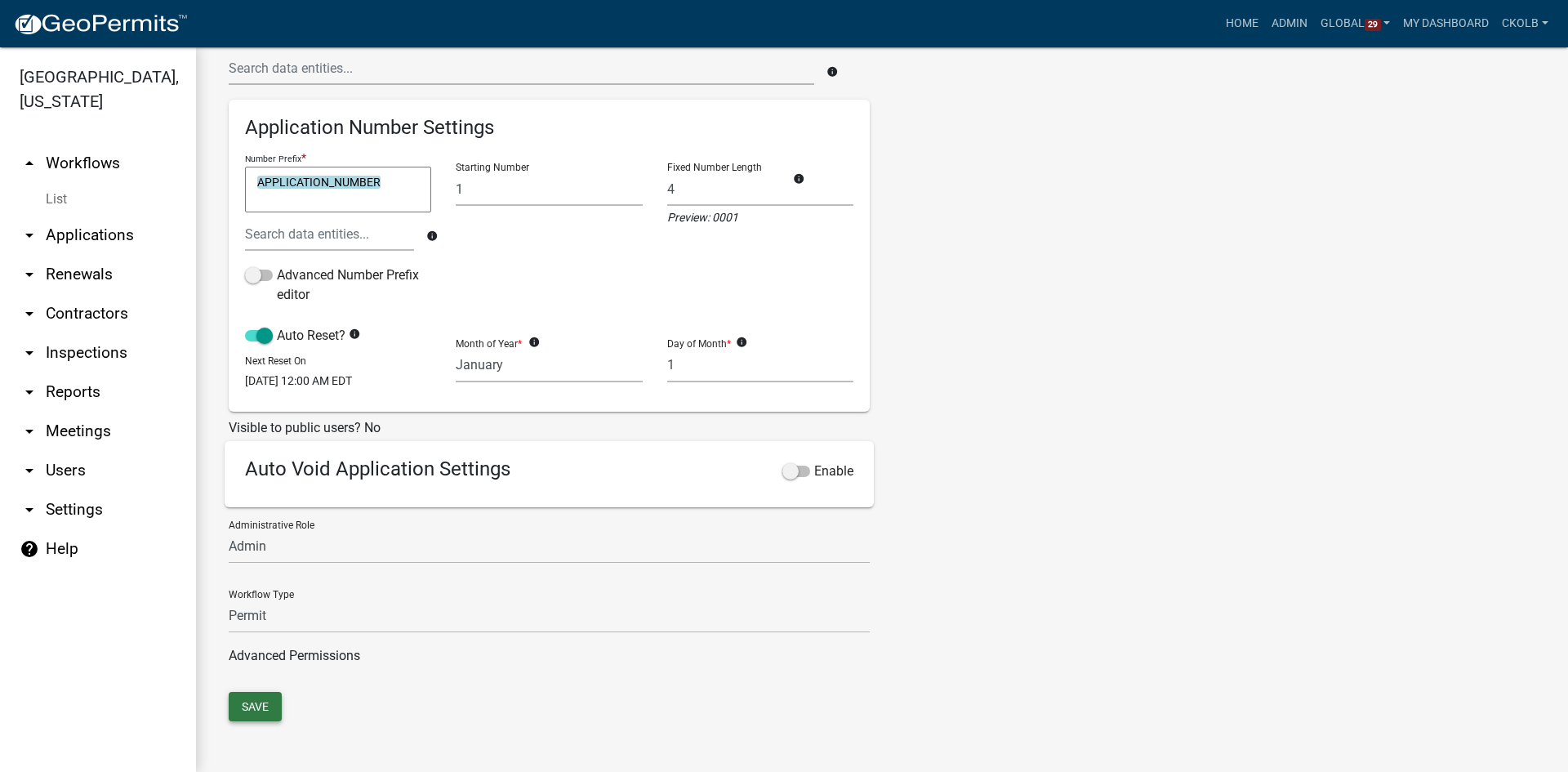
click at [247, 707] on button "Save" at bounding box center [254, 706] width 53 height 29
click at [934, 466] on div "Tags New Tag * Building Permits Complaints Personnel Planning & Zoning Add No t…" at bounding box center [1049, 263] width 333 height 856
click at [1033, 454] on div "Tags New Tag * Building Permits Complaints Personnel Planning & Zoning Add No t…" at bounding box center [1049, 263] width 333 height 856
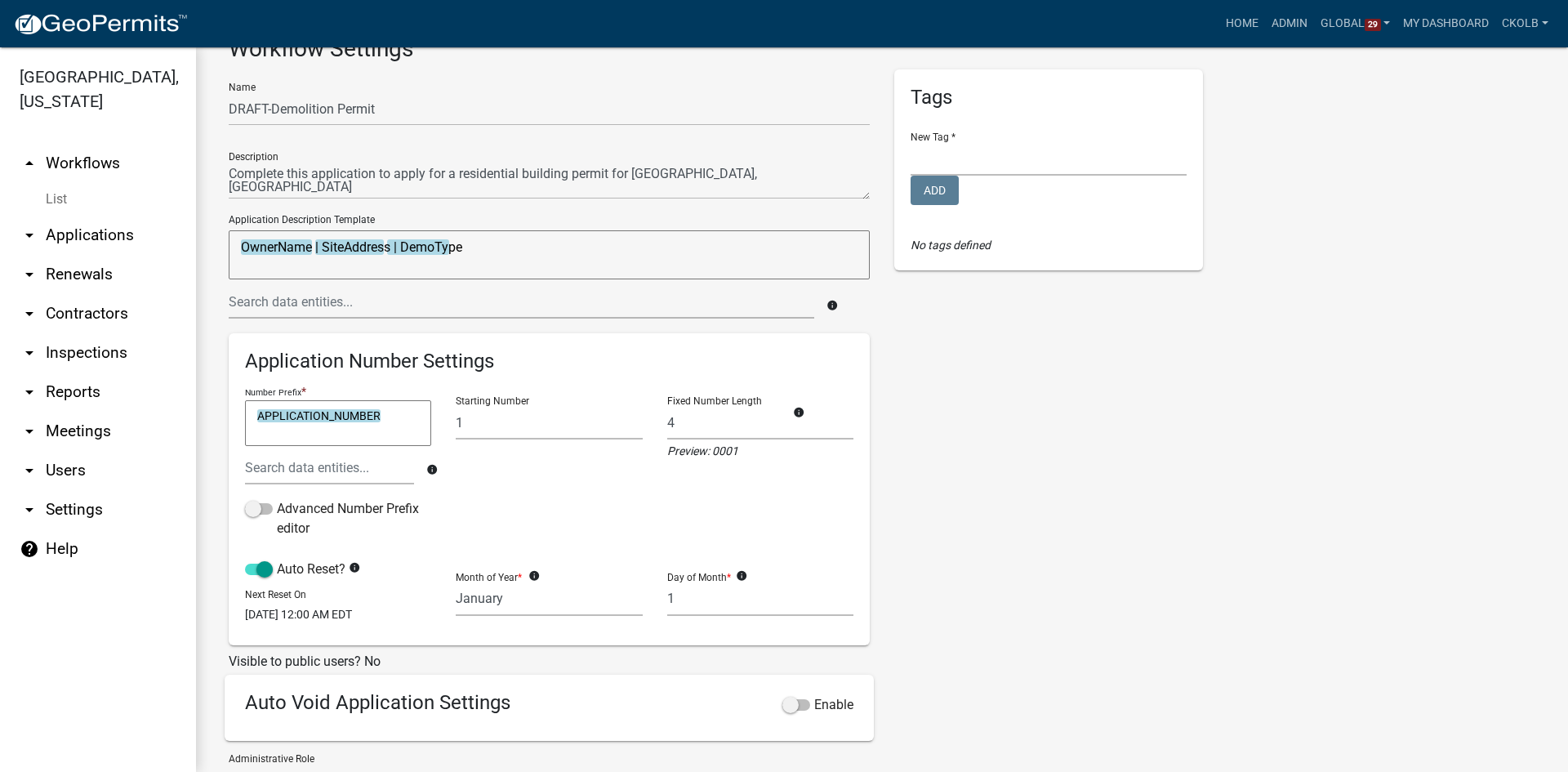
scroll to position [0, 0]
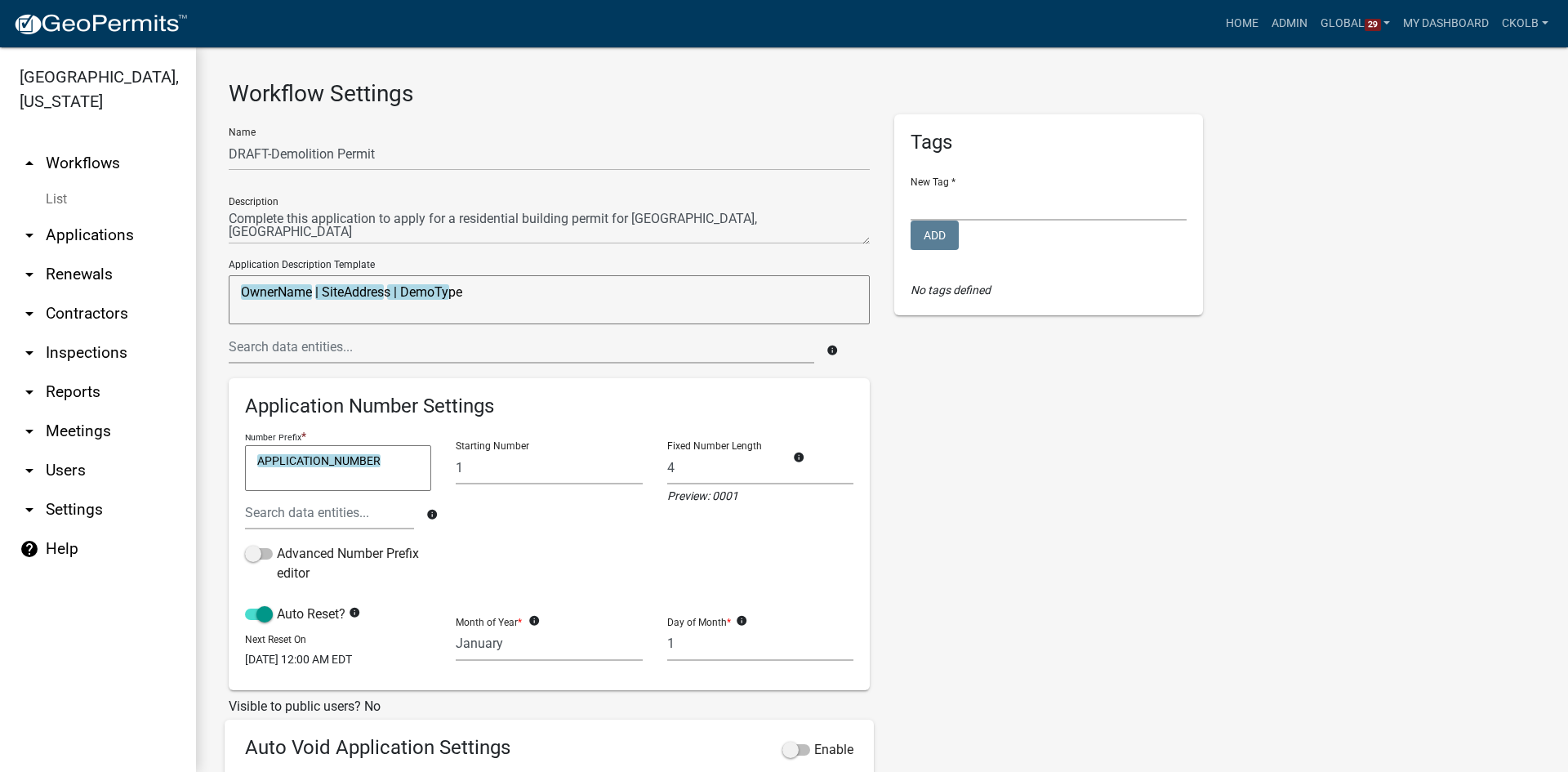
click at [98, 174] on link "arrow_drop_up Workflows" at bounding box center [98, 163] width 196 height 40
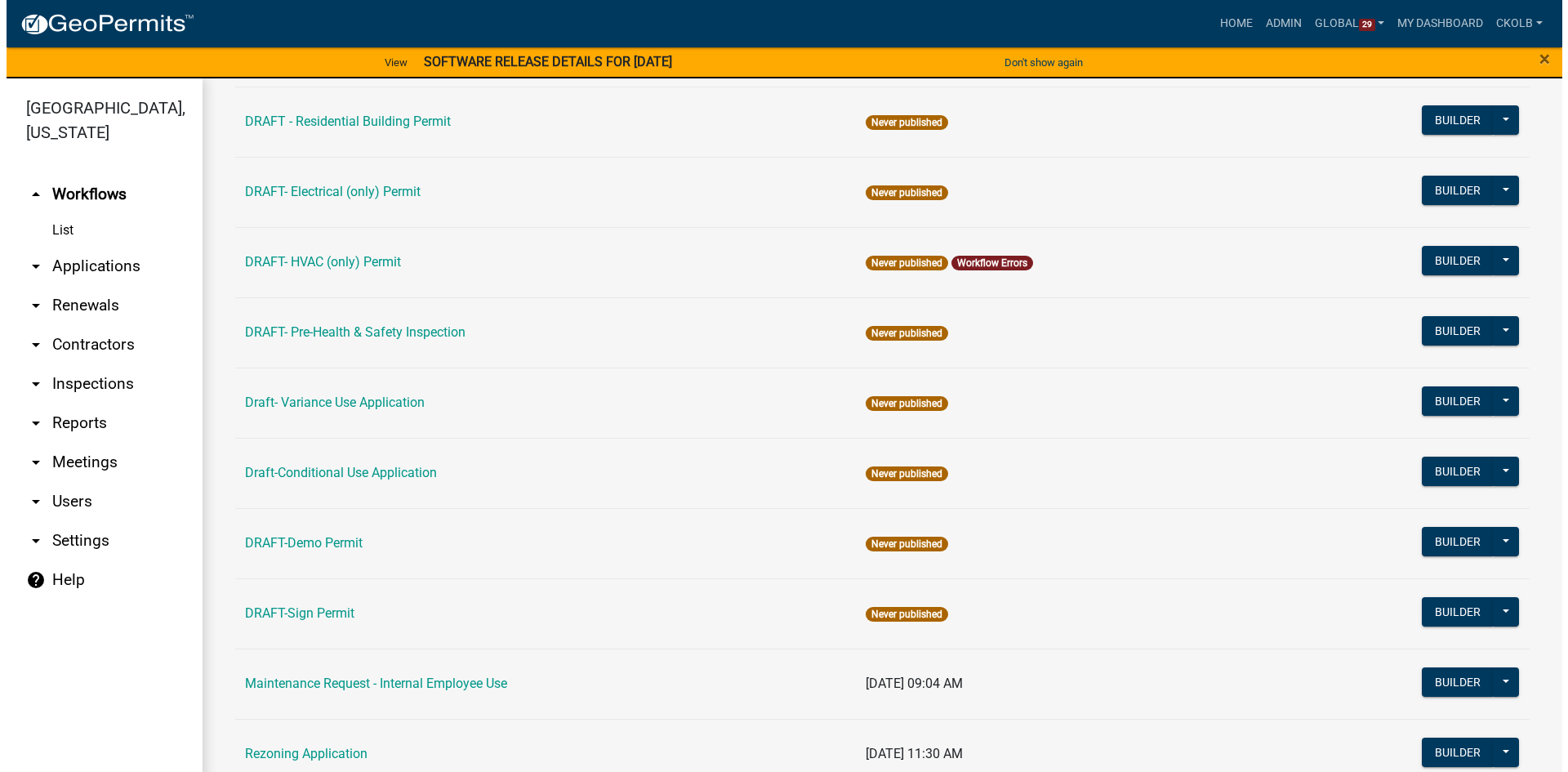
scroll to position [327, 0]
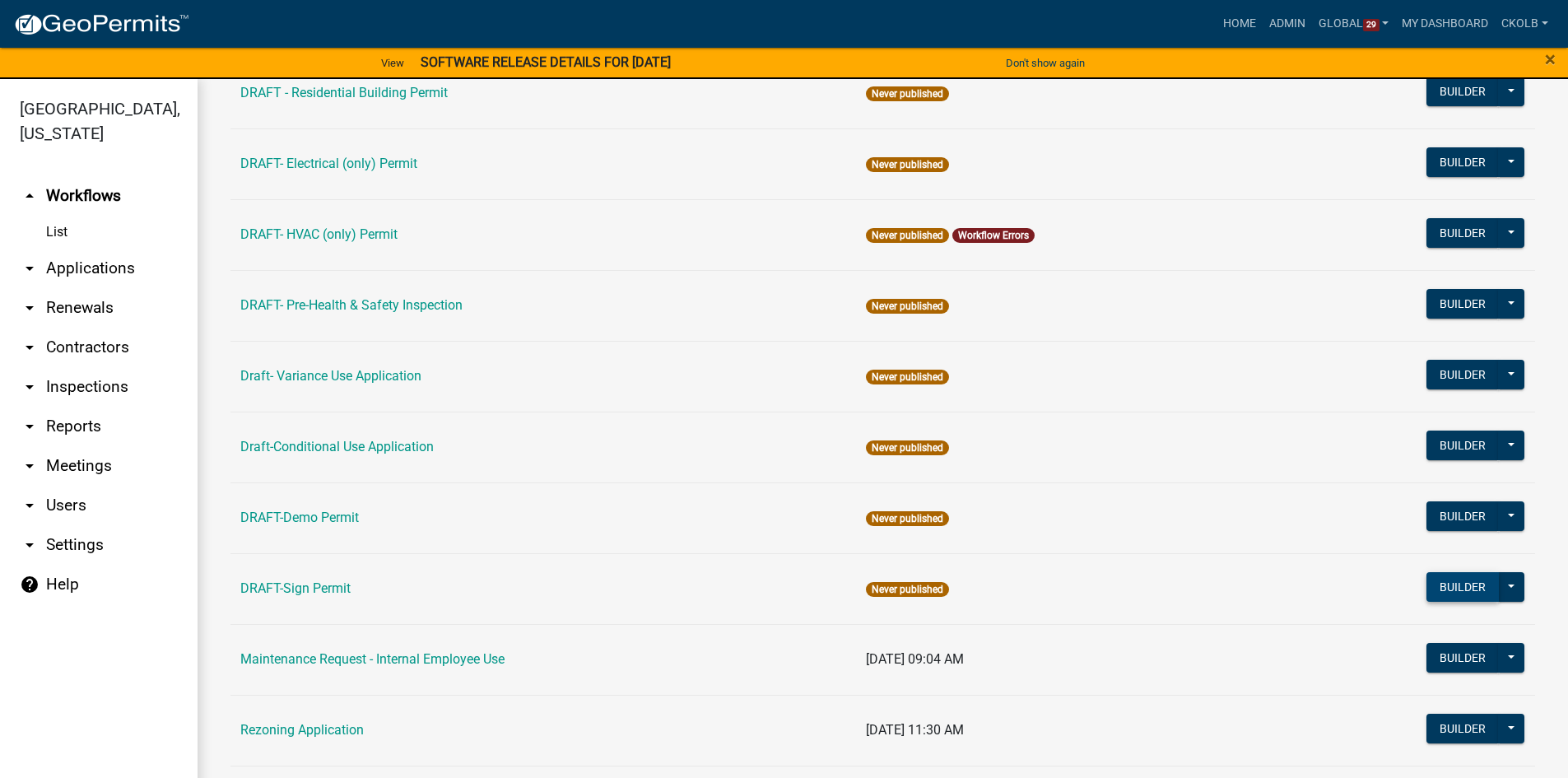
click at [1441, 586] on button "Builder" at bounding box center [1463, 587] width 72 height 29
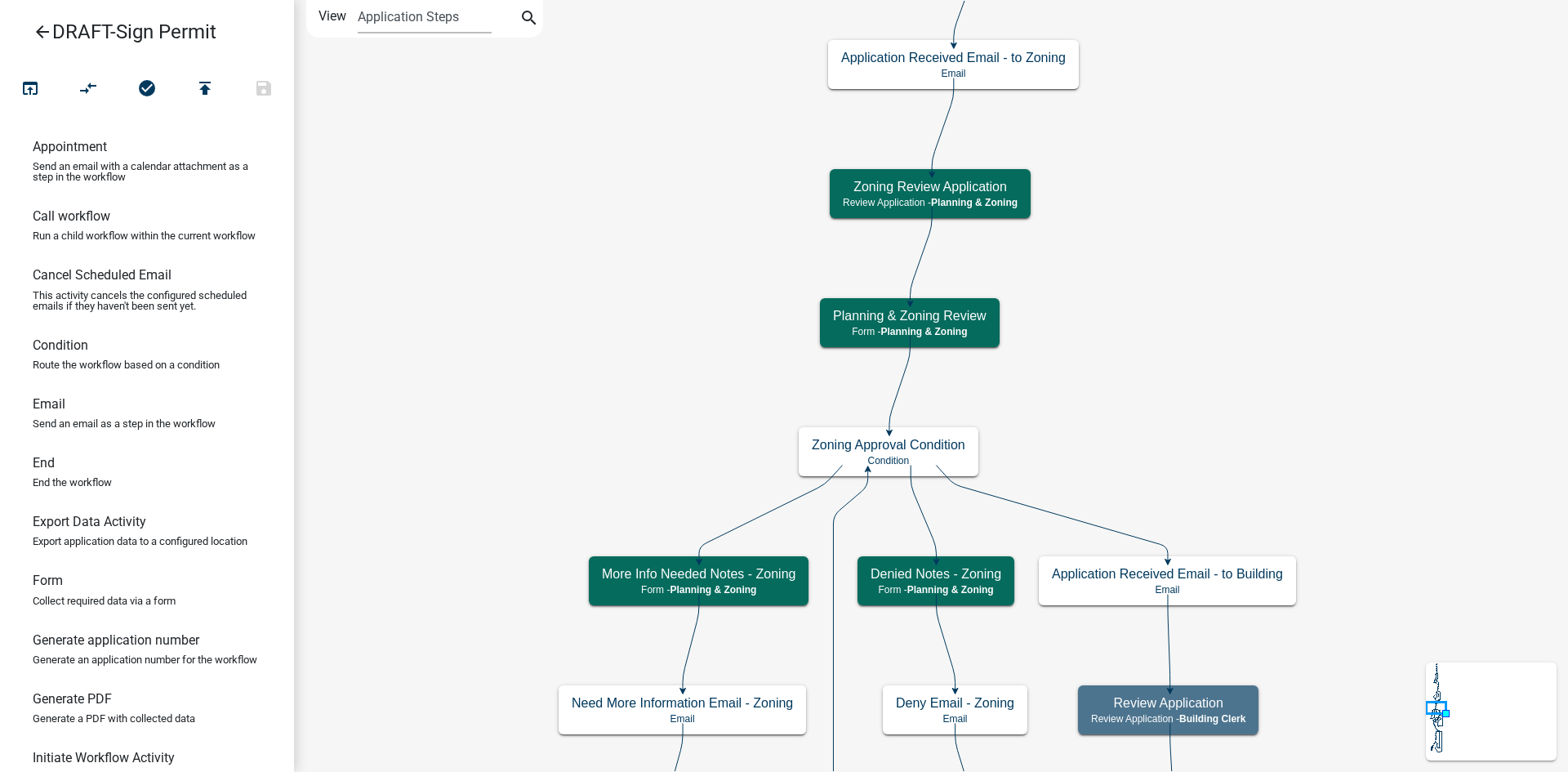
click at [32, 23] on link "arrow_back DRAFT-Sign Permit" at bounding box center [140, 32] width 254 height 38
click at [51, 38] on icon "arrow_back" at bounding box center [43, 34] width 19 height 23
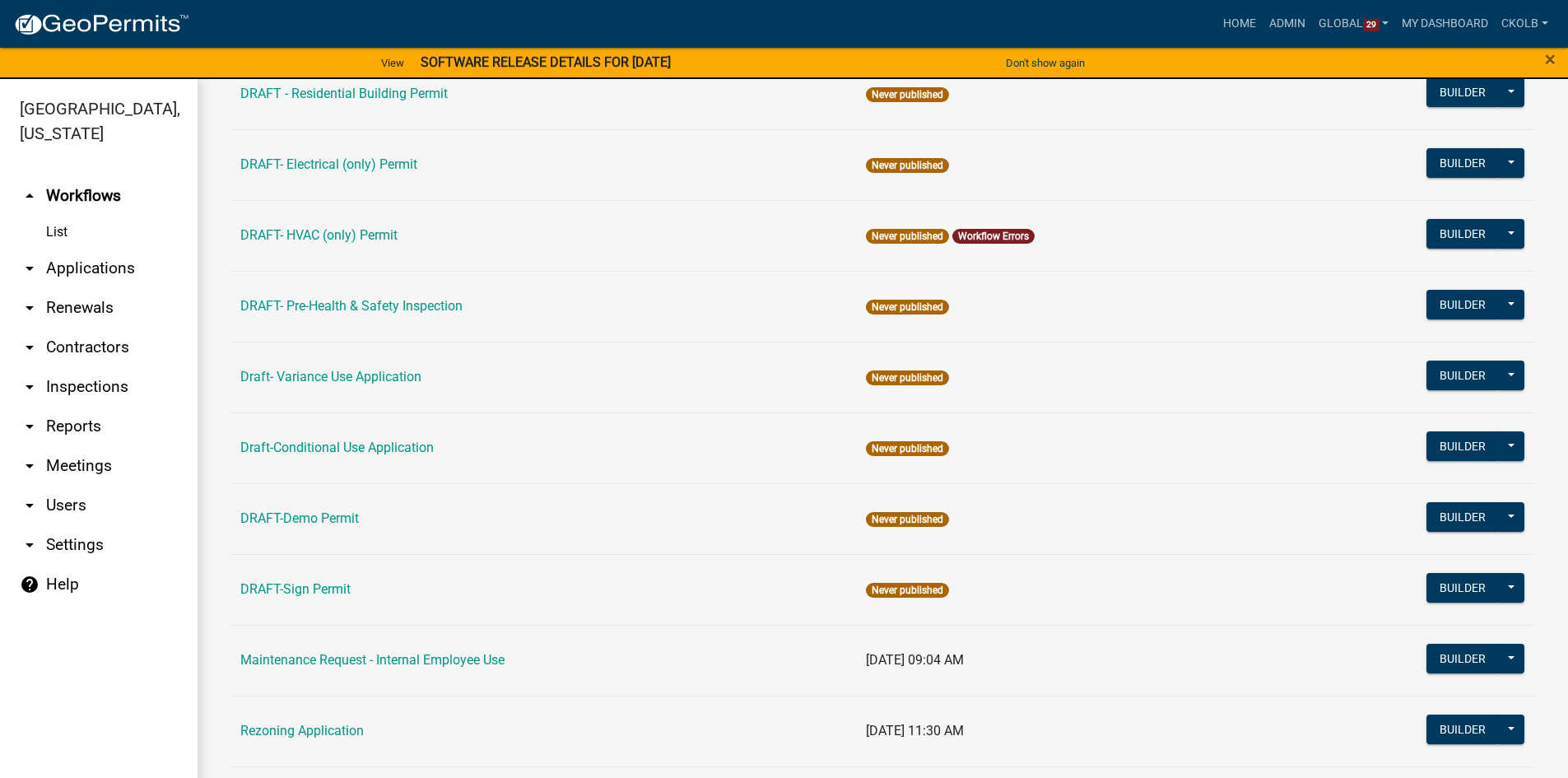
scroll to position [330, 0]
click at [1446, 592] on button "Builder" at bounding box center [1463, 587] width 72 height 29
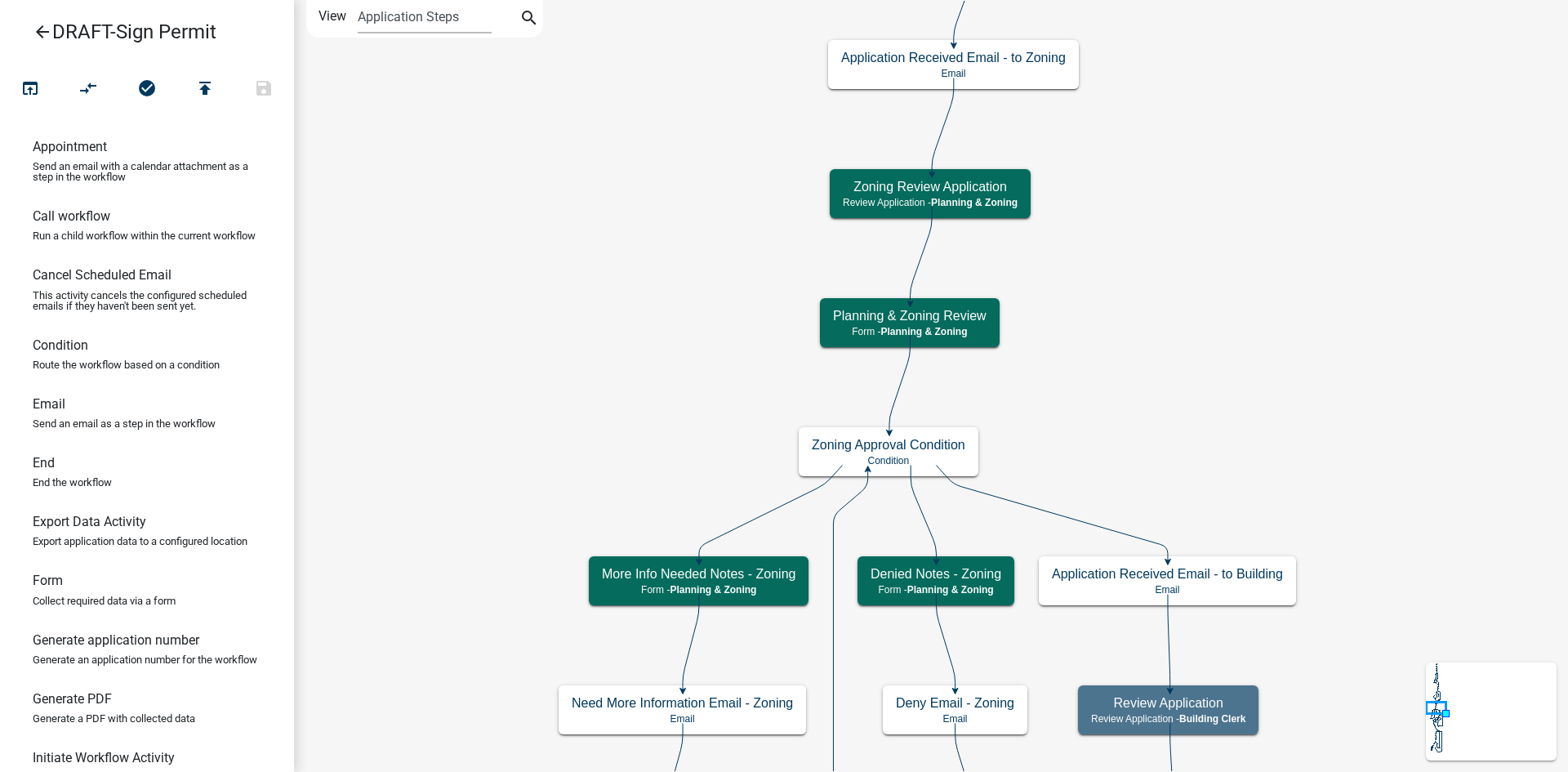
click at [50, 36] on icon "arrow_back" at bounding box center [43, 34] width 19 height 23
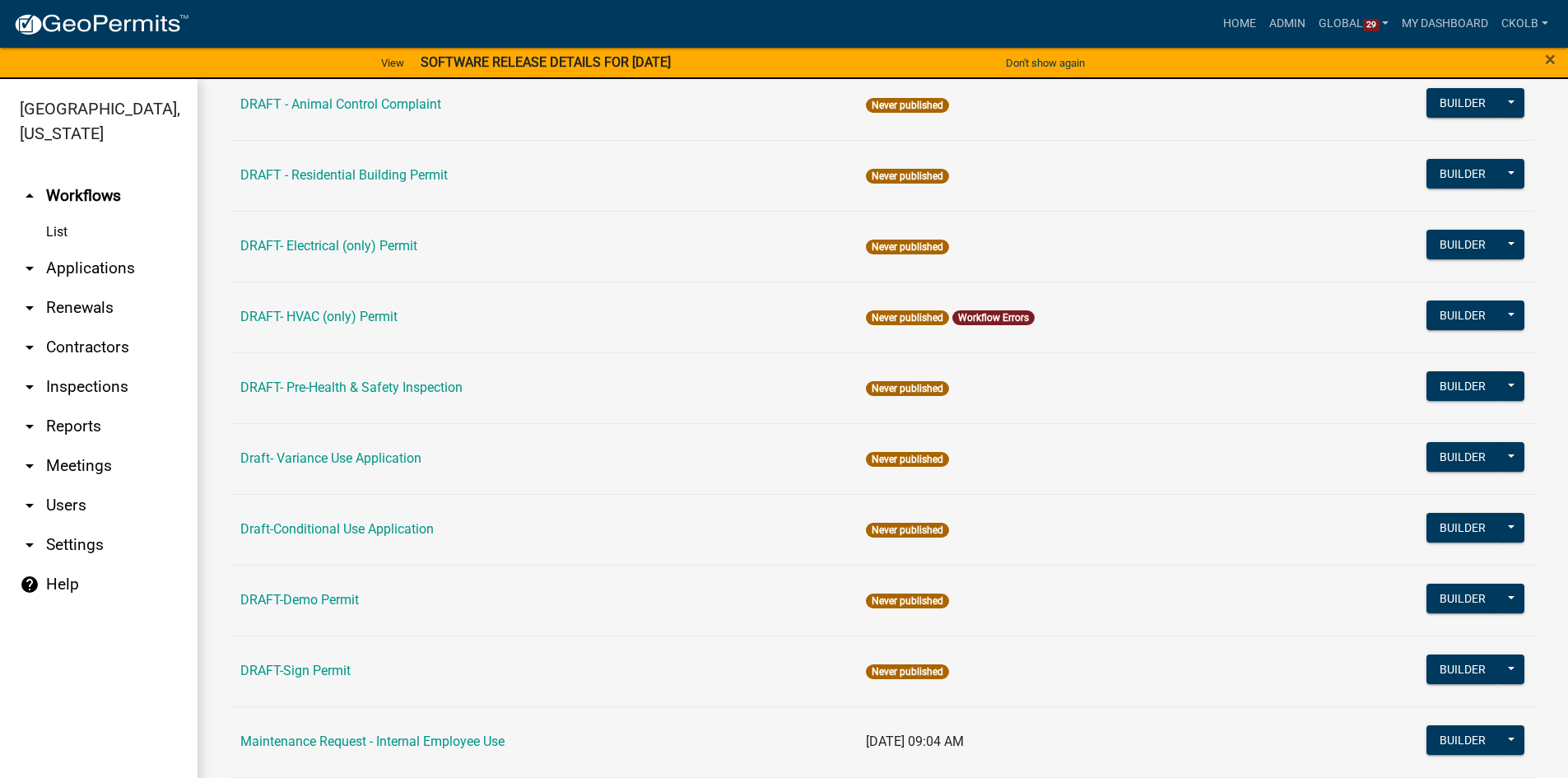
scroll to position [411, 0]
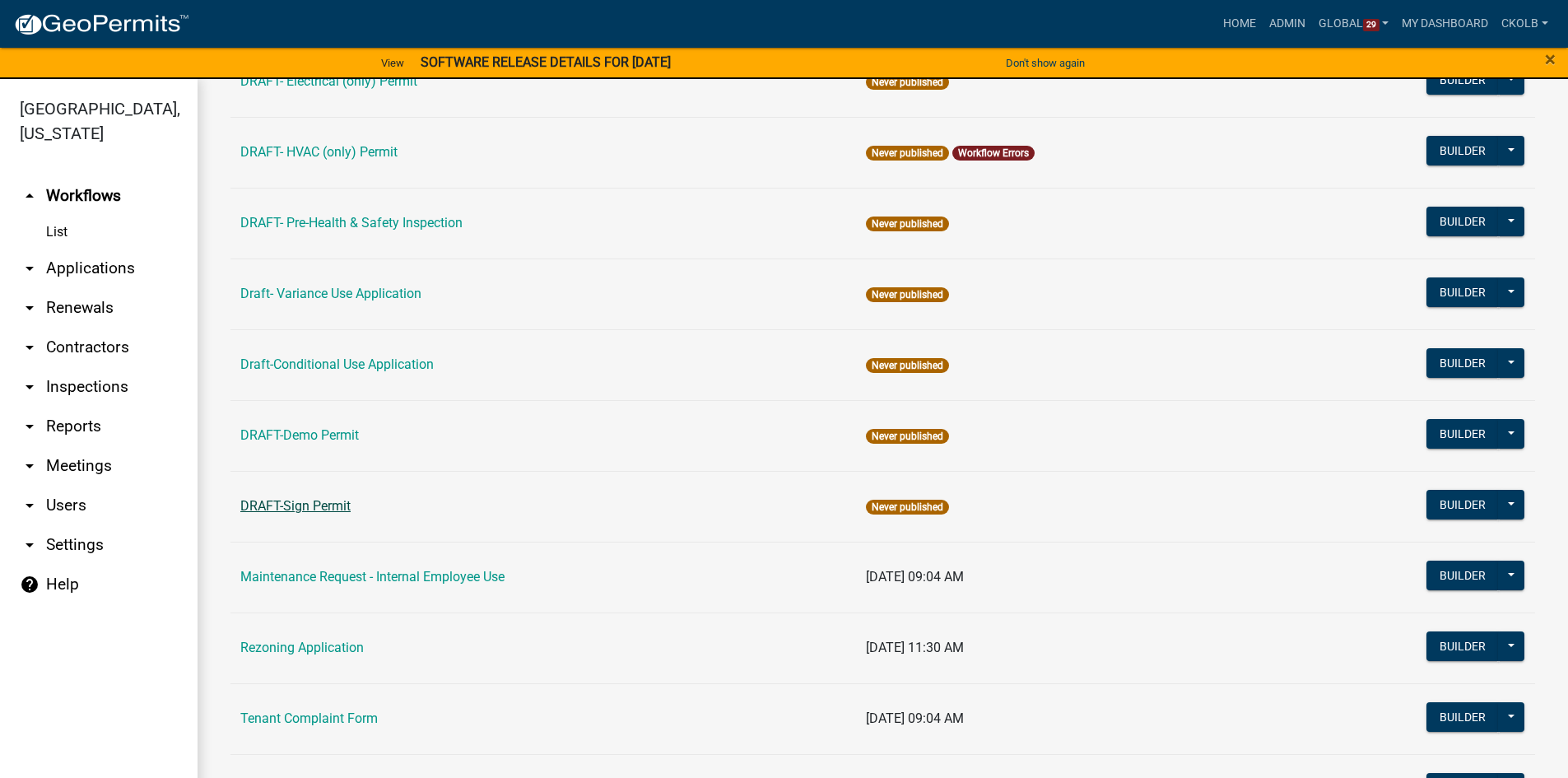
click at [318, 499] on link "DRAFT-Sign Permit" at bounding box center [295, 506] width 110 height 16
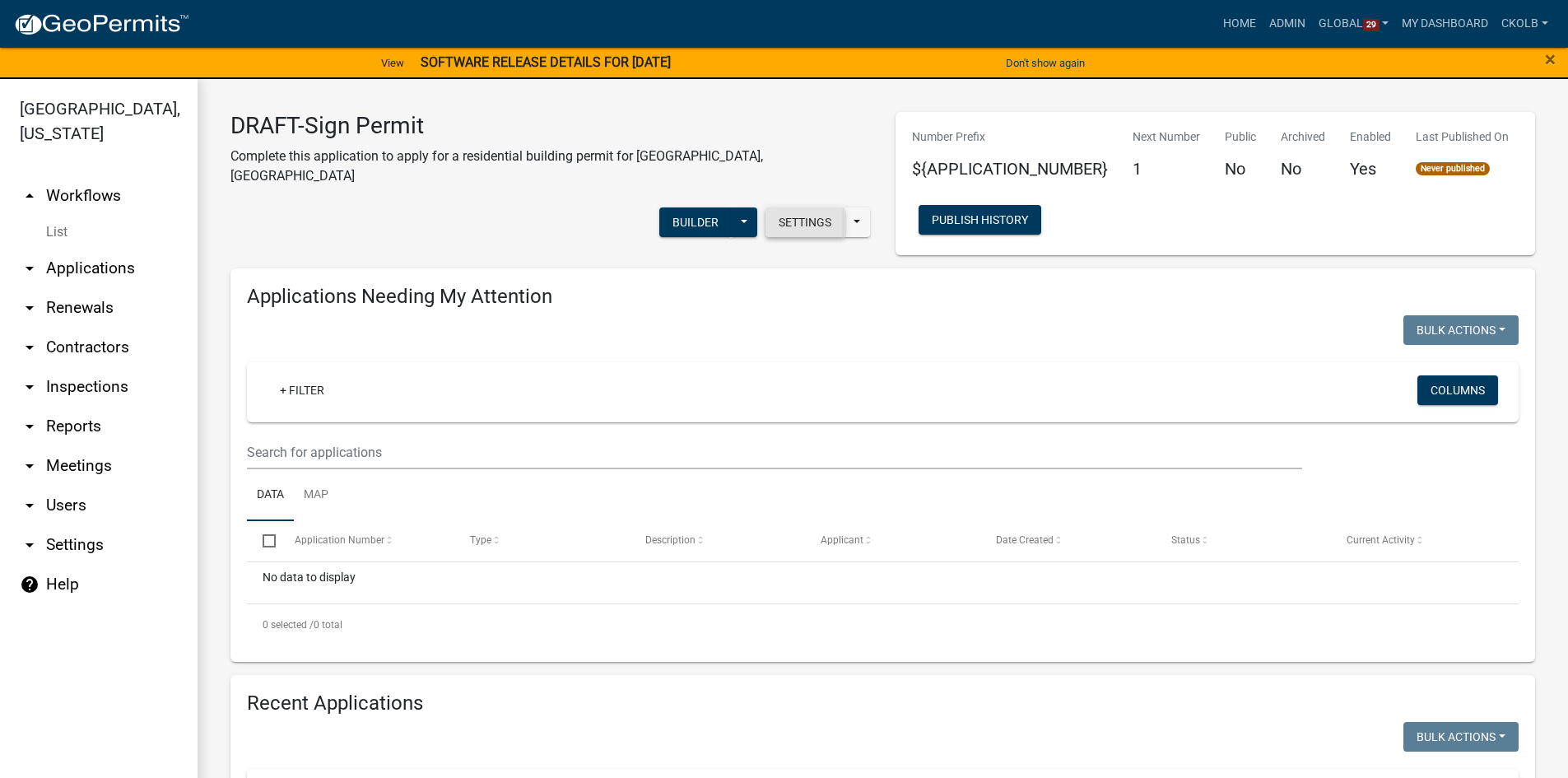
click at [805, 208] on button "Settings" at bounding box center [804, 222] width 79 height 29
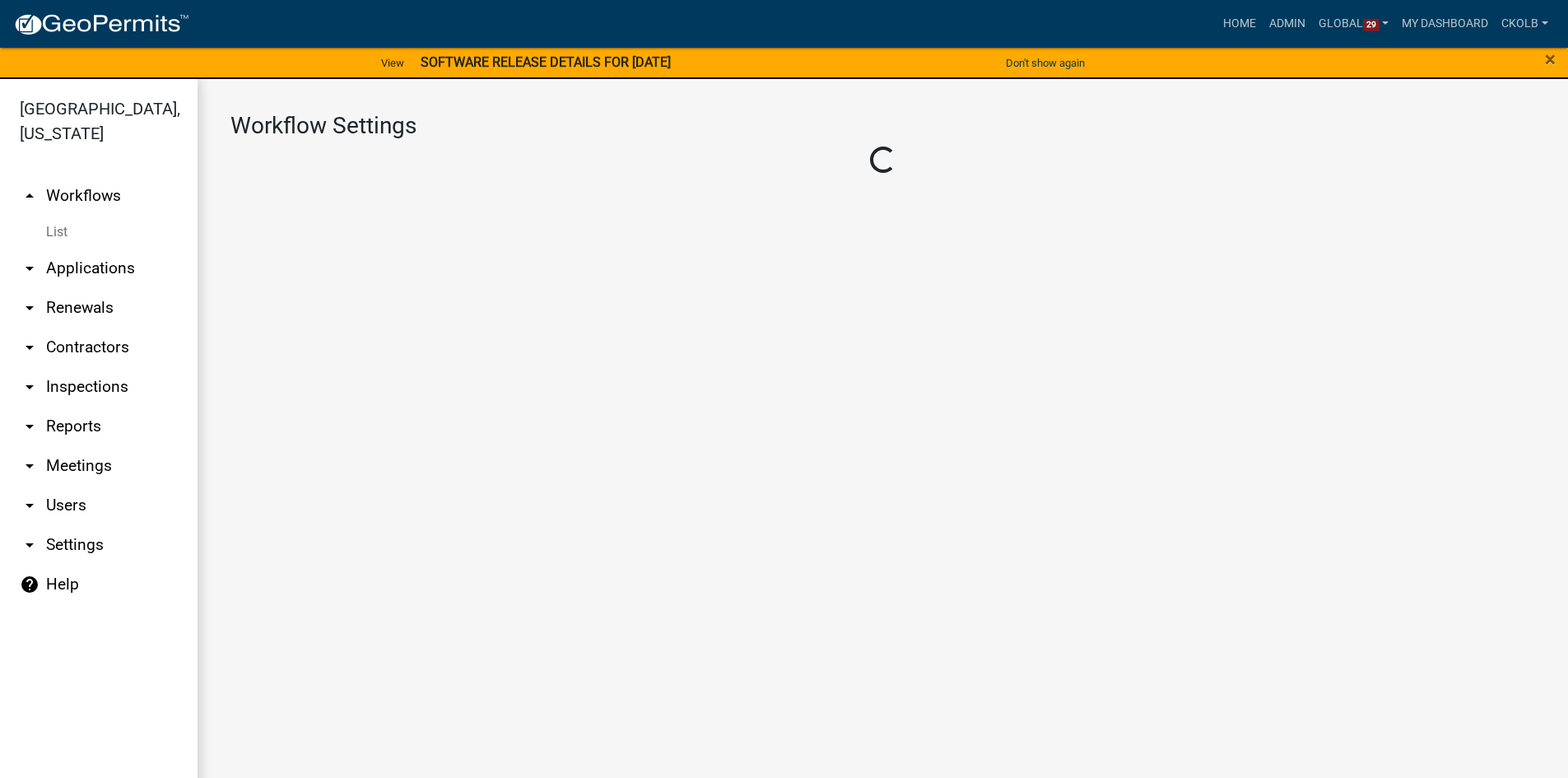
select select "1"
select select "7670adba-a95f-4cb1-9c24-effdf5e7eb9d"
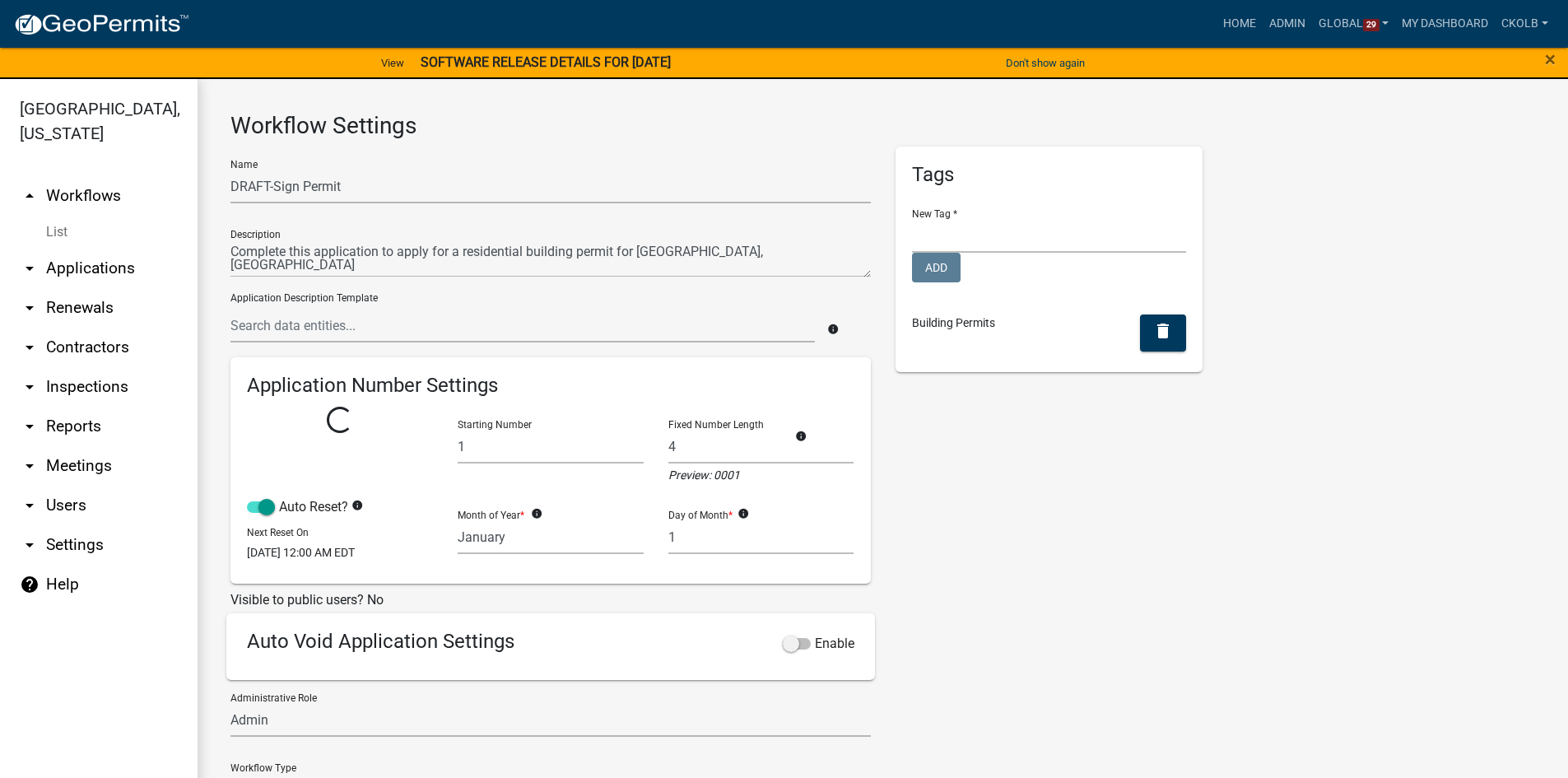
select select
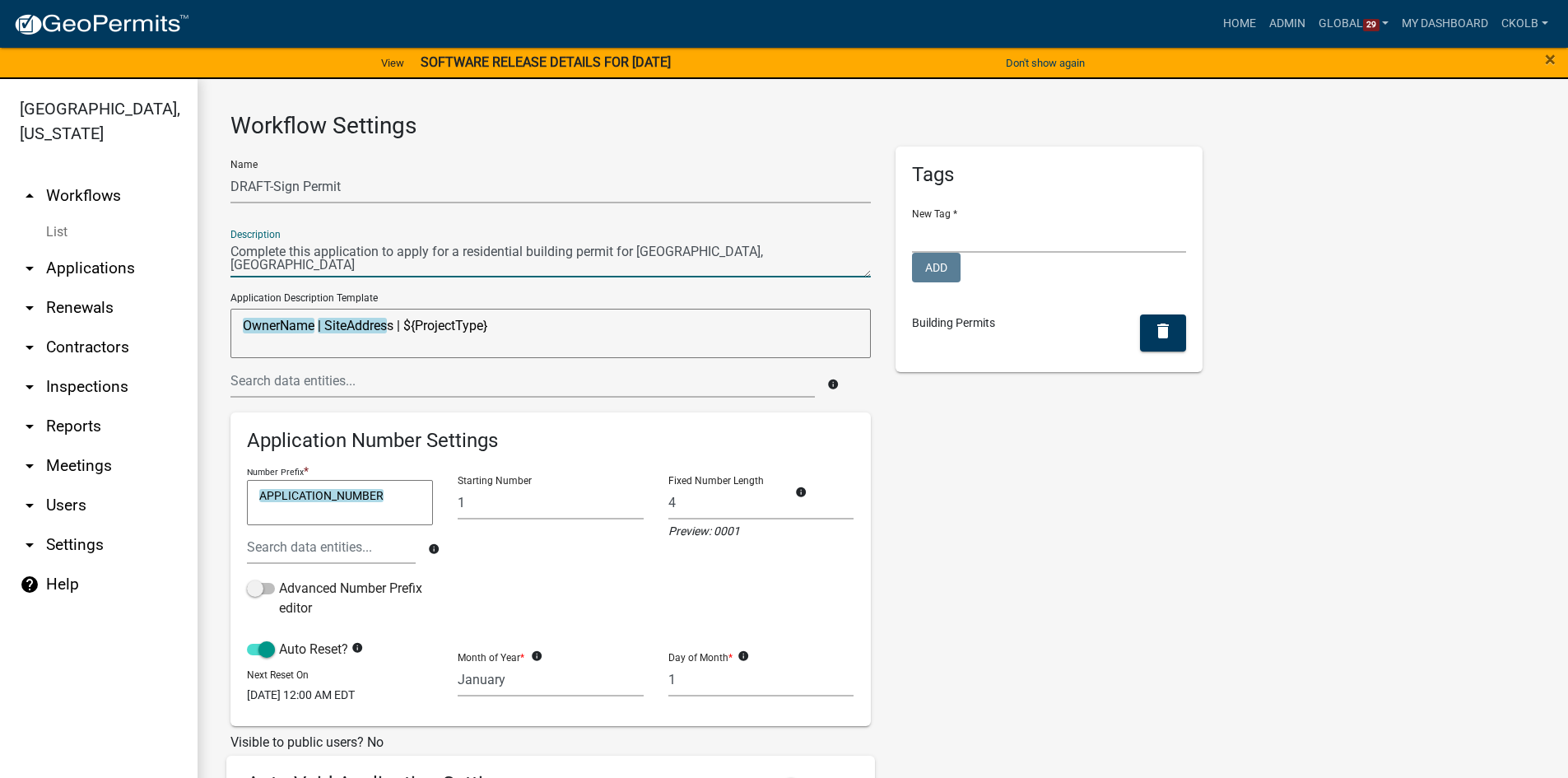
drag, startPoint x: 749, startPoint y: 253, endPoint x: 232, endPoint y: 250, distance: 517.0
click at [232, 250] on textarea at bounding box center [550, 258] width 641 height 38
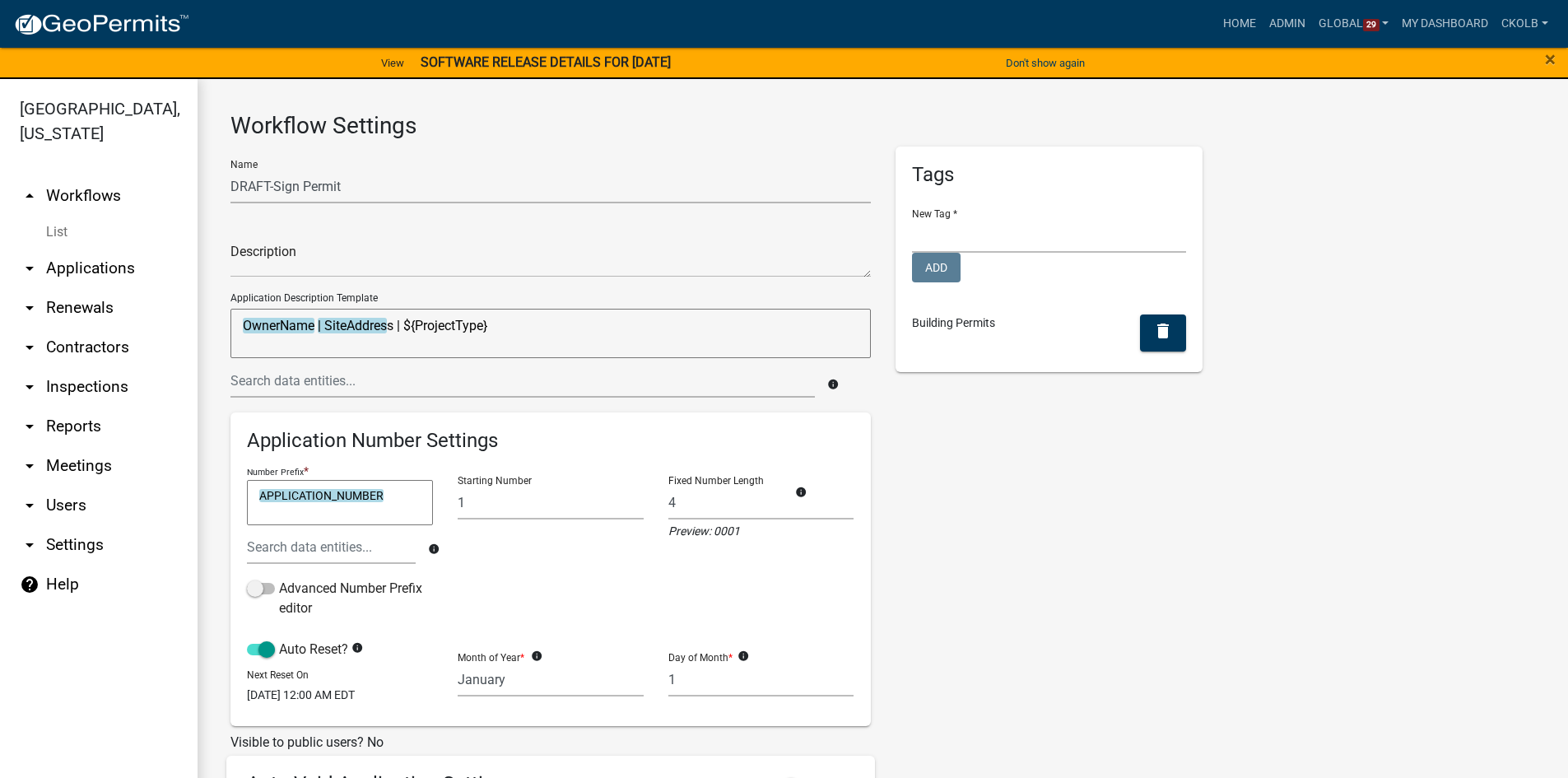
click at [917, 439] on div "Tags New Tag * Complaints Personnel Planning & Zoning Add Building Permits dele…" at bounding box center [1049, 577] width 333 height 863
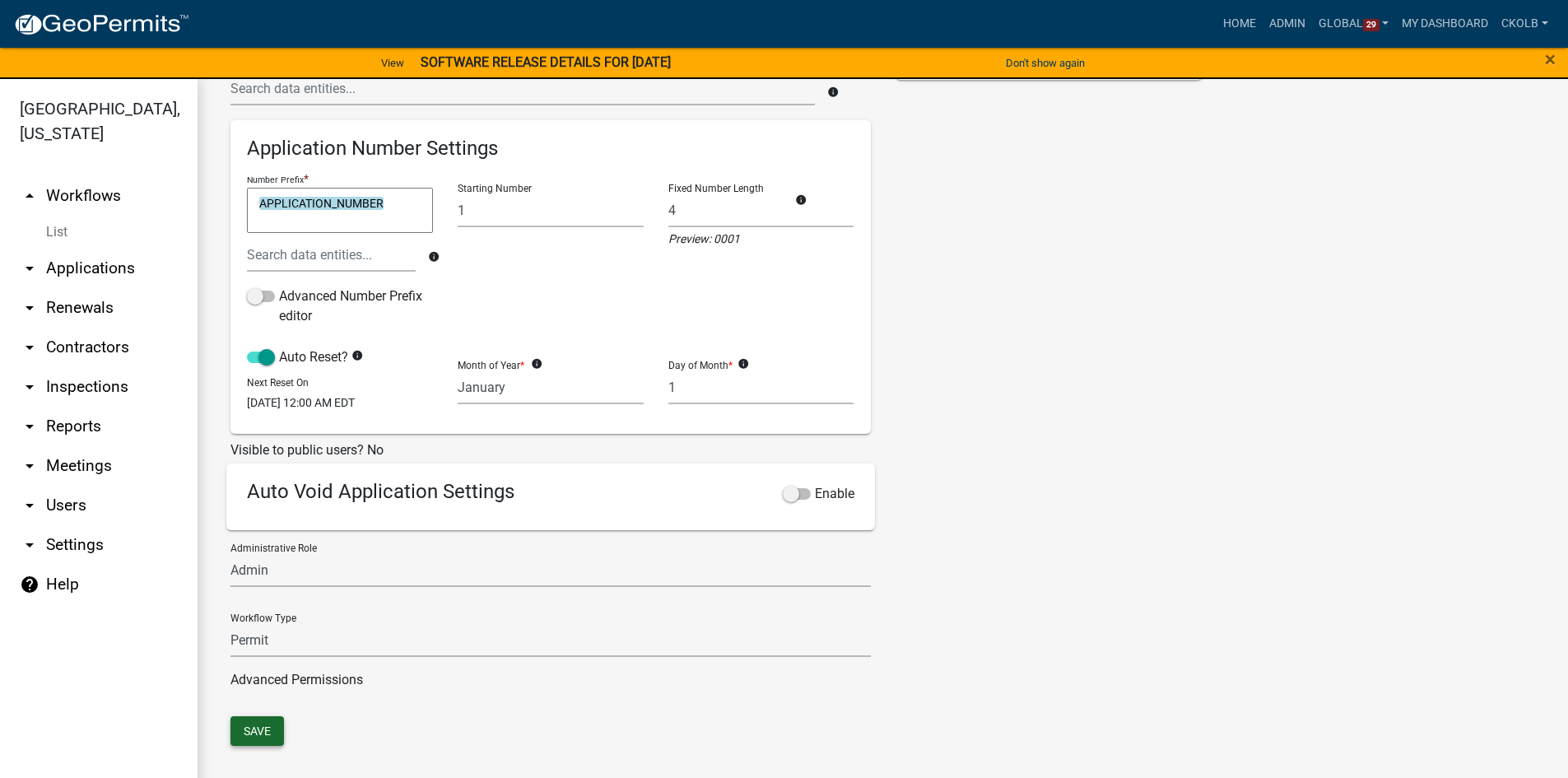
click at [263, 729] on button "Save" at bounding box center [256, 730] width 54 height 29
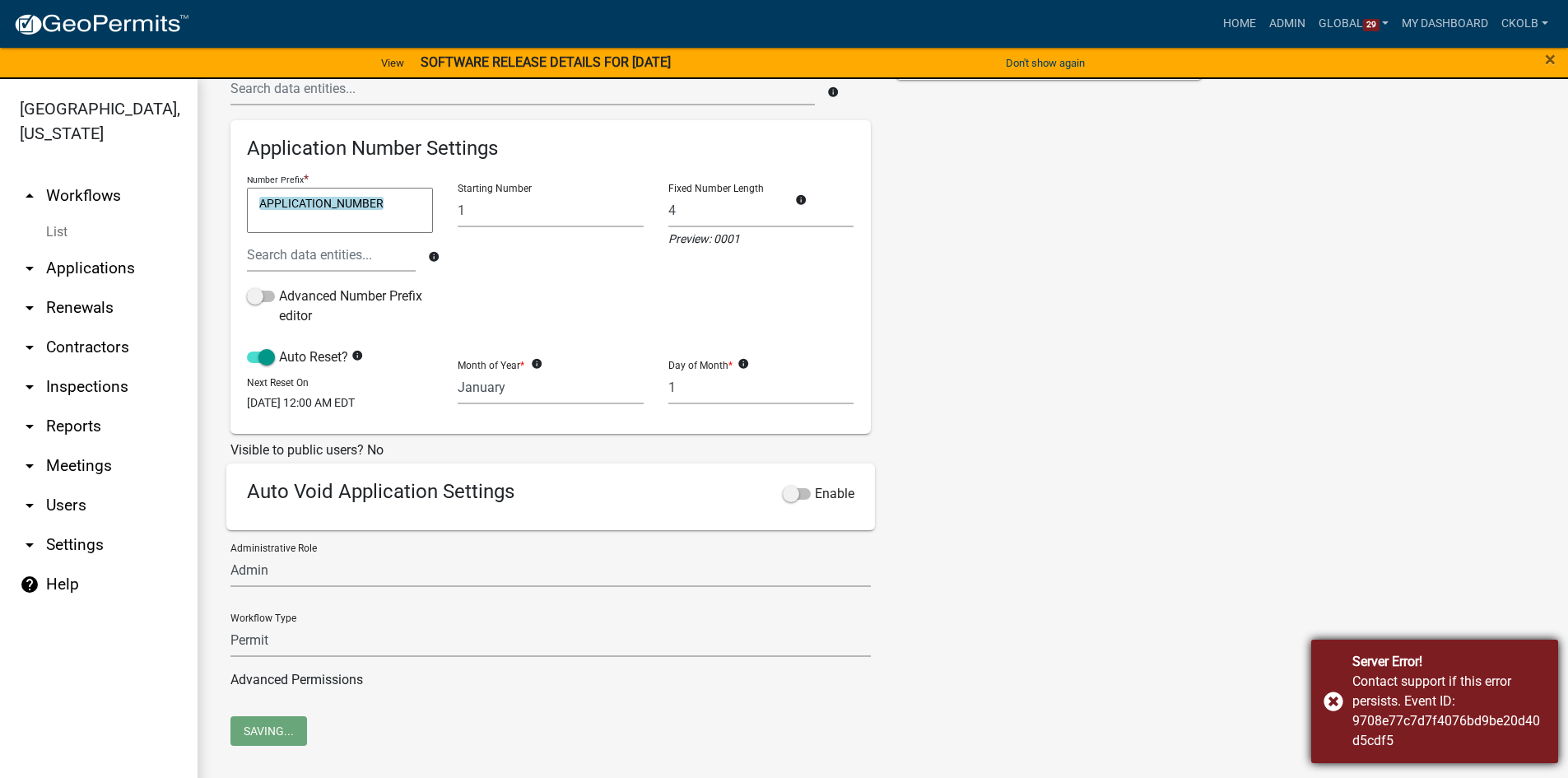
click at [1337, 699] on div "Server Error! Contact support if this error persists. Event ID: 9708e77c7d7f407…" at bounding box center [1434, 701] width 247 height 124
click at [1246, 613] on div "Name DRAFT-Sign Permit Description Application Description Template OwnerName |…" at bounding box center [882, 286] width 1329 height 863
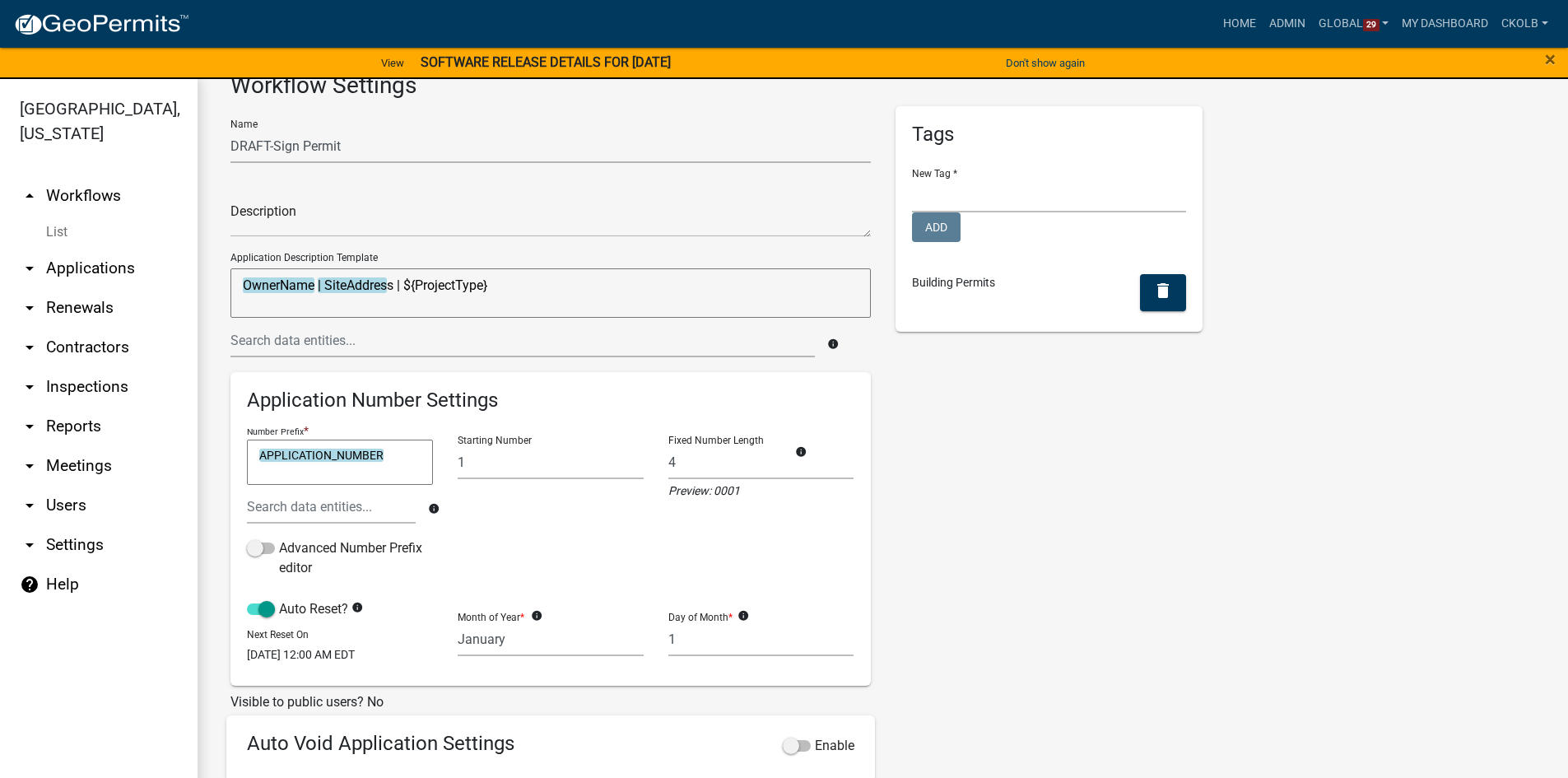
scroll to position [0, 0]
